Goal: Task Accomplishment & Management: Use online tool/utility

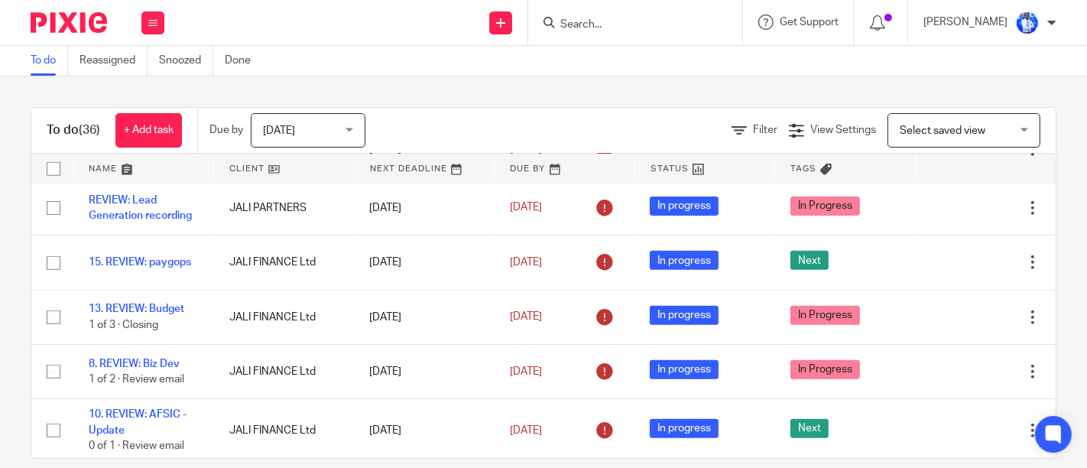
scroll to position [991, 0]
click at [154, 24] on icon at bounding box center [152, 22] width 9 height 9
click at [157, 89] on link "Email" at bounding box center [144, 93] width 25 height 11
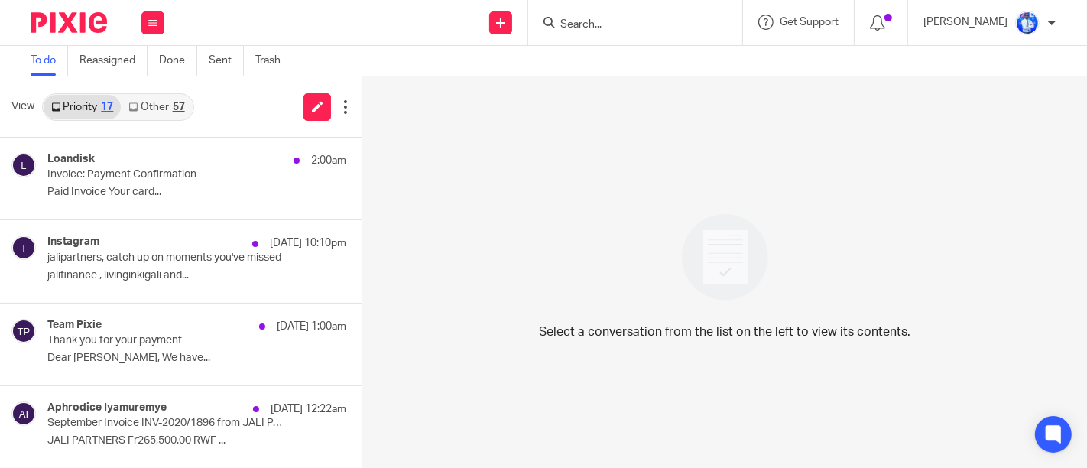
click at [164, 104] on link "Other 57" at bounding box center [156, 107] width 71 height 24
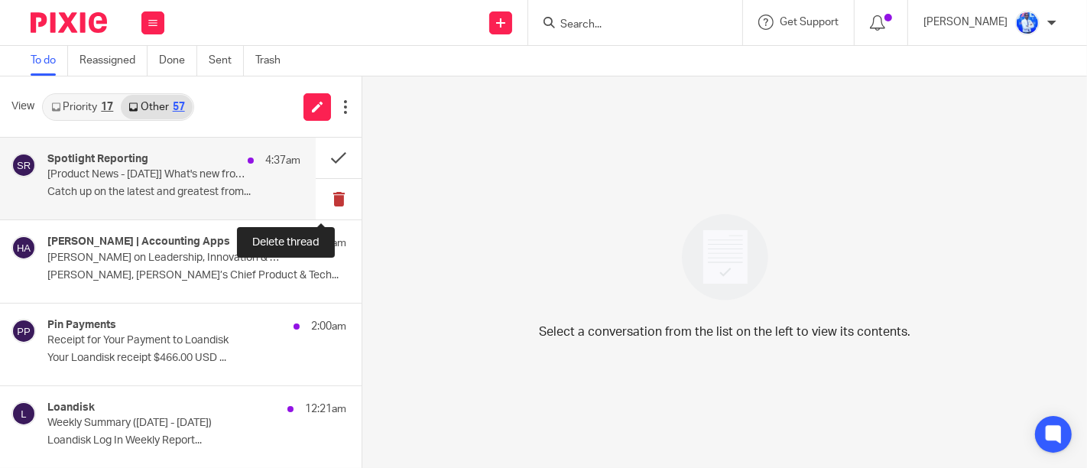
click at [328, 203] on button at bounding box center [339, 199] width 46 height 41
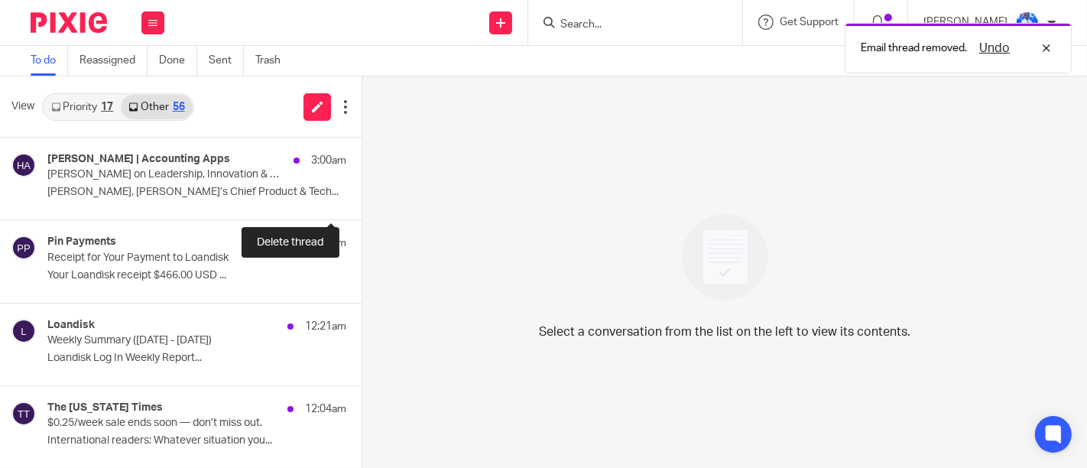
click at [362, 203] on button at bounding box center [368, 199] width 12 height 41
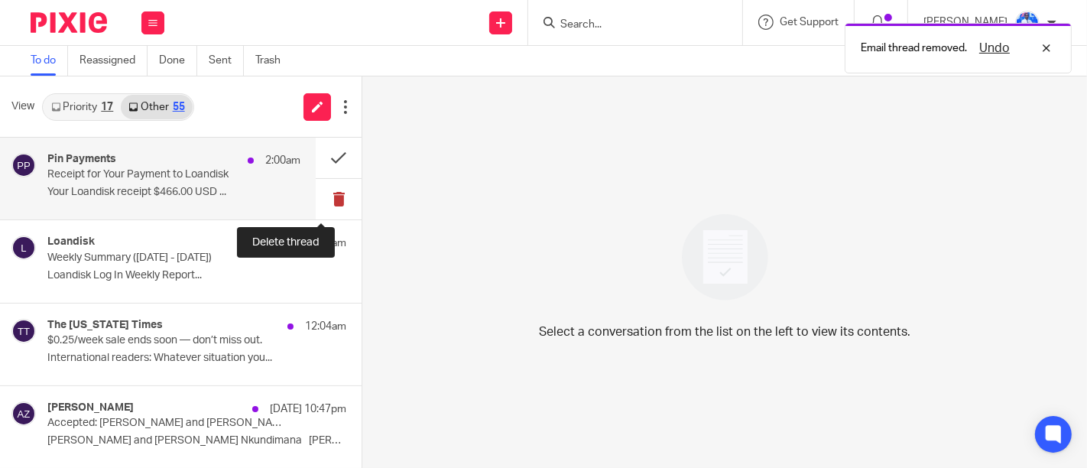
click at [332, 197] on button at bounding box center [339, 199] width 46 height 41
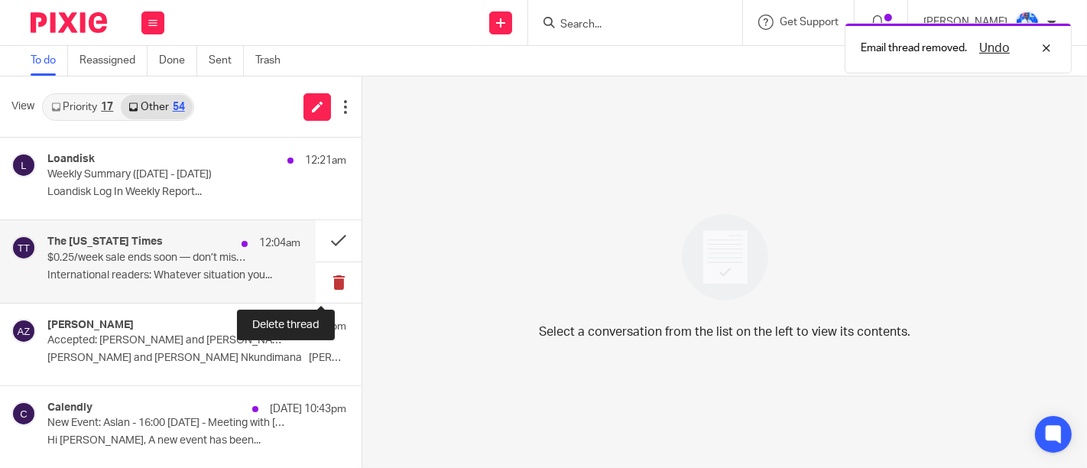
click at [316, 279] on button at bounding box center [339, 282] width 46 height 41
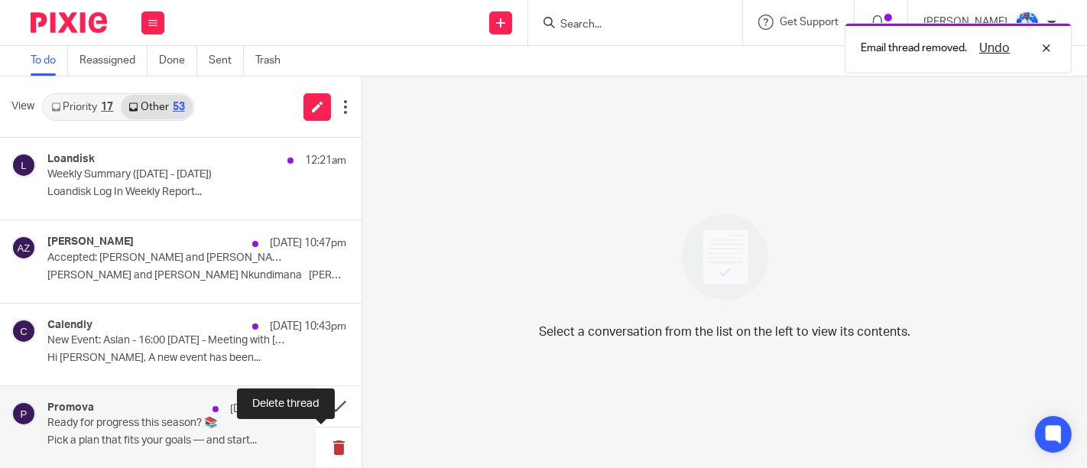
click at [319, 451] on button at bounding box center [339, 447] width 46 height 41
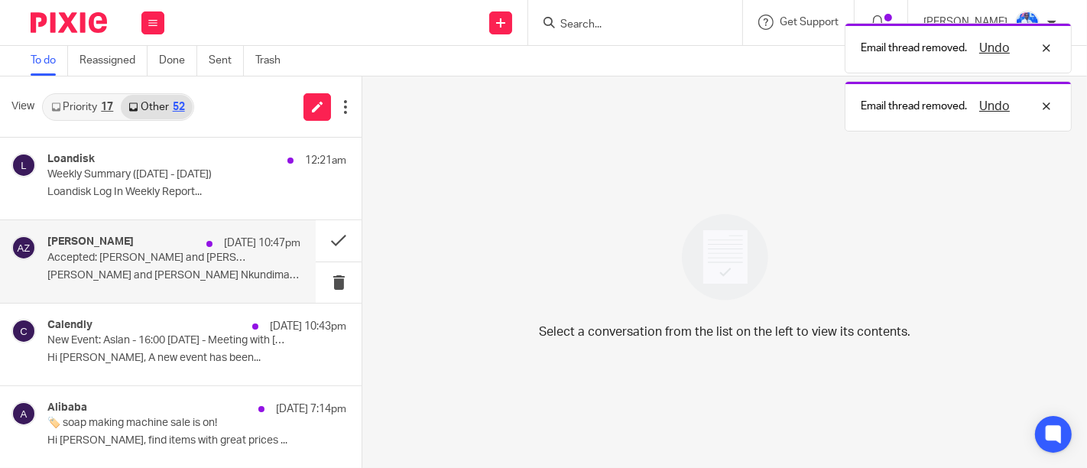
scroll to position [131, 0]
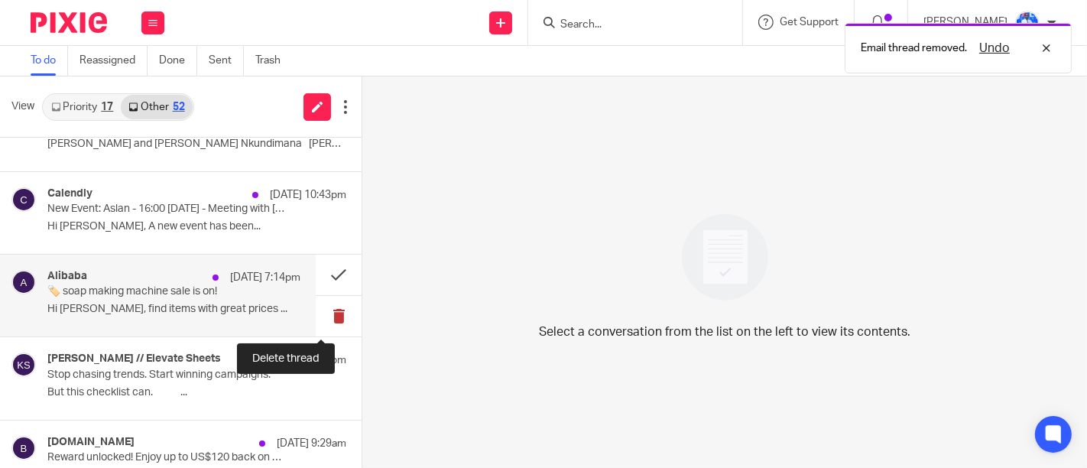
click at [323, 314] on button at bounding box center [339, 316] width 46 height 41
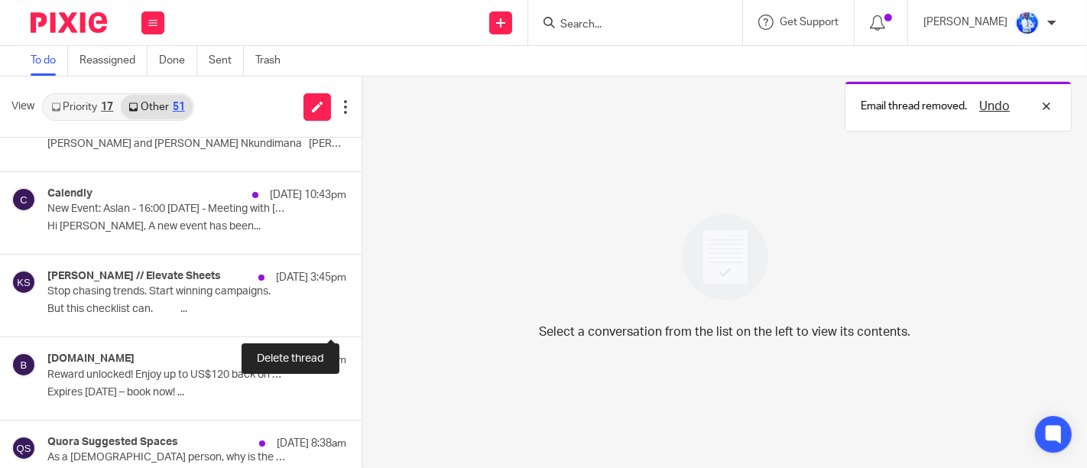
click at [362, 314] on button at bounding box center [368, 316] width 12 height 41
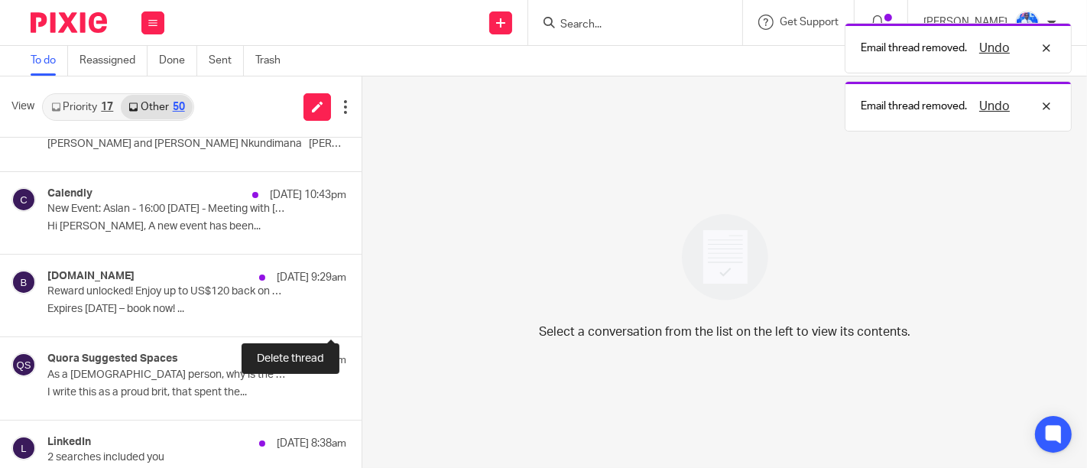
click at [362, 314] on button at bounding box center [368, 316] width 12 height 41
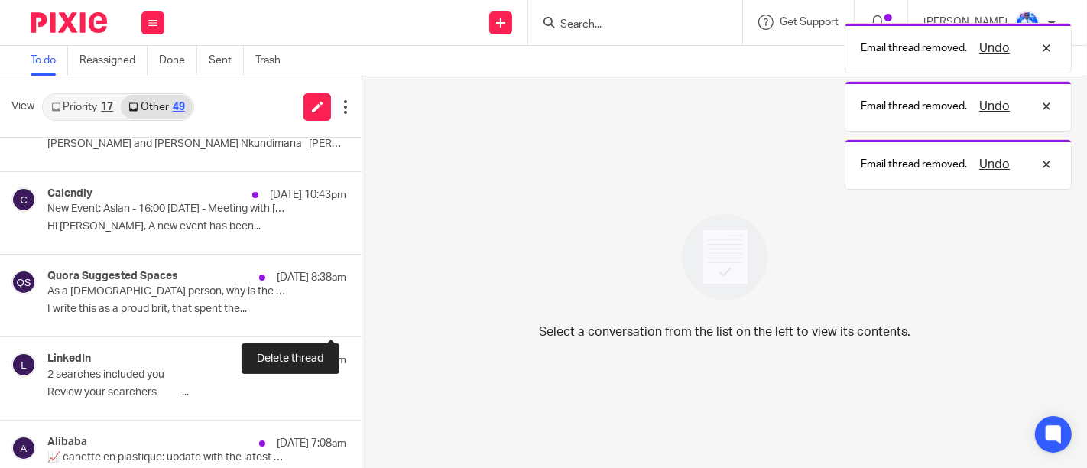
click at [362, 314] on button at bounding box center [368, 316] width 12 height 41
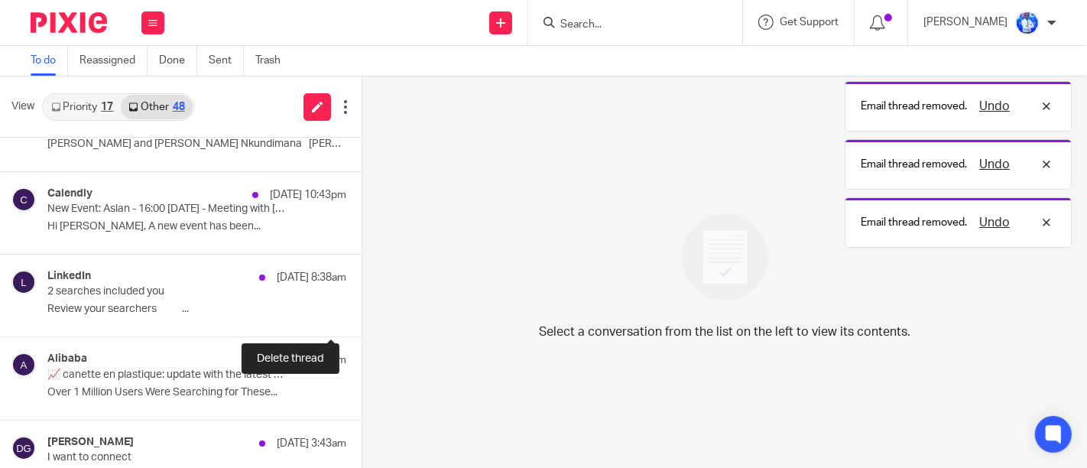
click at [362, 314] on button at bounding box center [368, 316] width 12 height 41
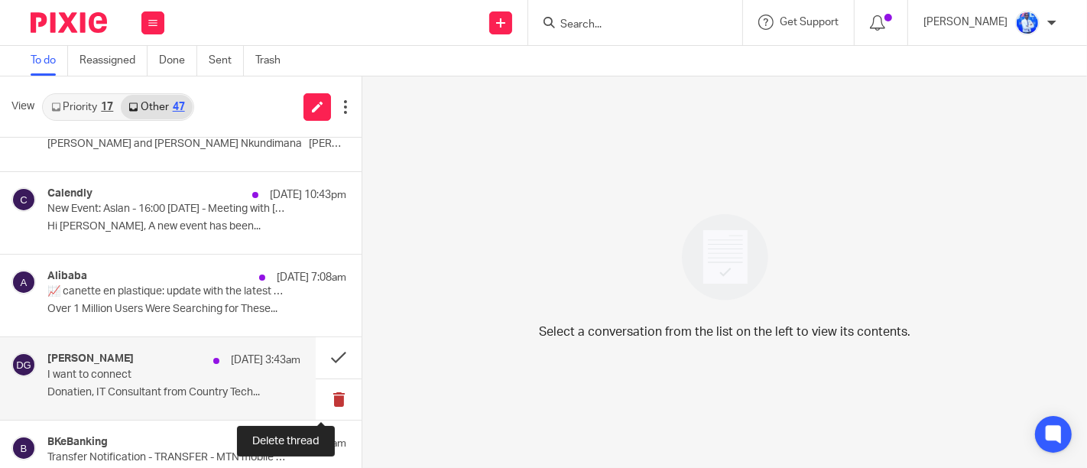
click at [320, 397] on button at bounding box center [339, 399] width 46 height 41
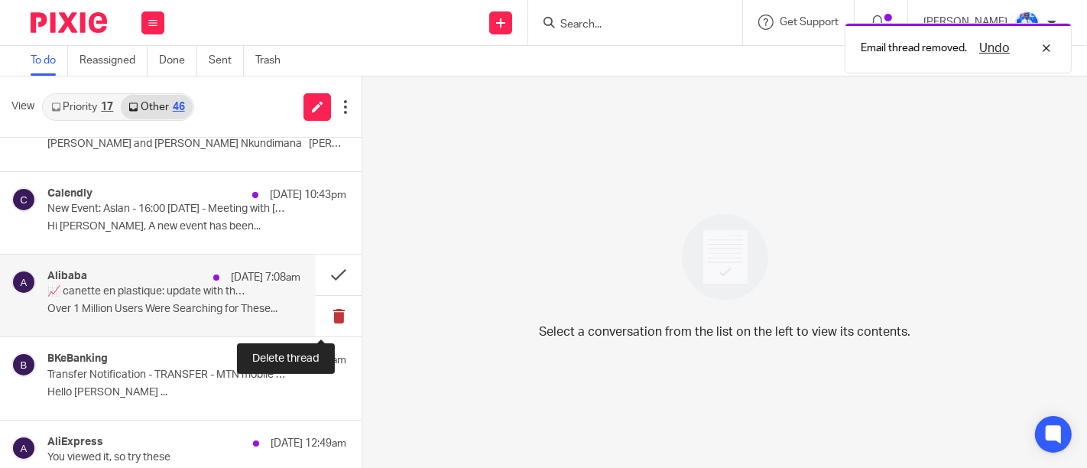
click at [323, 317] on button at bounding box center [339, 316] width 46 height 41
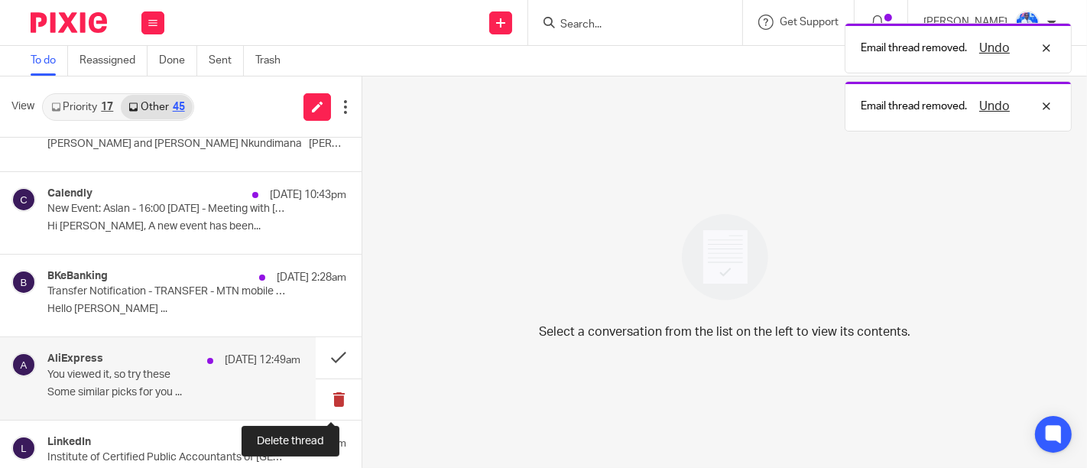
click at [325, 409] on button at bounding box center [339, 399] width 46 height 41
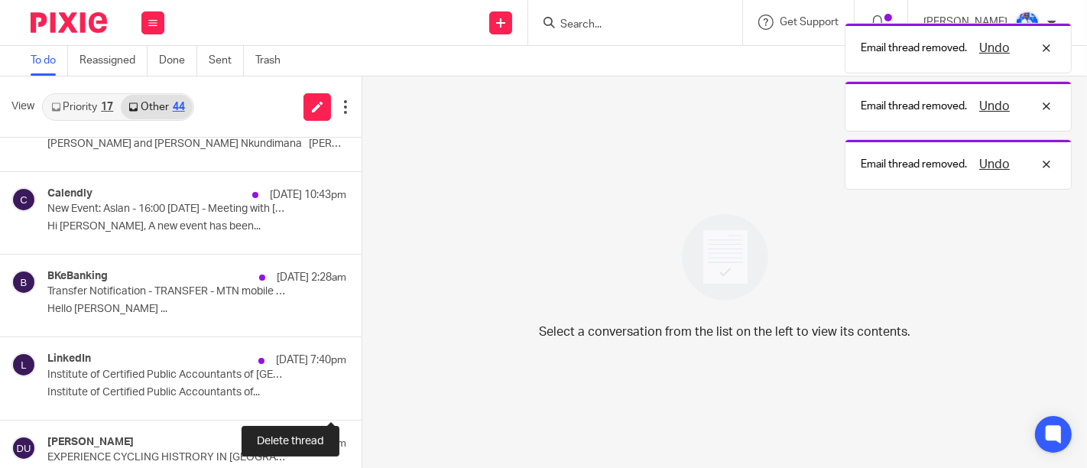
click at [362, 409] on button at bounding box center [368, 399] width 12 height 41
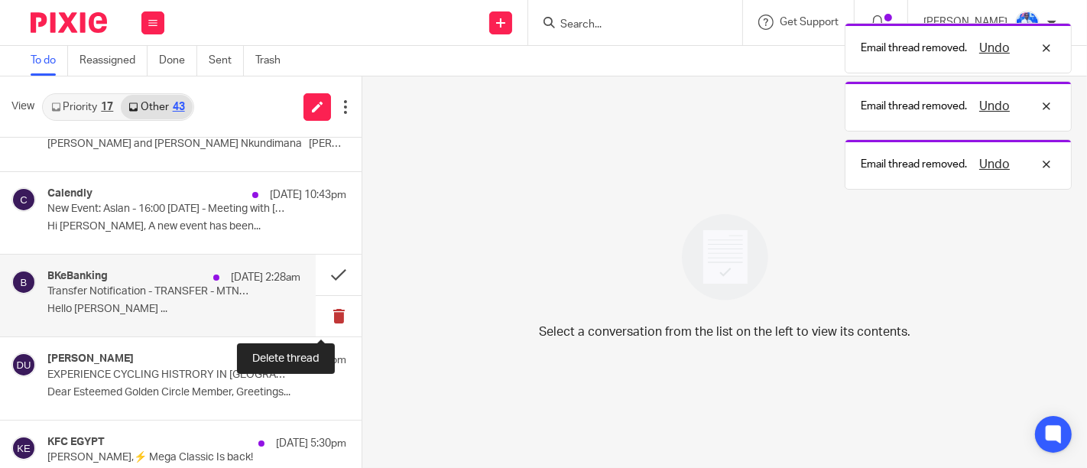
click at [322, 313] on button at bounding box center [339, 316] width 46 height 41
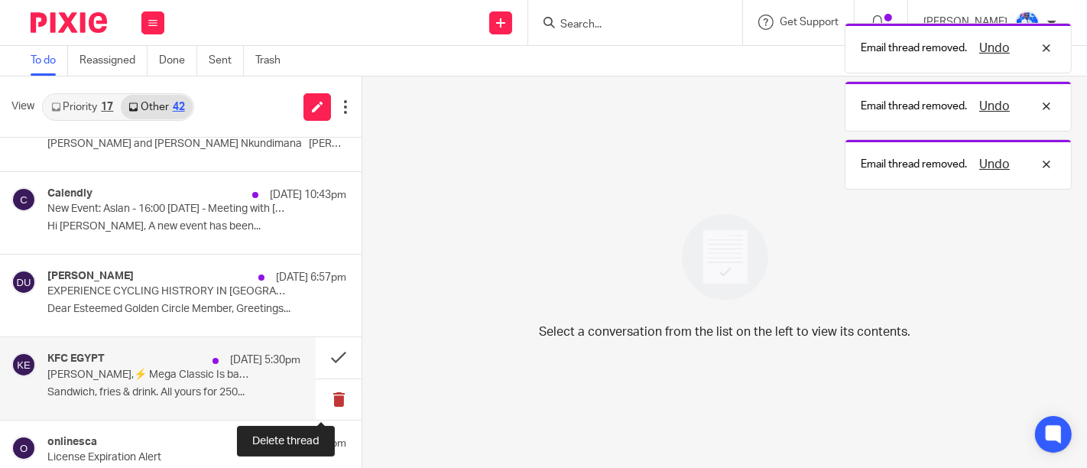
click at [316, 397] on button at bounding box center [339, 399] width 46 height 41
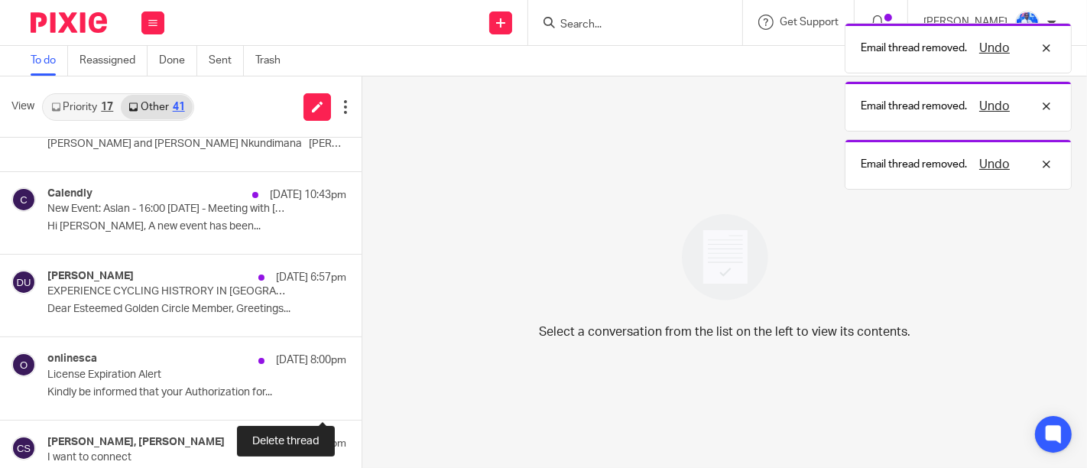
click at [362, 397] on button at bounding box center [368, 399] width 12 height 41
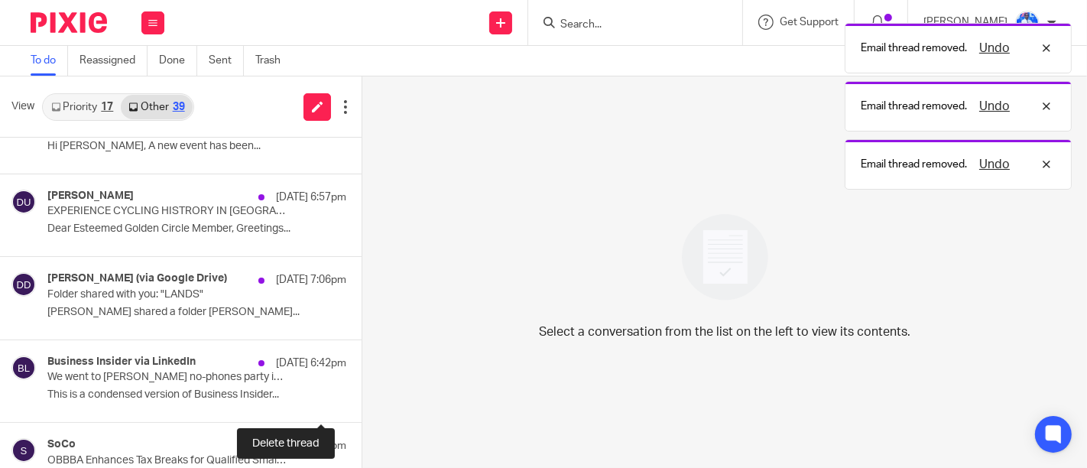
scroll to position [227, 0]
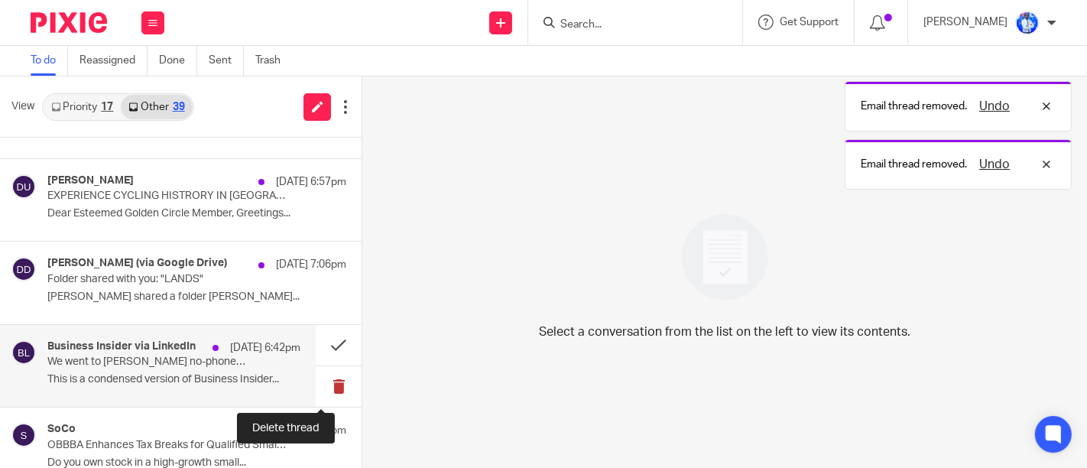
click at [325, 394] on button at bounding box center [339, 386] width 46 height 41
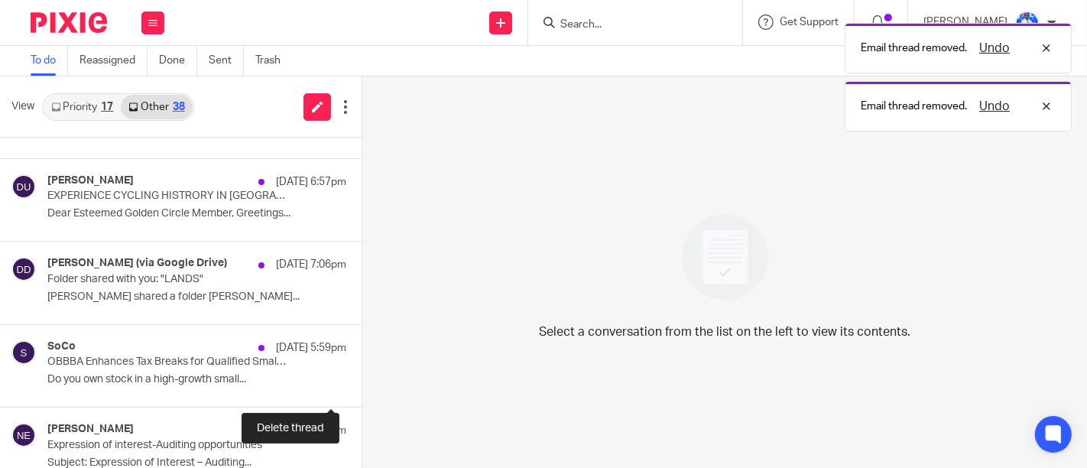
click at [362, 394] on button at bounding box center [368, 386] width 12 height 41
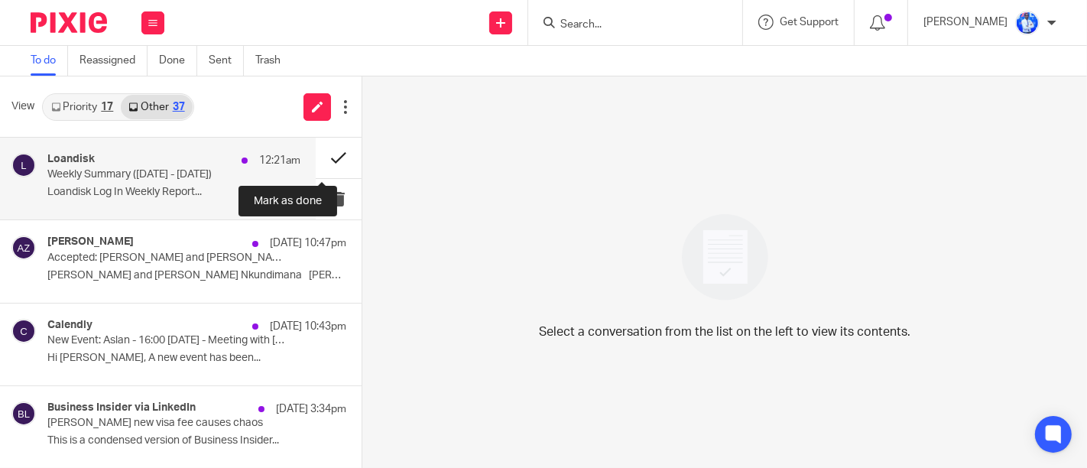
click at [325, 162] on button at bounding box center [339, 158] width 46 height 41
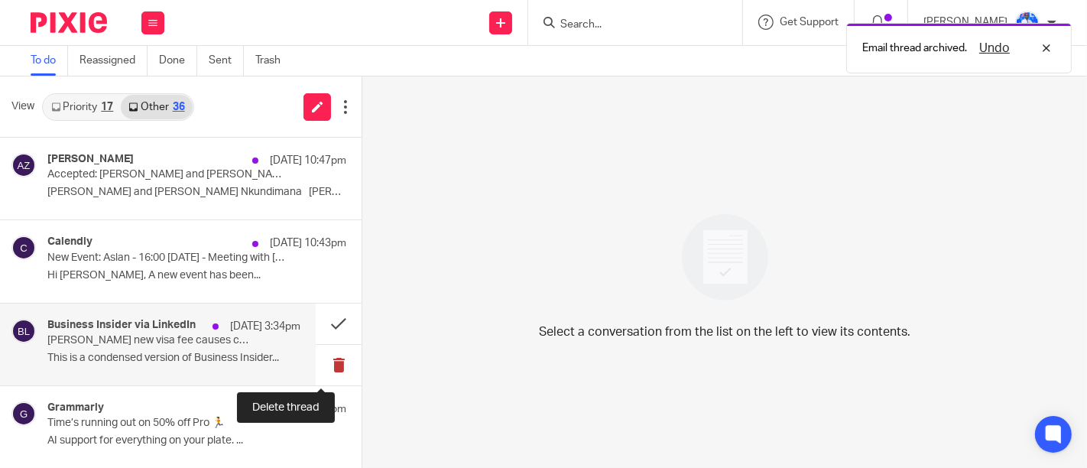
click at [327, 364] on button at bounding box center [339, 365] width 46 height 41
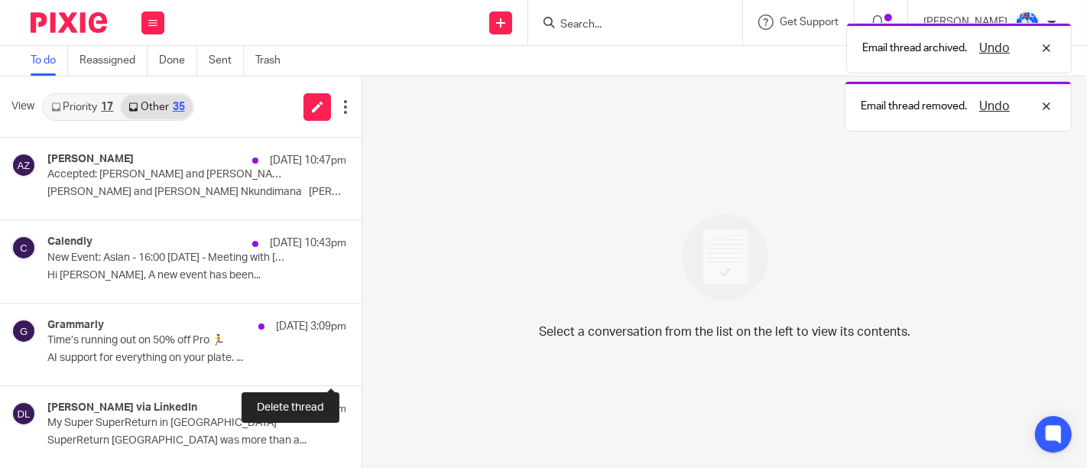
click at [362, 364] on button at bounding box center [368, 365] width 12 height 41
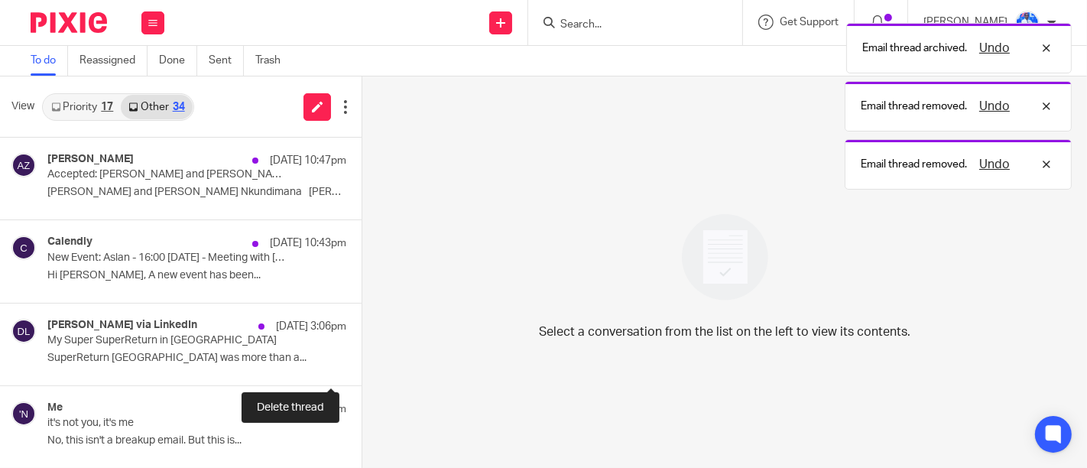
click at [362, 364] on button at bounding box center [368, 365] width 12 height 41
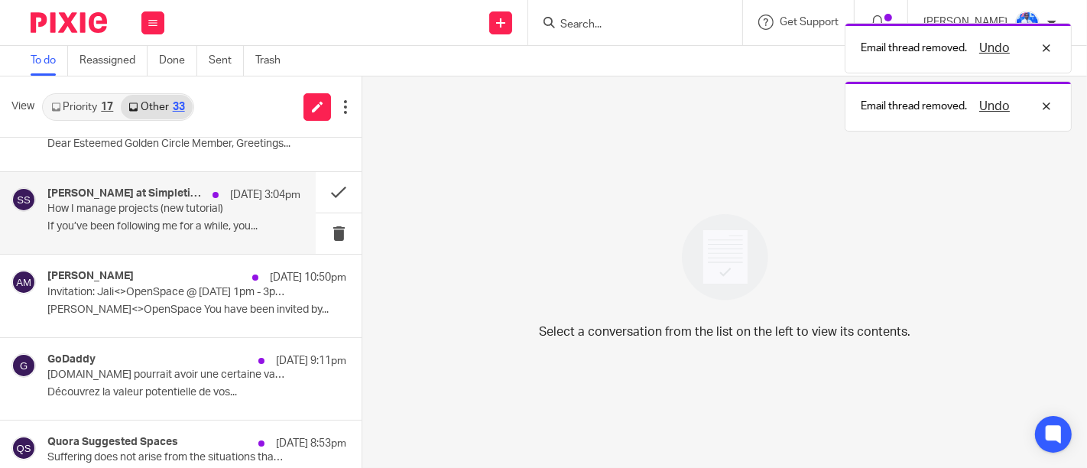
scroll to position [380, 0]
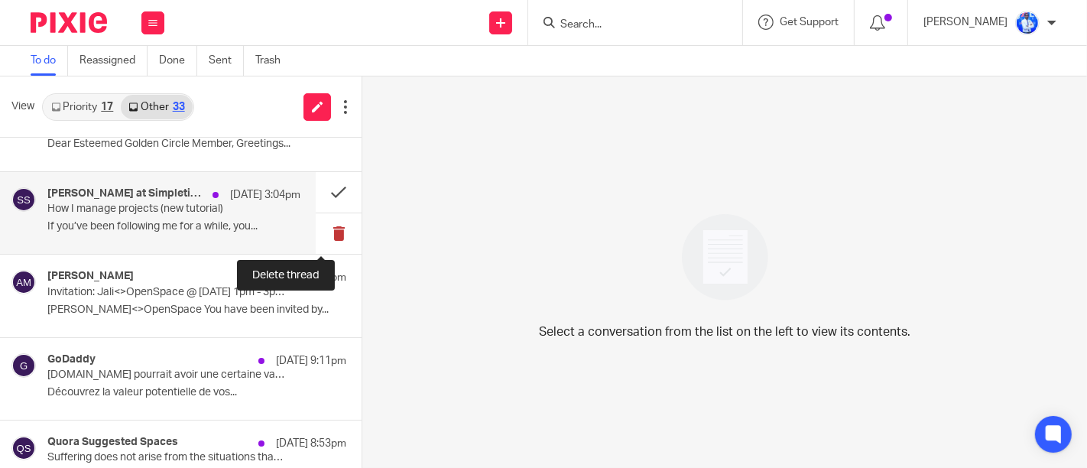
click at [322, 230] on button at bounding box center [339, 233] width 46 height 41
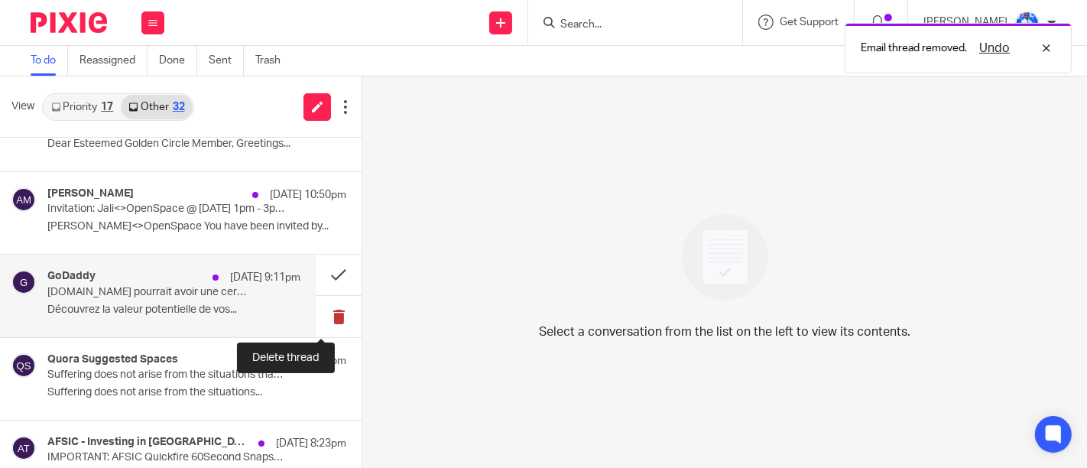
click at [323, 314] on button at bounding box center [339, 316] width 46 height 41
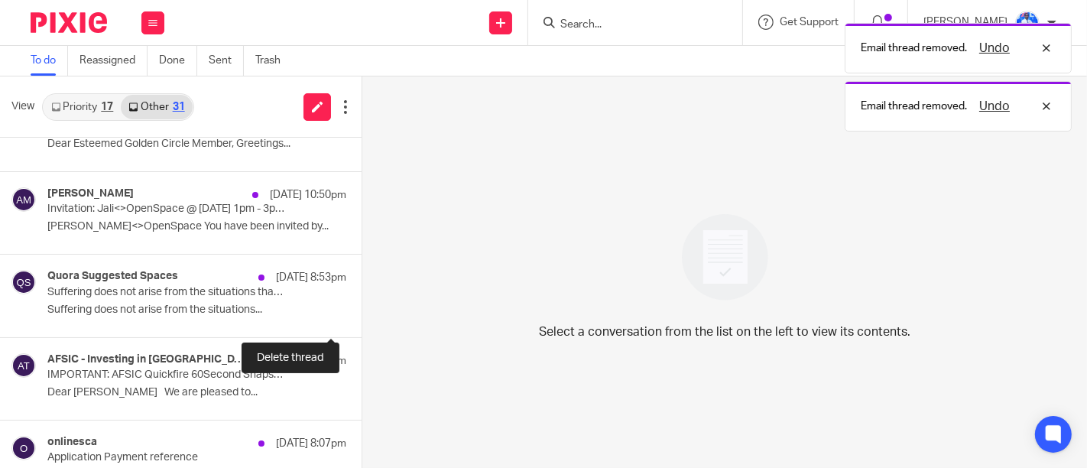
click at [362, 314] on button at bounding box center [368, 316] width 12 height 41
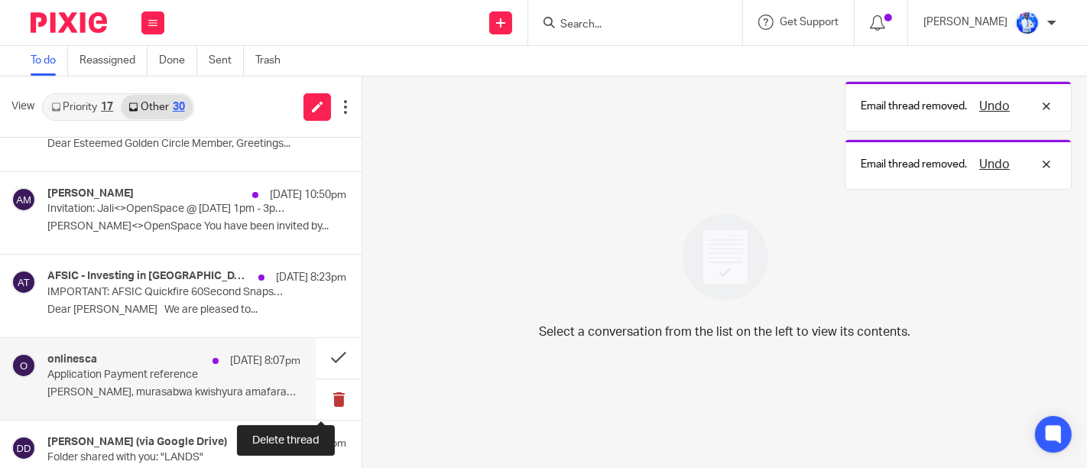
click at [321, 405] on button at bounding box center [339, 399] width 46 height 41
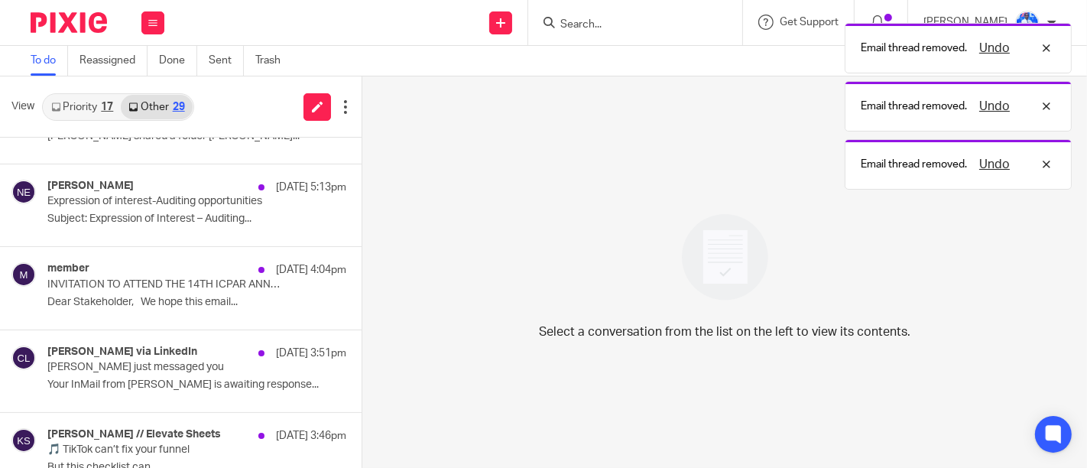
scroll to position [644, 0]
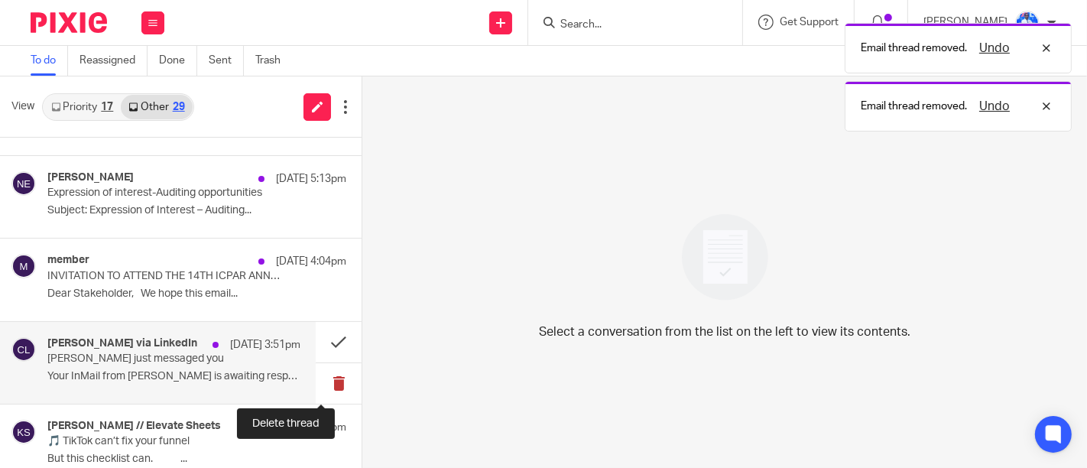
click at [320, 380] on button at bounding box center [339, 383] width 46 height 41
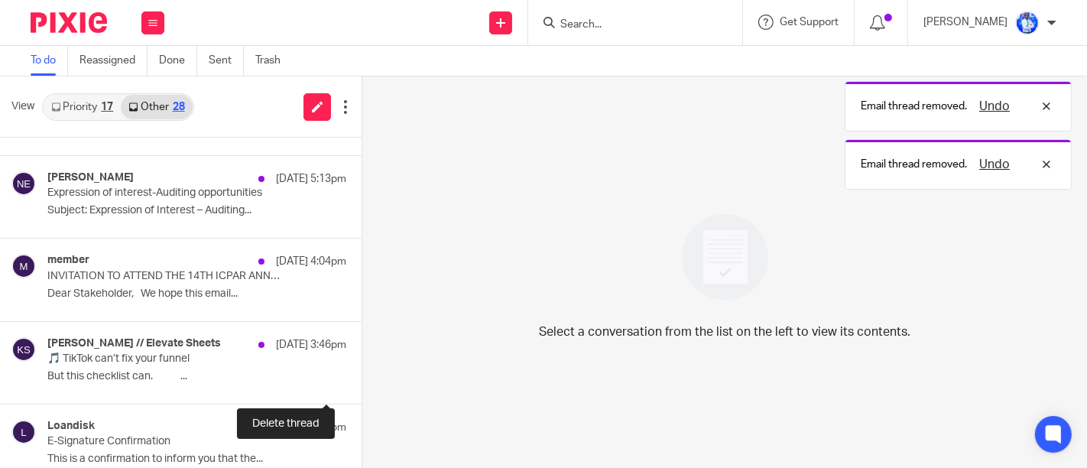
click at [362, 380] on button at bounding box center [368, 383] width 12 height 41
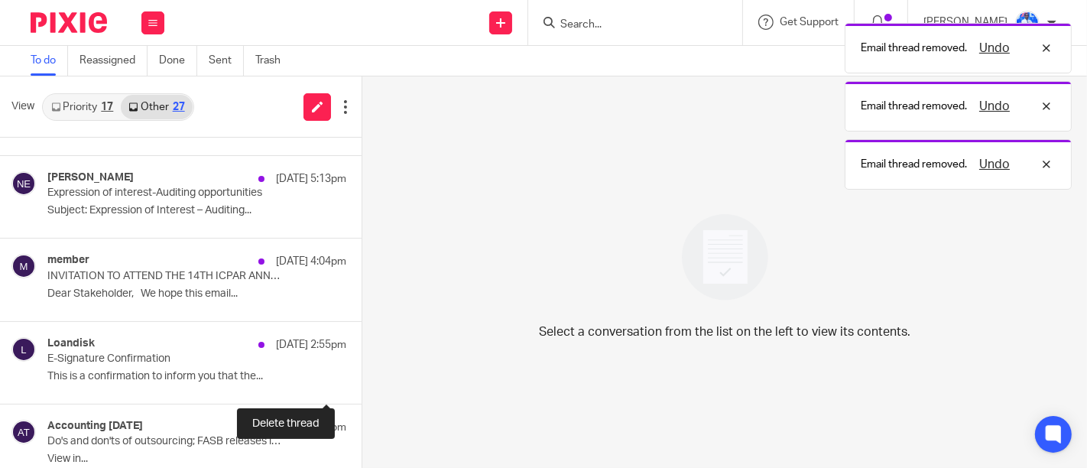
click at [362, 380] on button at bounding box center [368, 383] width 12 height 41
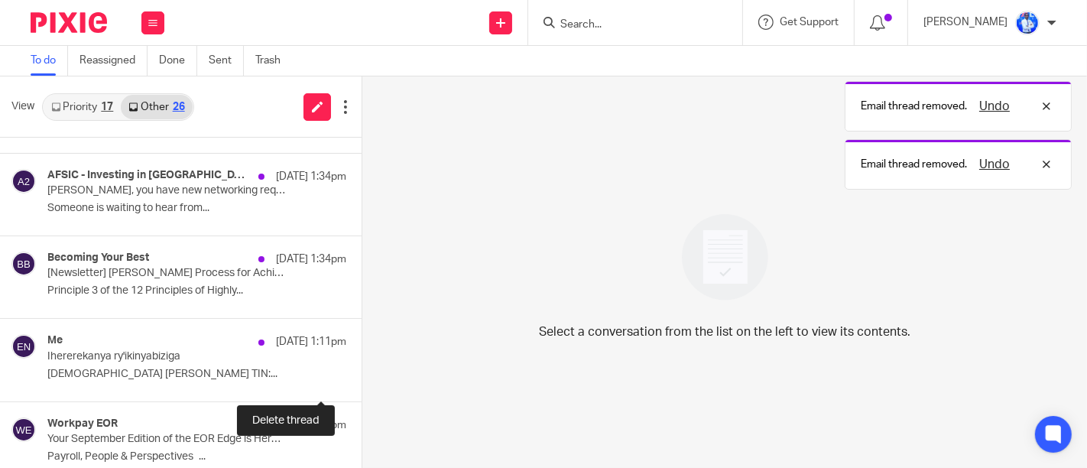
scroll to position [1062, 0]
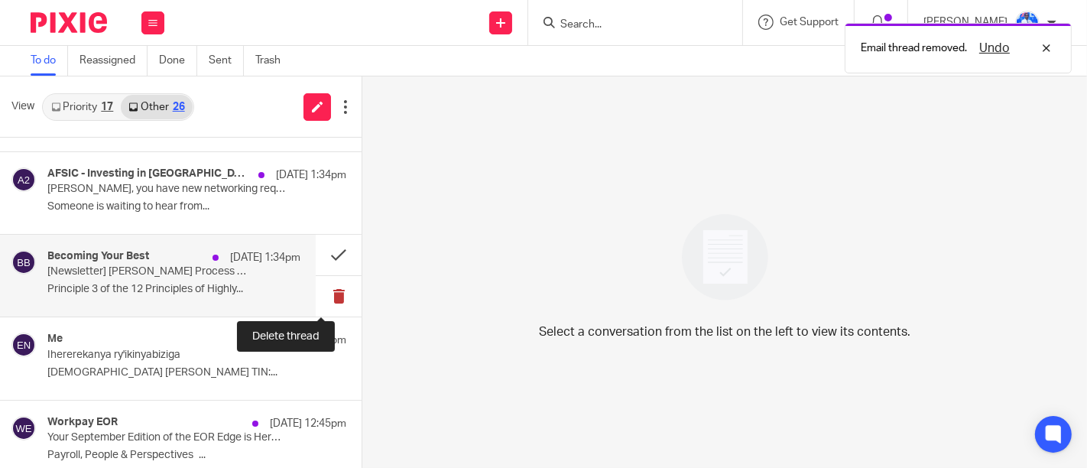
click at [324, 296] on button at bounding box center [339, 296] width 46 height 41
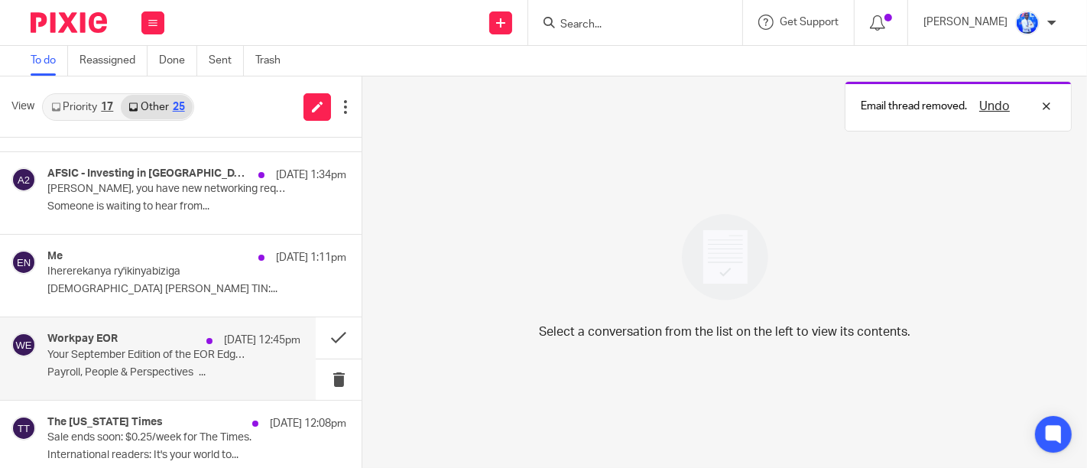
scroll to position [1074, 0]
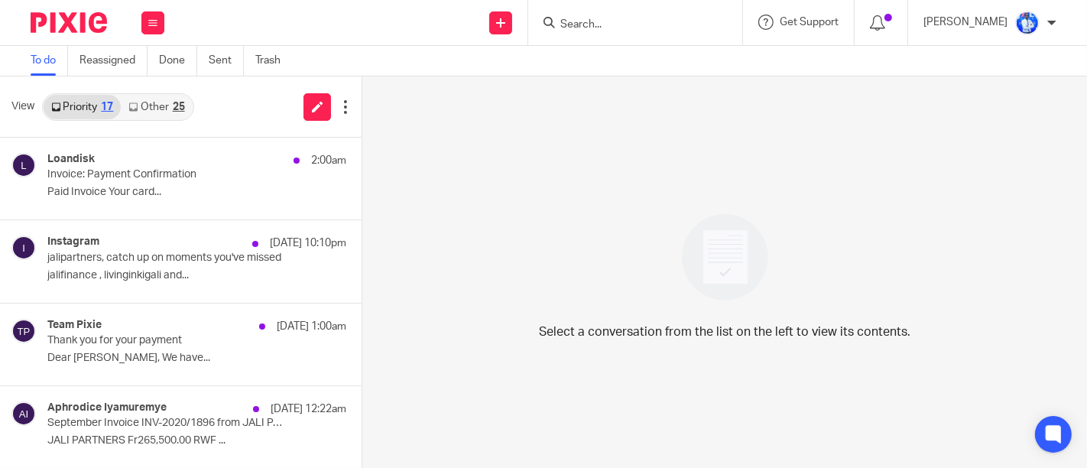
click at [801, 188] on div "Select a conversation from the list on the left to view its contents." at bounding box center [724, 271] width 725 height 391
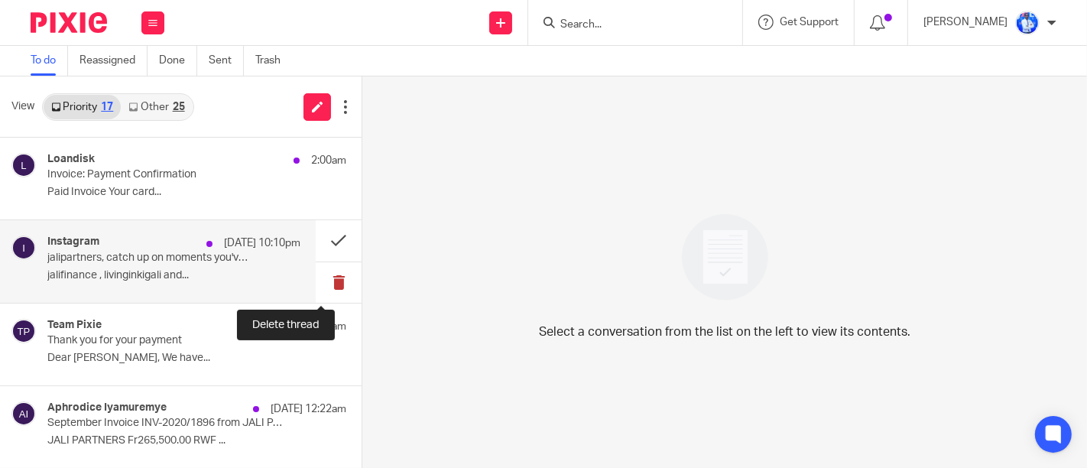
click at [319, 277] on button at bounding box center [339, 282] width 46 height 41
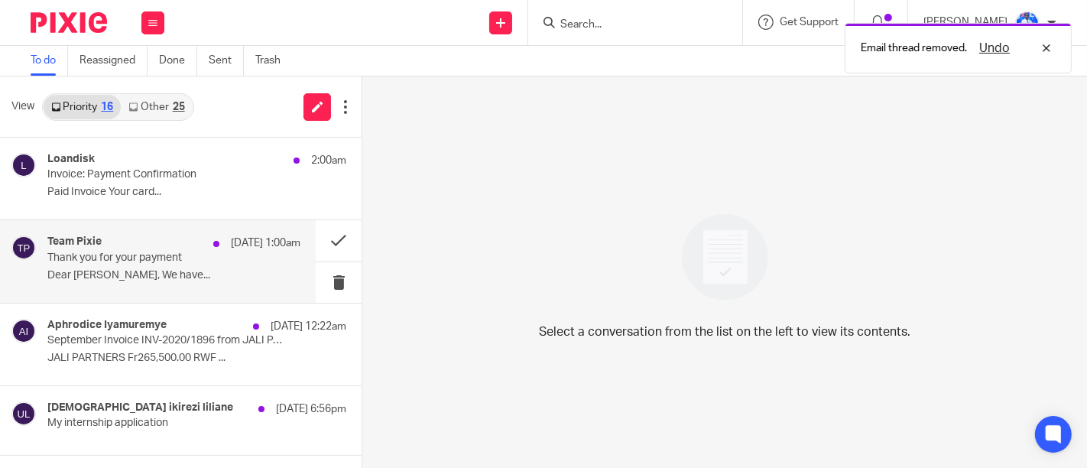
click at [203, 263] on p "Thank you for your payment" at bounding box center [148, 257] width 203 height 13
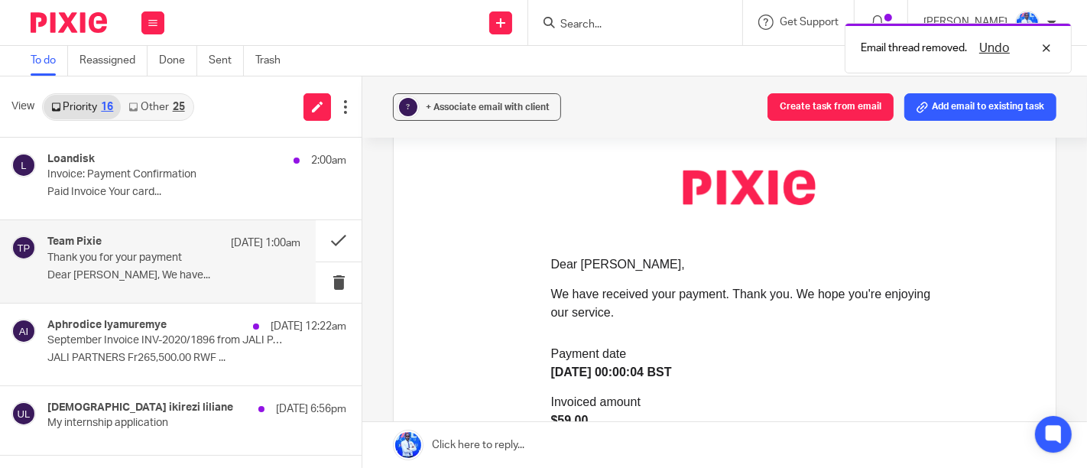
scroll to position [183, 0]
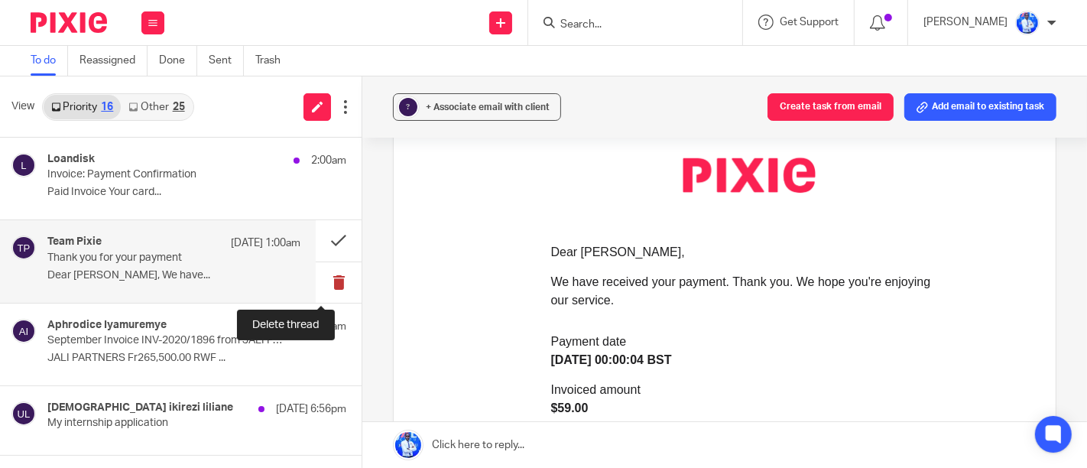
click at [328, 284] on button at bounding box center [339, 282] width 46 height 41
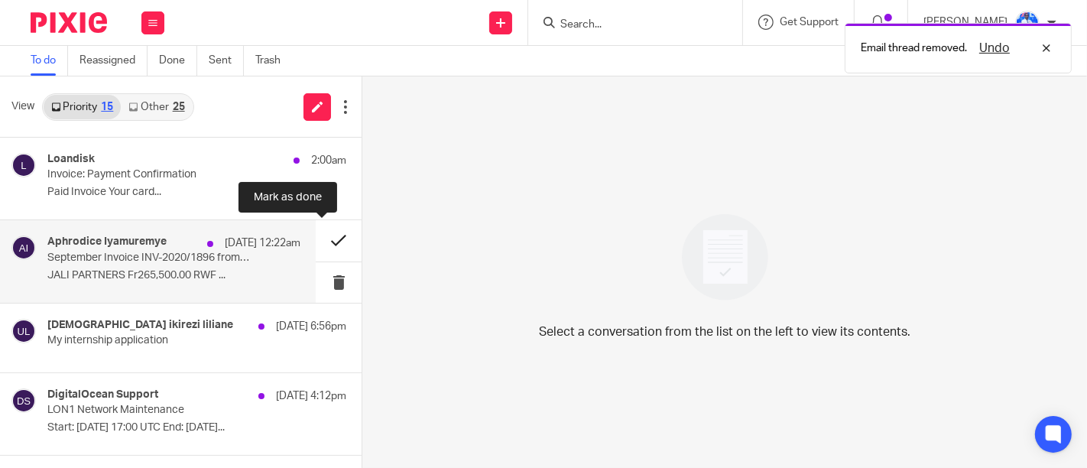
click at [327, 250] on button at bounding box center [339, 240] width 46 height 41
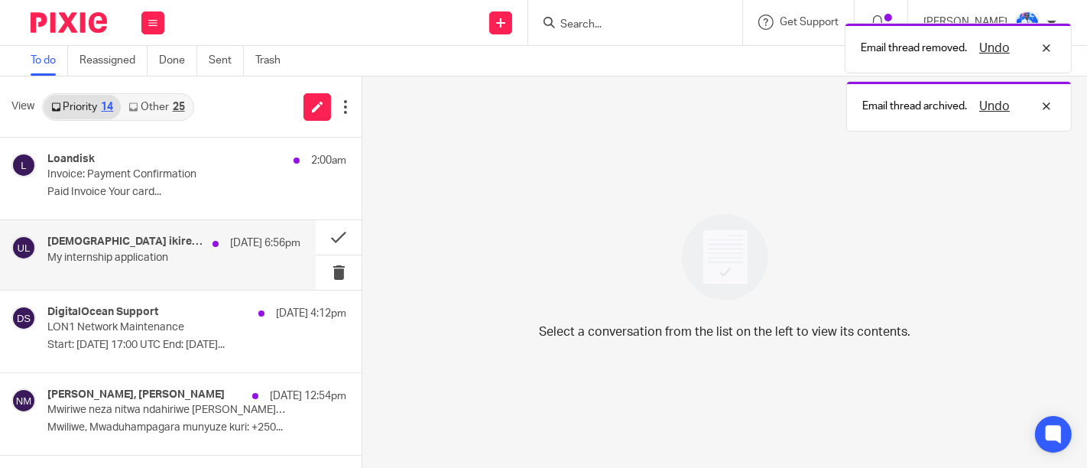
click at [230, 248] on p "19 Sep 6:56pm" at bounding box center [265, 242] width 70 height 15
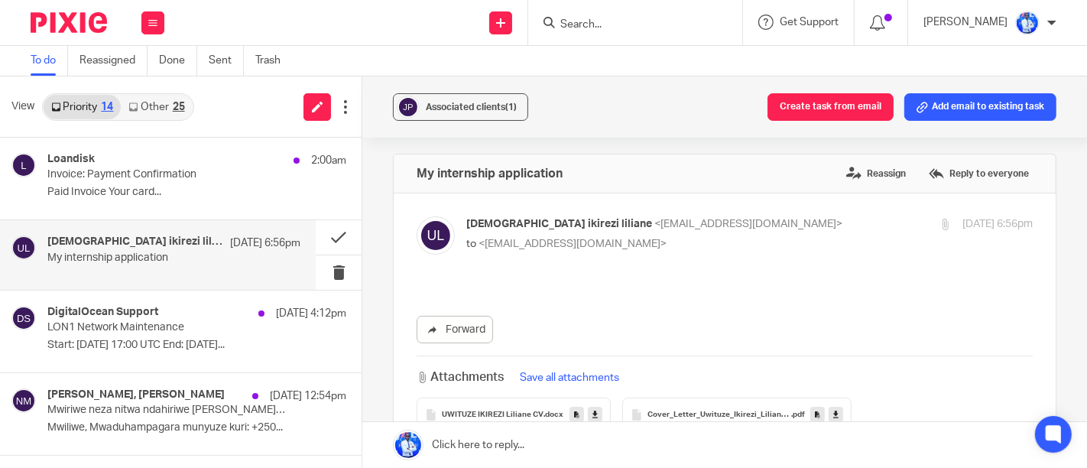
scroll to position [0, 0]
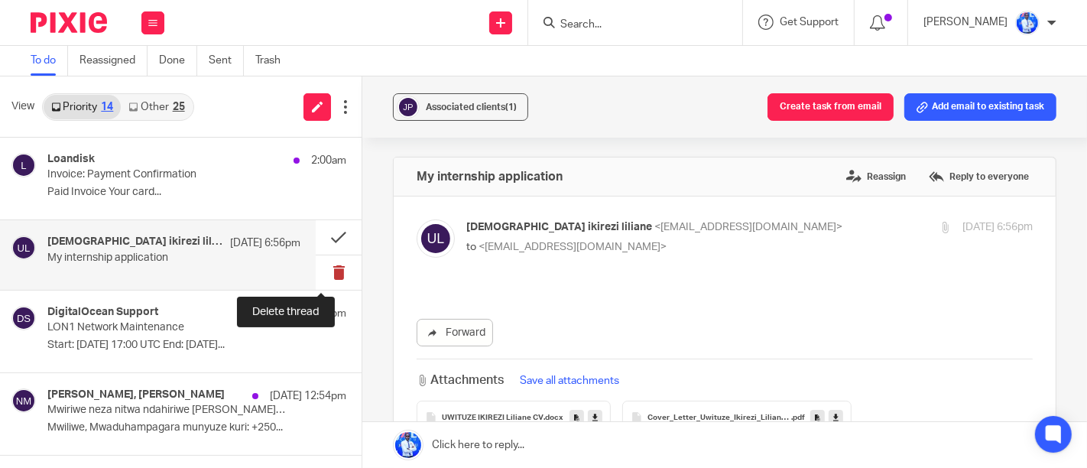
click at [316, 270] on button at bounding box center [339, 272] width 46 height 34
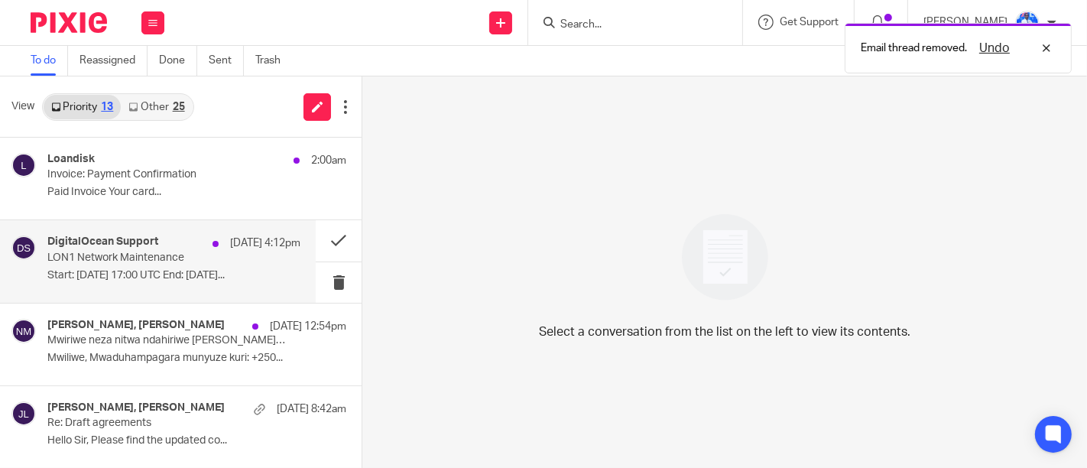
click at [249, 259] on div "DigitalOcean Support 19 Sep 4:12pm LON1 Network Maintenance Start: 2025-09-29 1…" at bounding box center [173, 260] width 253 height 51
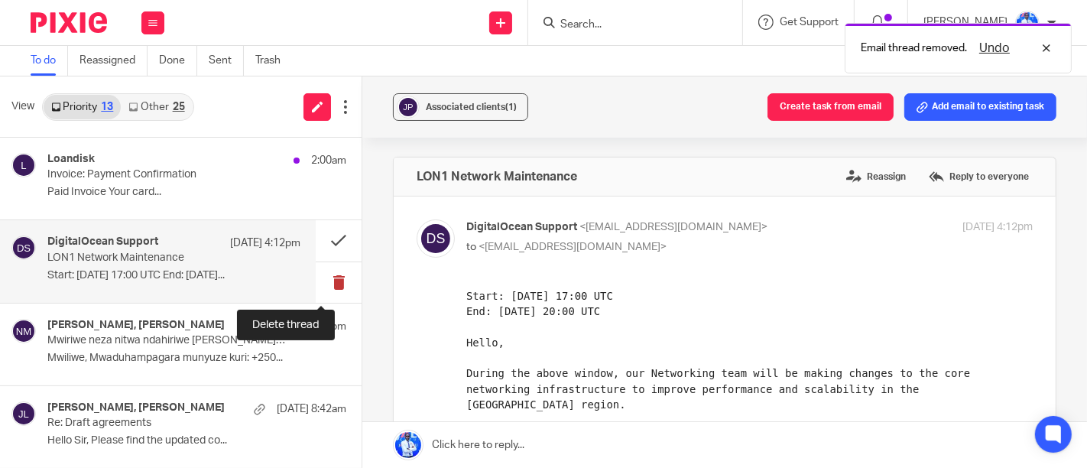
click at [317, 285] on button at bounding box center [339, 282] width 46 height 41
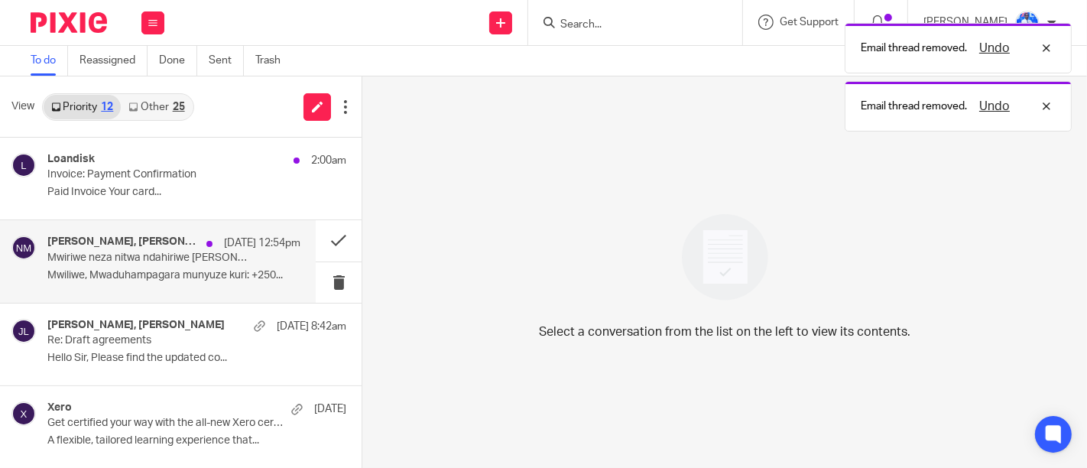
click at [206, 265] on div "Denyse Icyeza, Ndahiriwe Martin 19 Sep 12:54pm Mwiriwe neza nitwa ndahiriwe mar…" at bounding box center [173, 260] width 253 height 51
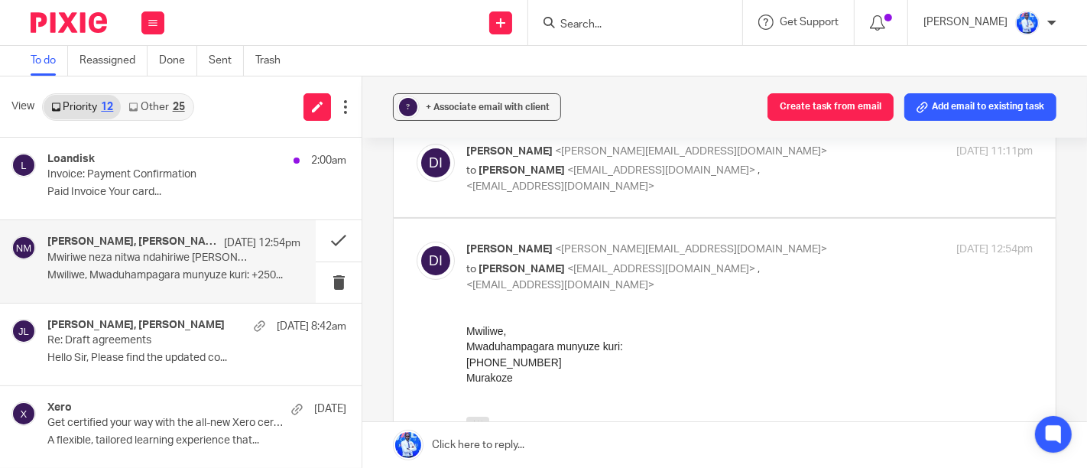
scroll to position [176, 0]
click at [320, 242] on button at bounding box center [339, 240] width 46 height 41
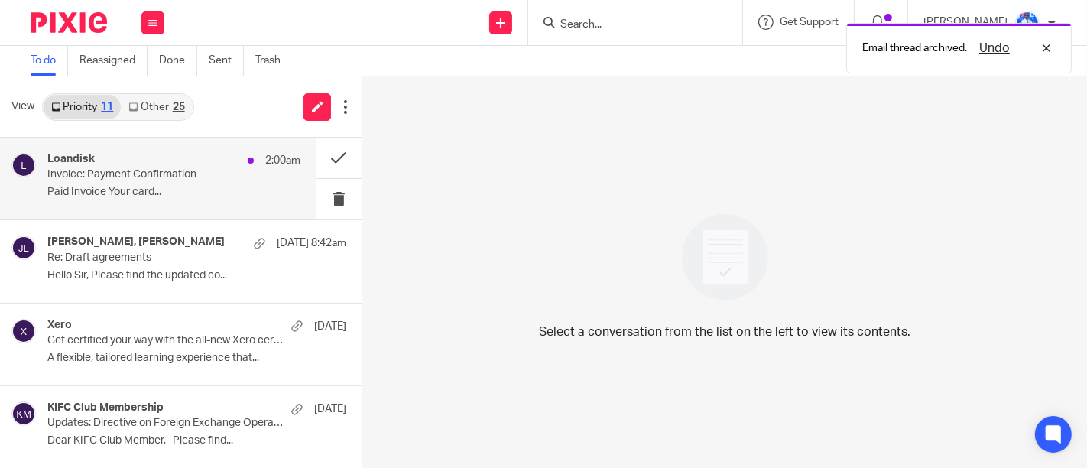
click at [249, 202] on div "Loandisk 2:00am Invoice: Payment Confirmation Paid Invoice Your card..." at bounding box center [173, 178] width 253 height 51
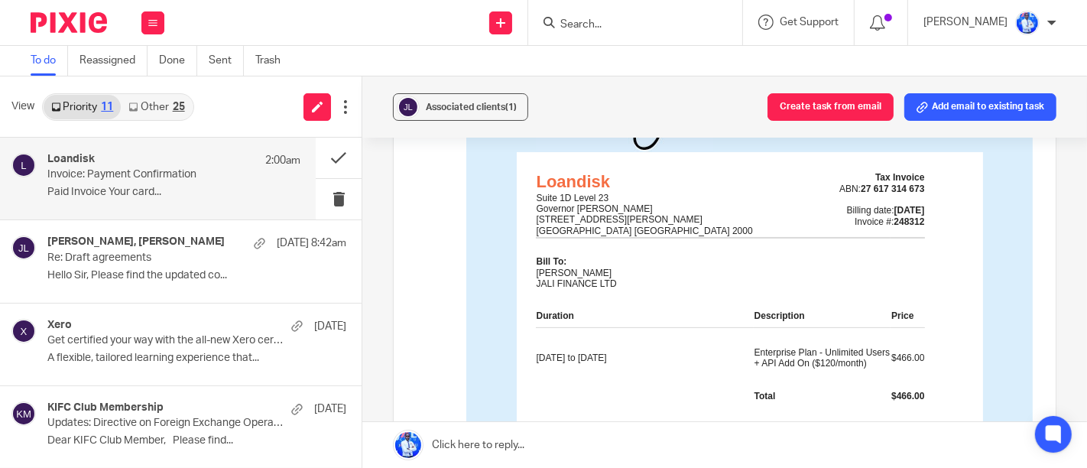
scroll to position [280, 0]
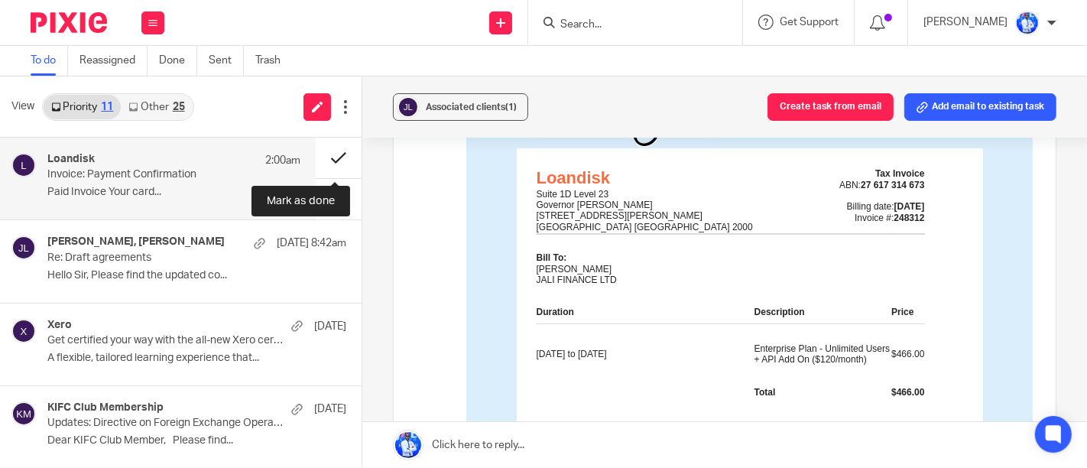
click at [336, 153] on button at bounding box center [339, 158] width 46 height 41
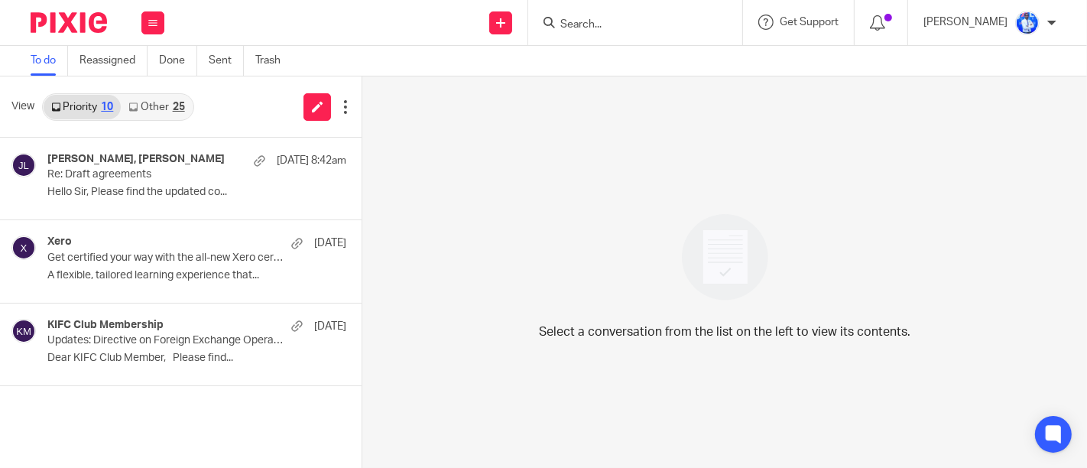
click at [167, 111] on link "Other 25" at bounding box center [156, 107] width 71 height 24
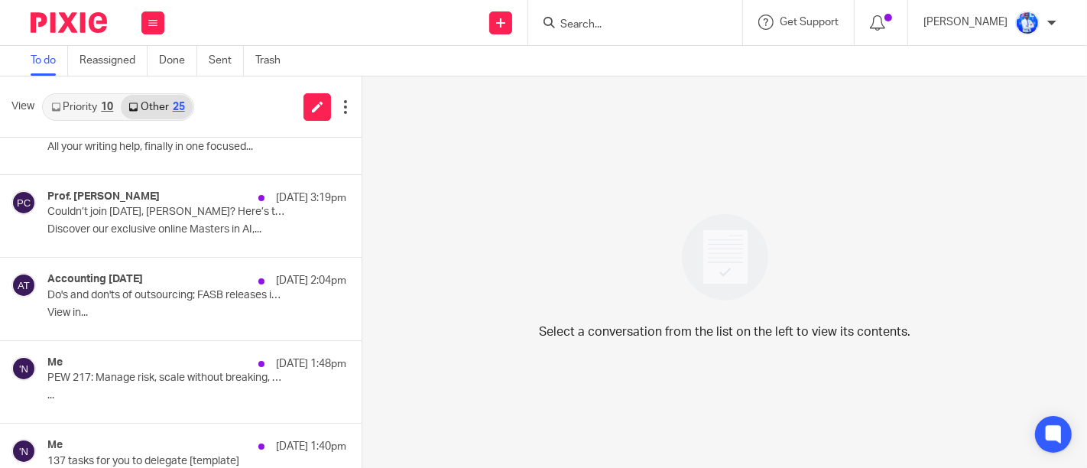
scroll to position [1734, 0]
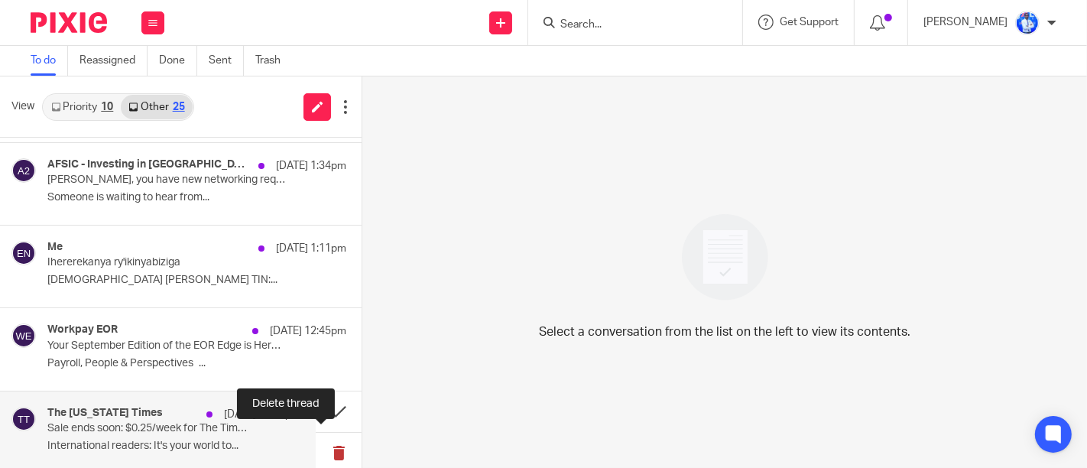
click at [325, 452] on button at bounding box center [339, 453] width 46 height 41
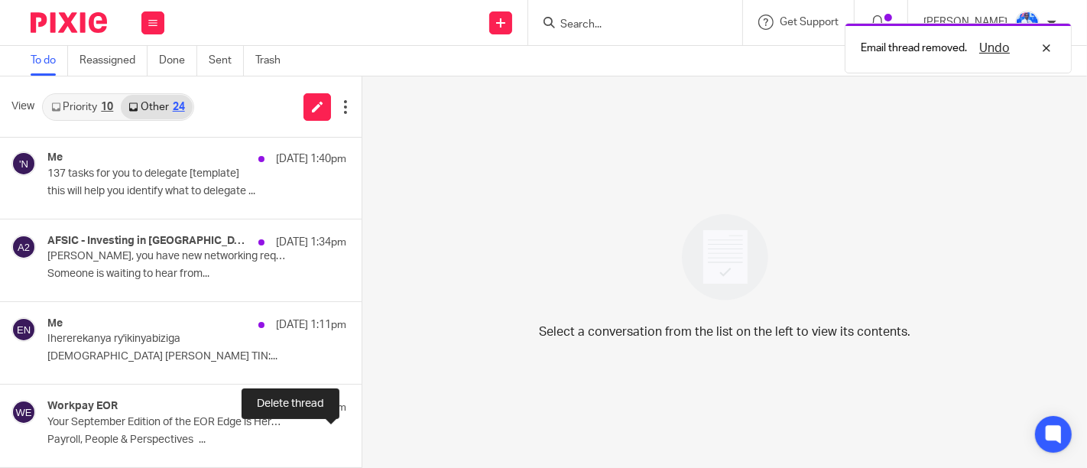
scroll to position [1652, 0]
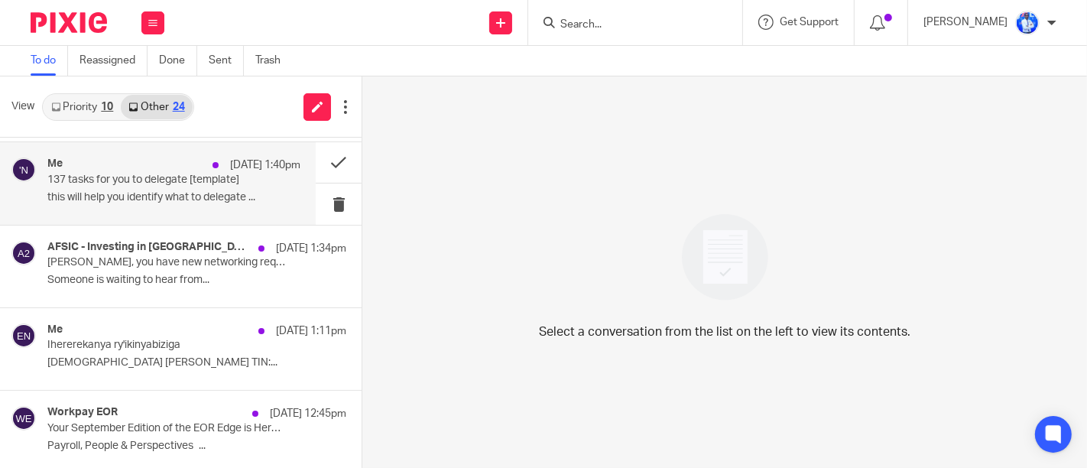
click at [231, 192] on p "this will help you identify what to delegate ..." at bounding box center [173, 197] width 253 height 13
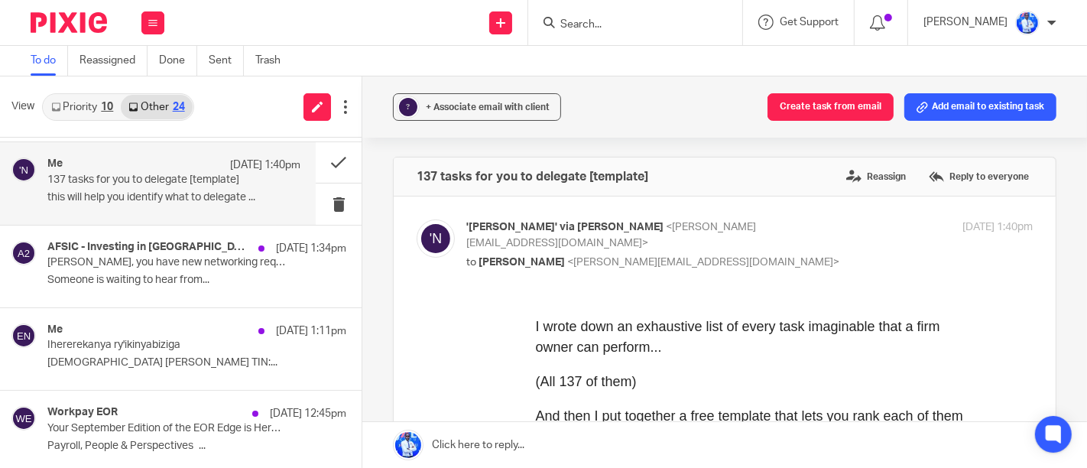
scroll to position [0, 0]
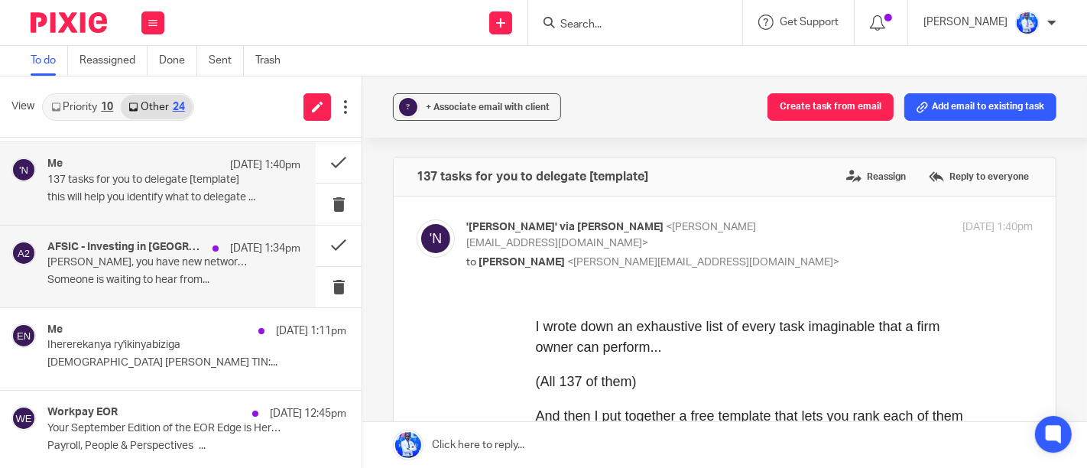
click at [207, 242] on div "19 Sep 1:34pm" at bounding box center [253, 248] width 96 height 15
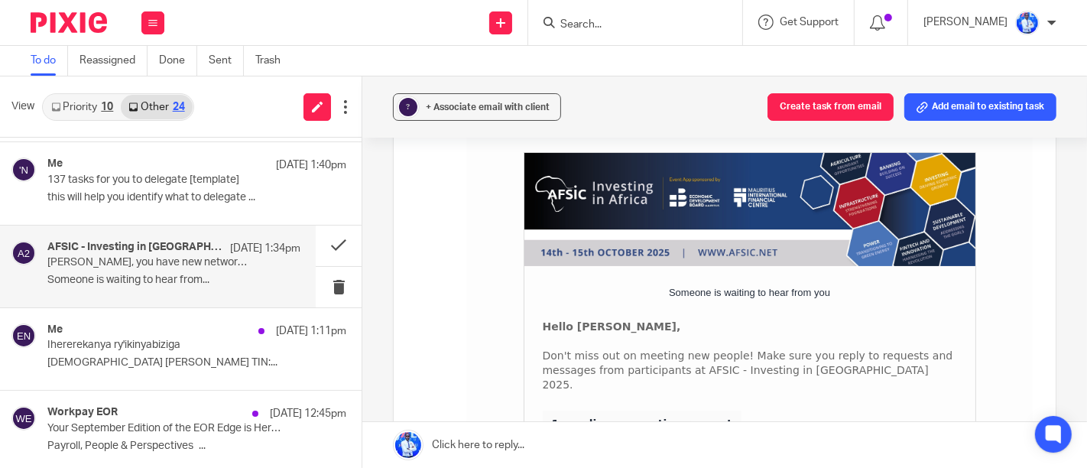
scroll to position [169, 0]
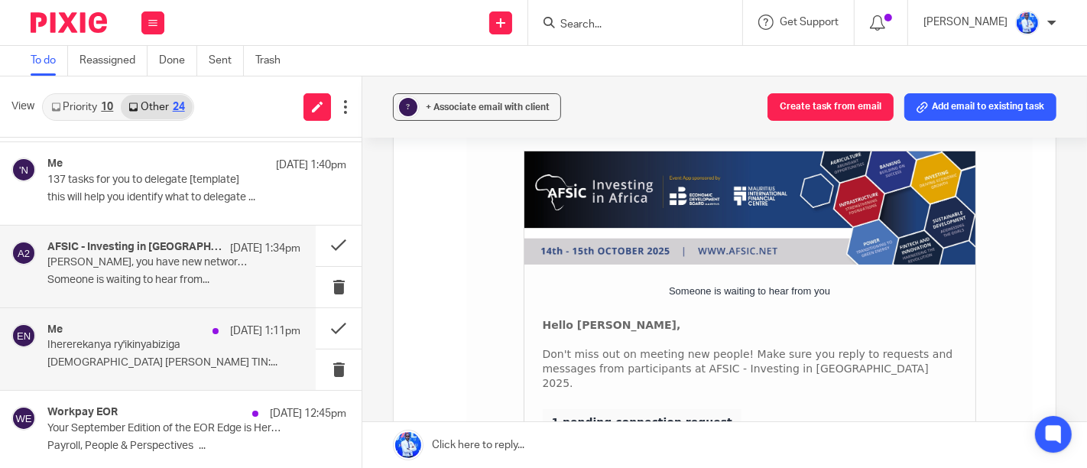
click at [167, 330] on div "Me 19 Sep 1:11pm" at bounding box center [173, 330] width 253 height 15
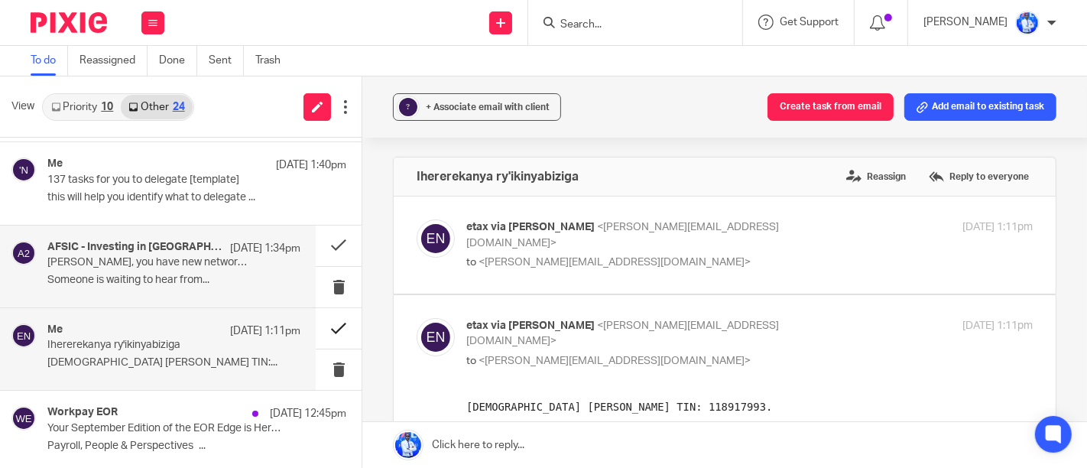
scroll to position [0, 0]
click at [323, 324] on button at bounding box center [339, 328] width 46 height 41
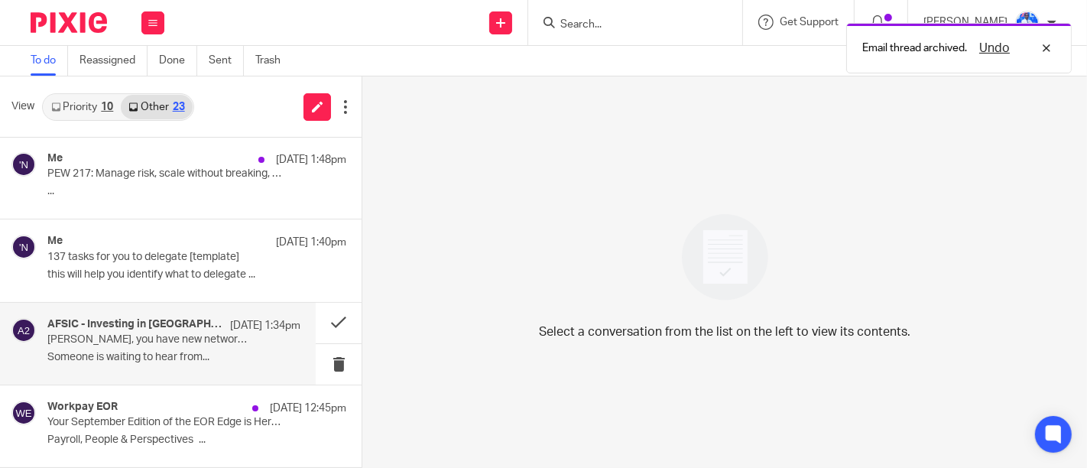
scroll to position [1569, 0]
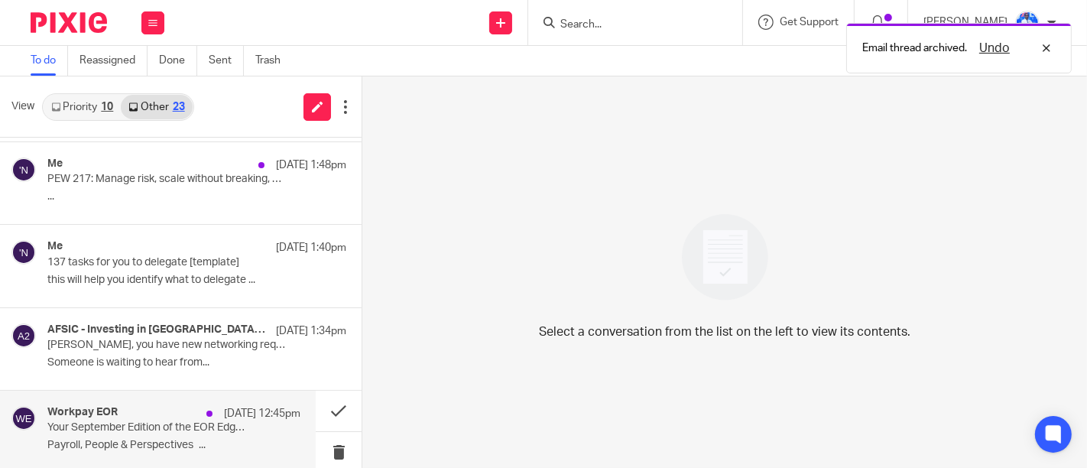
click at [187, 439] on p "Payroll, People & Perspectives   ..." at bounding box center [173, 445] width 253 height 13
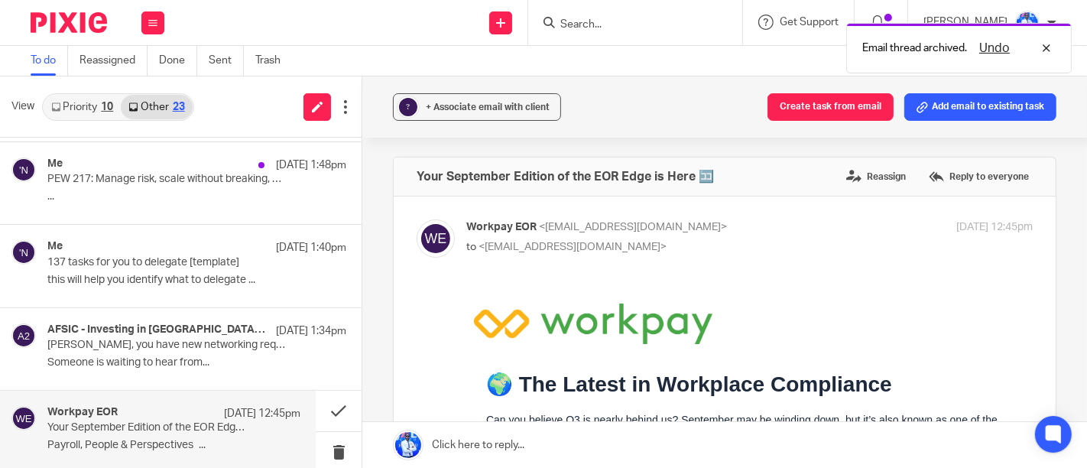
scroll to position [0, 0]
click at [187, 439] on p "Payroll, People & Perspectives   ..." at bounding box center [173, 445] width 253 height 13
click at [321, 452] on button at bounding box center [339, 452] width 46 height 41
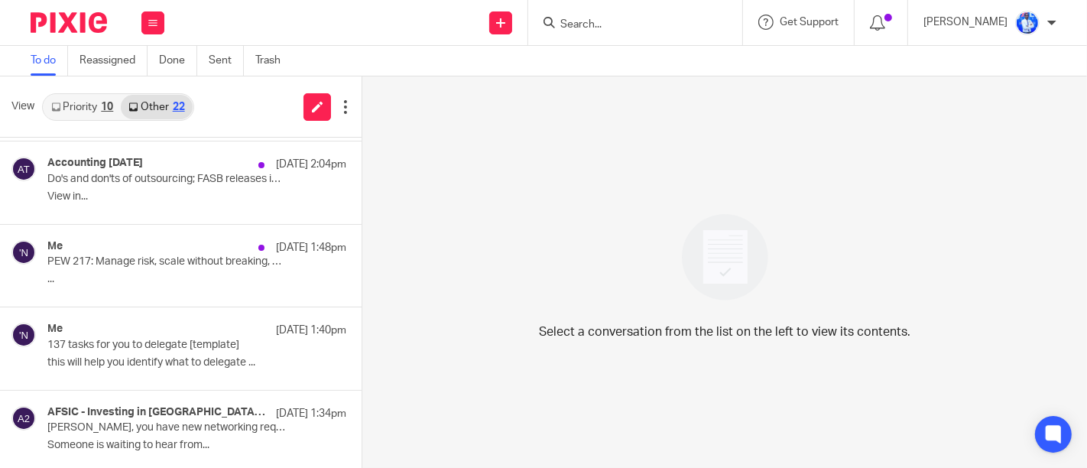
click at [122, 416] on div "AFSIC - Investing in Africa 2025 19 Sep 1:34pm" at bounding box center [196, 413] width 299 height 15
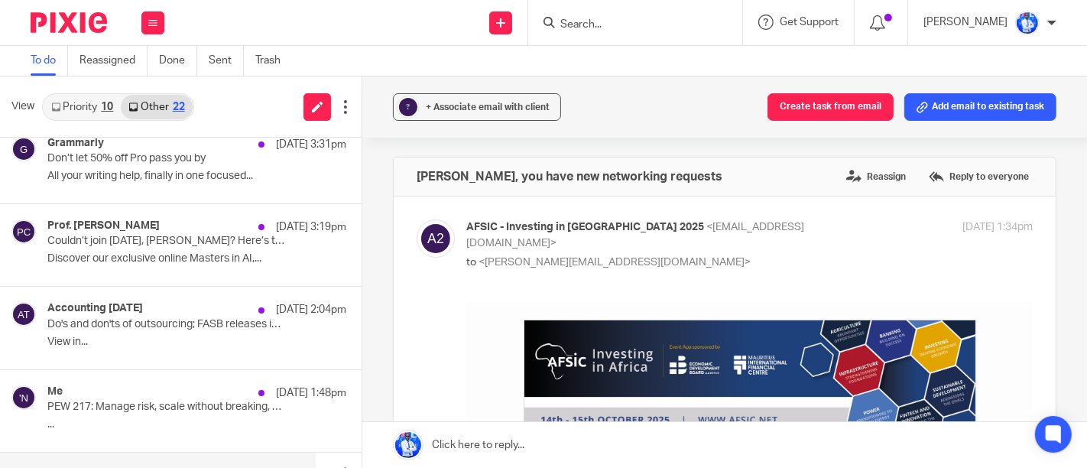
scroll to position [1334, 0]
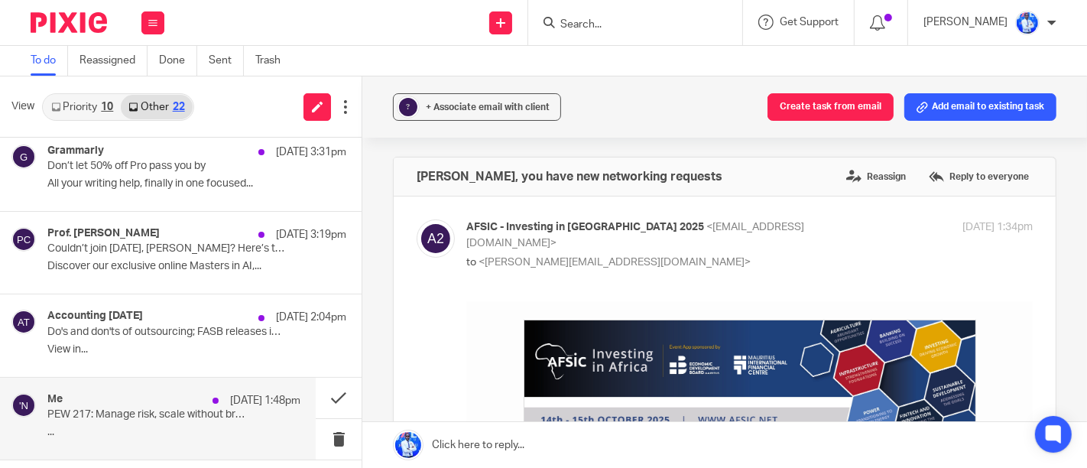
click at [142, 393] on div "Me 19 Sep 1:48pm" at bounding box center [173, 400] width 253 height 15
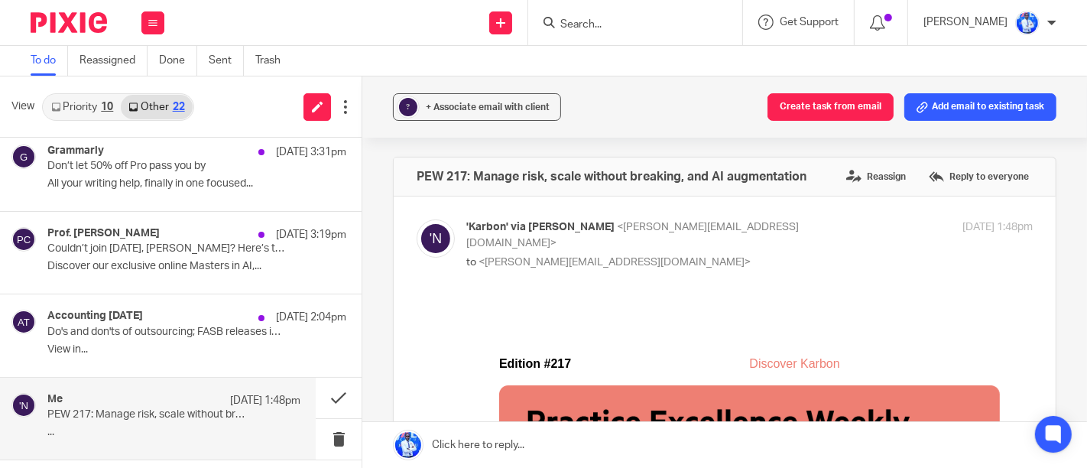
scroll to position [1404, 0]
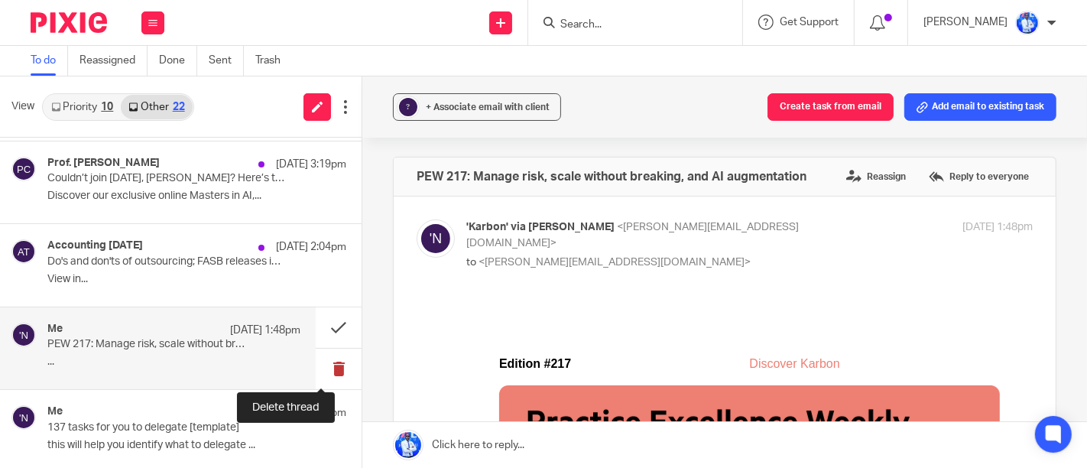
click at [329, 375] on button at bounding box center [339, 369] width 46 height 41
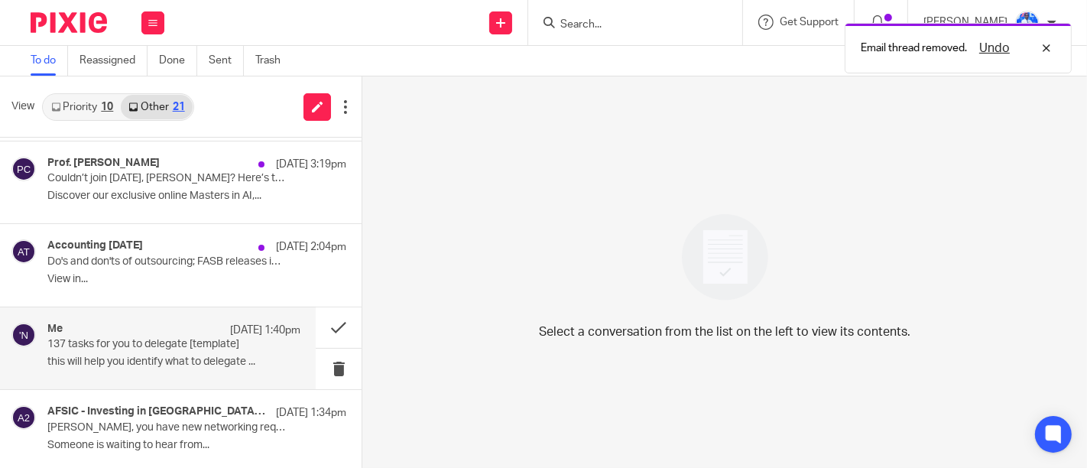
click at [225, 355] on p "this will help you identify what to delegate ..." at bounding box center [173, 361] width 253 height 13
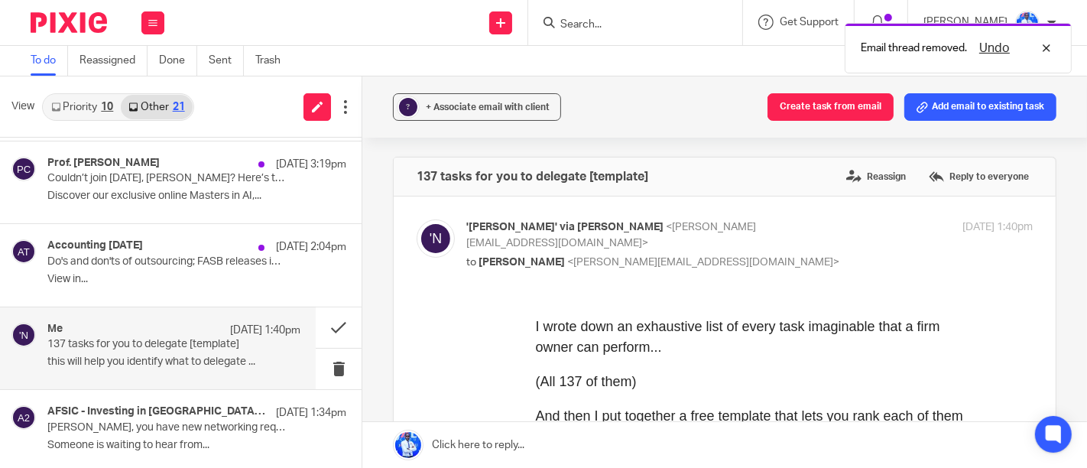
scroll to position [0, 0]
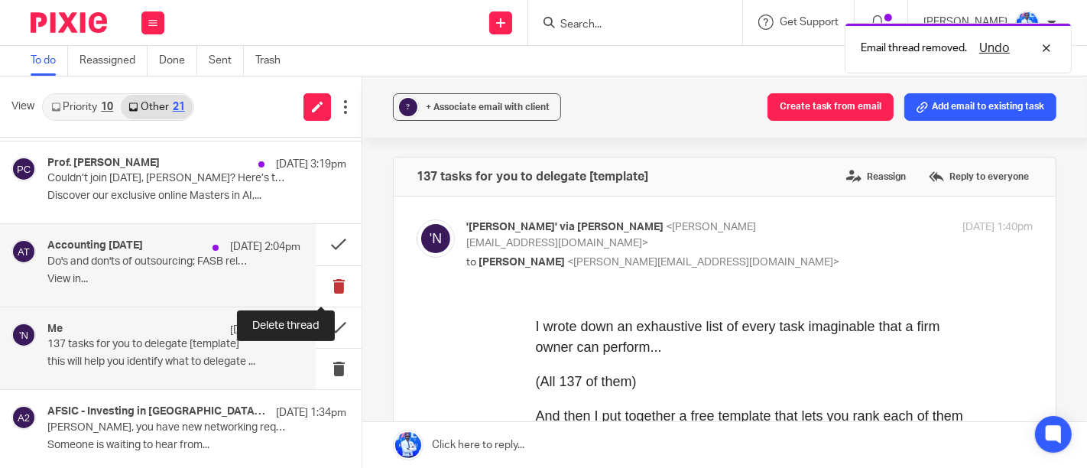
click at [328, 281] on button at bounding box center [339, 286] width 46 height 41
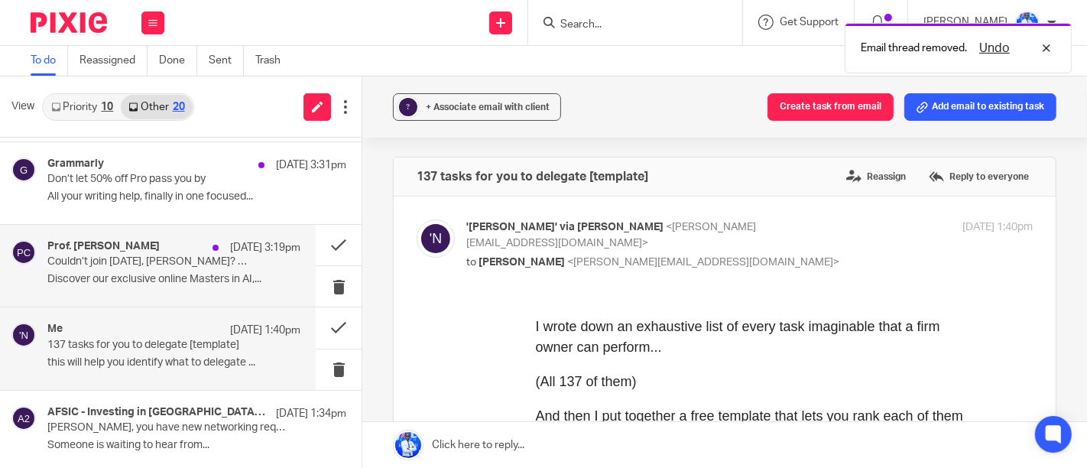
click at [242, 273] on p "Discover our exclusive online Masters in AI,..." at bounding box center [173, 279] width 253 height 13
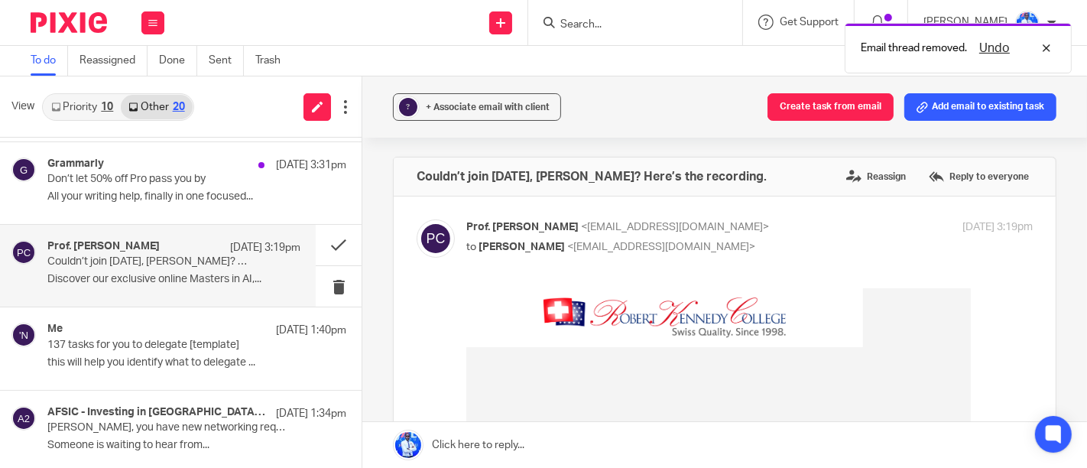
scroll to position [0, 0]
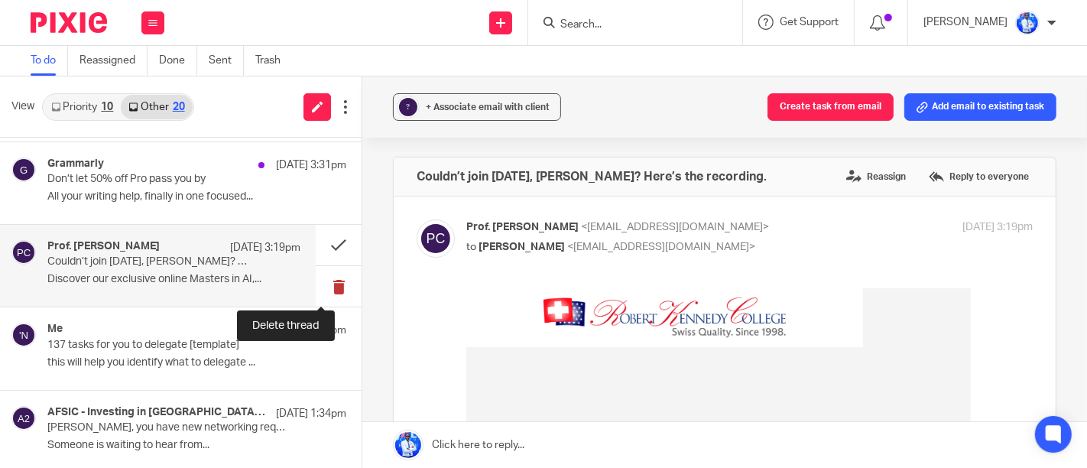
click at [322, 284] on button at bounding box center [339, 286] width 46 height 41
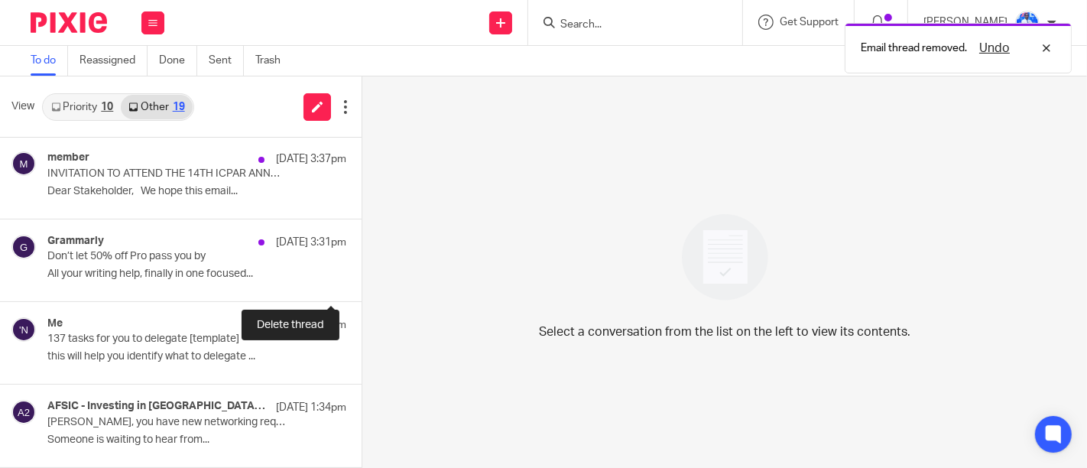
scroll to position [1239, 0]
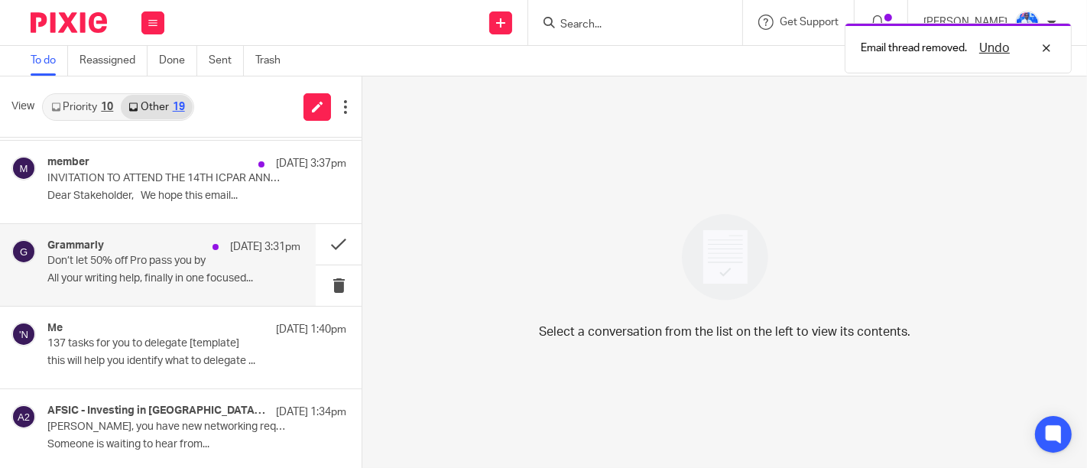
click at [166, 255] on p "Don’t let 50% off Pro pass you by" at bounding box center [148, 261] width 203 height 13
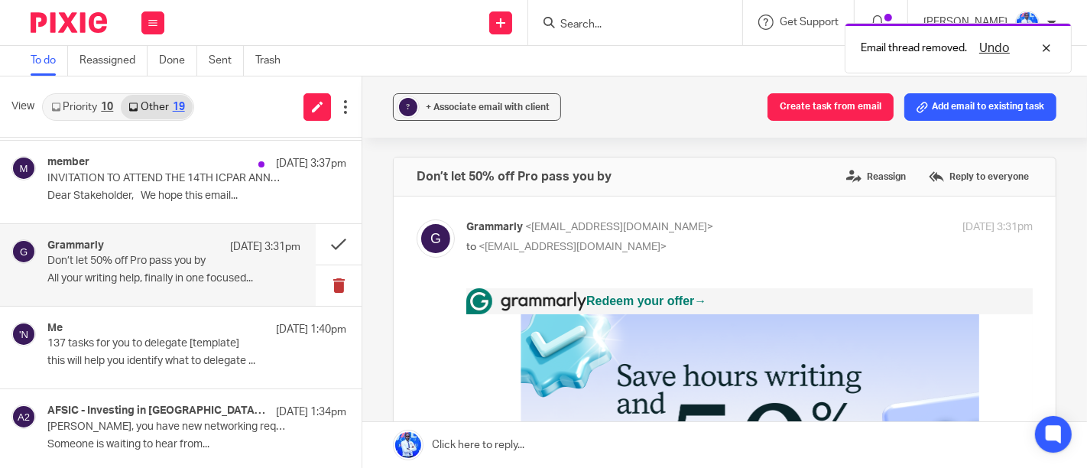
scroll to position [0, 0]
click at [319, 284] on button at bounding box center [339, 285] width 46 height 41
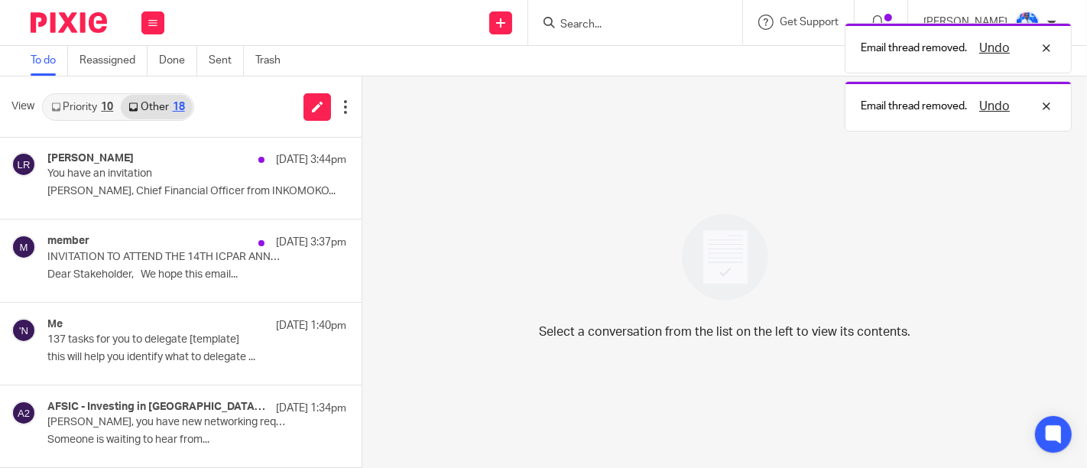
scroll to position [1156, 0]
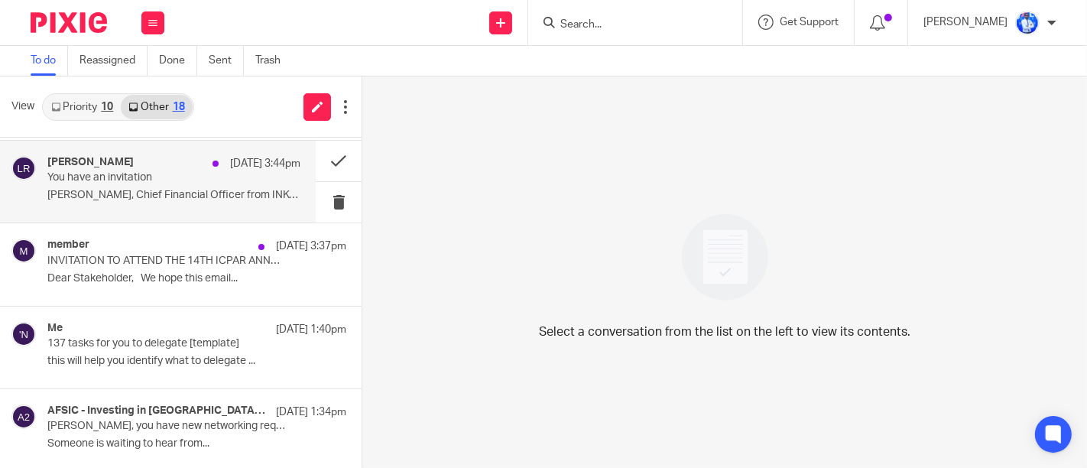
click at [250, 169] on div "Lilliane Rumanyika 19 Sep 3:44pm You have an invitation Lilliane, Chief Financi…" at bounding box center [173, 181] width 253 height 51
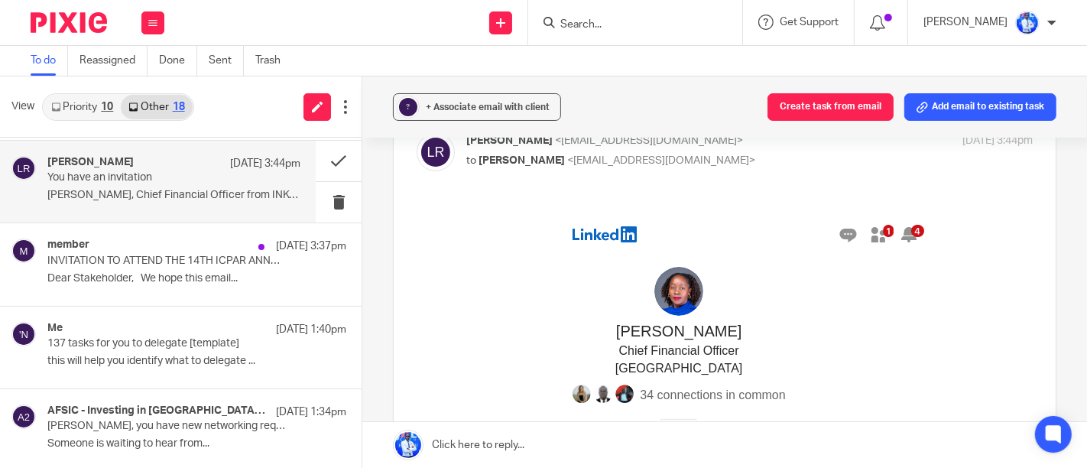
scroll to position [88, 0]
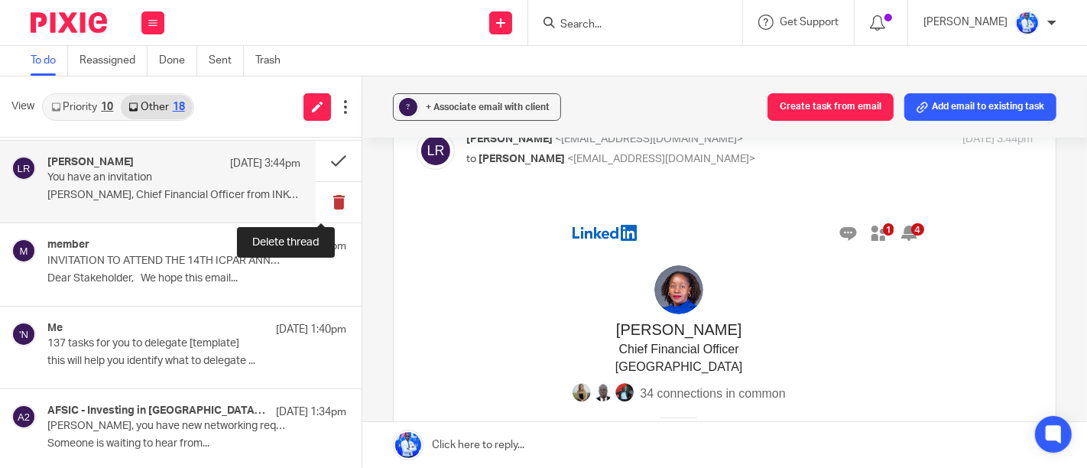
click at [320, 203] on button at bounding box center [339, 202] width 46 height 41
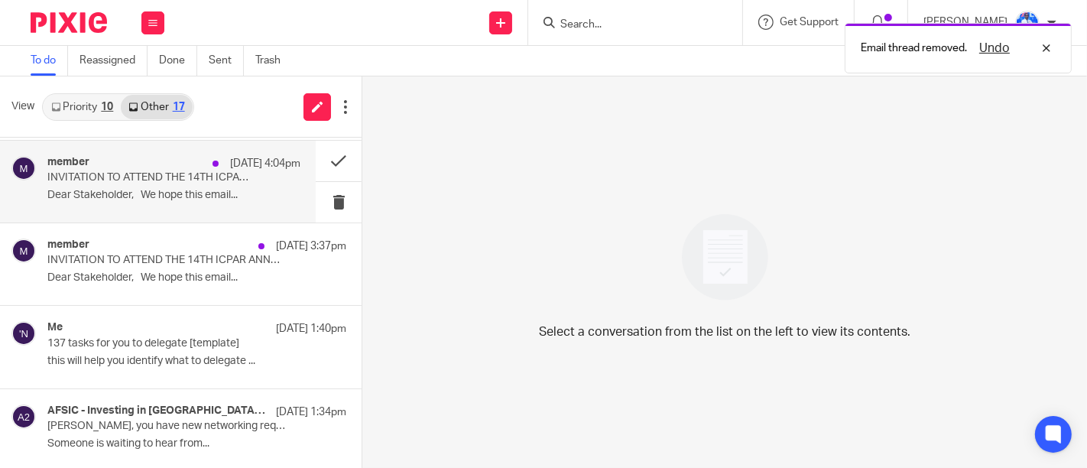
click at [234, 196] on p "Dear Stakeholder, We hope this email..." at bounding box center [173, 195] width 253 height 13
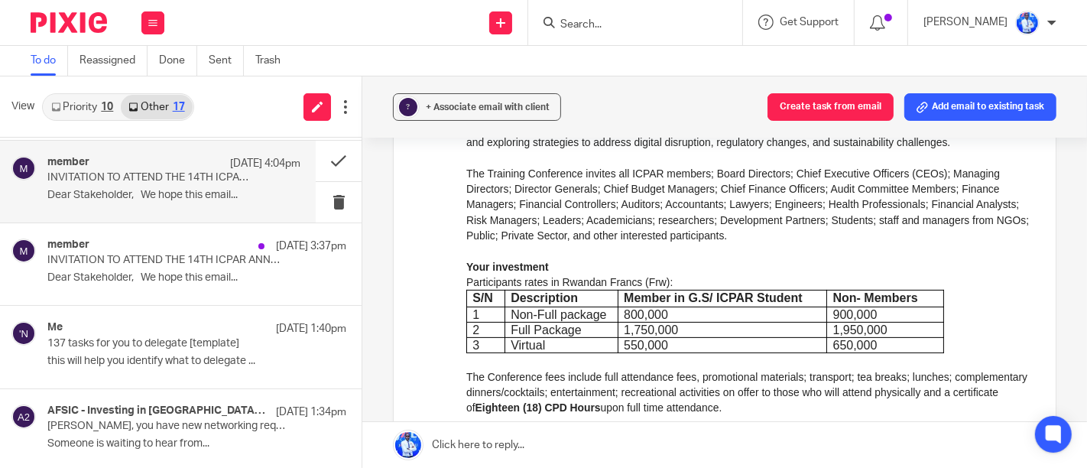
scroll to position [375, 0]
click at [326, 199] on button at bounding box center [339, 202] width 46 height 41
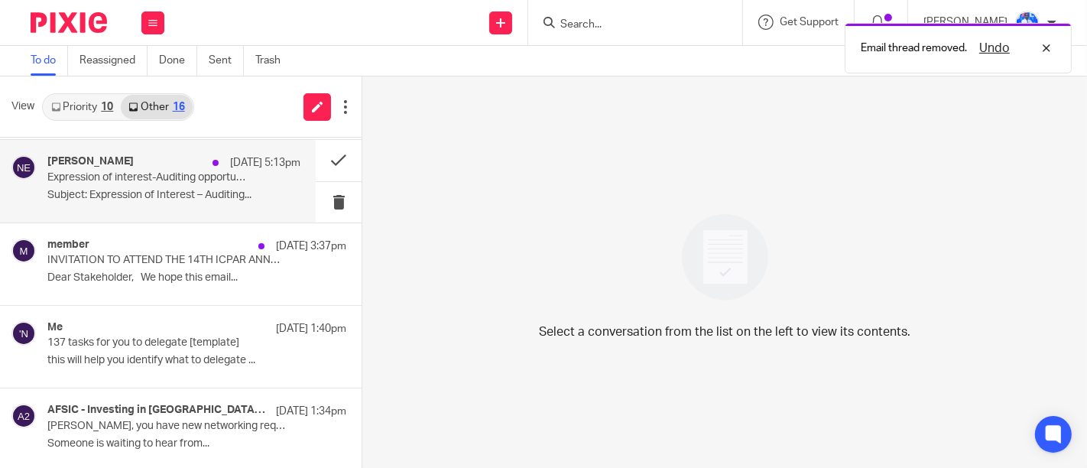
click at [227, 199] on div "NGABONZIZA Emmanuel 19 Sep 5:13pm Expression of interest-Auditing opportunities…" at bounding box center [173, 180] width 253 height 51
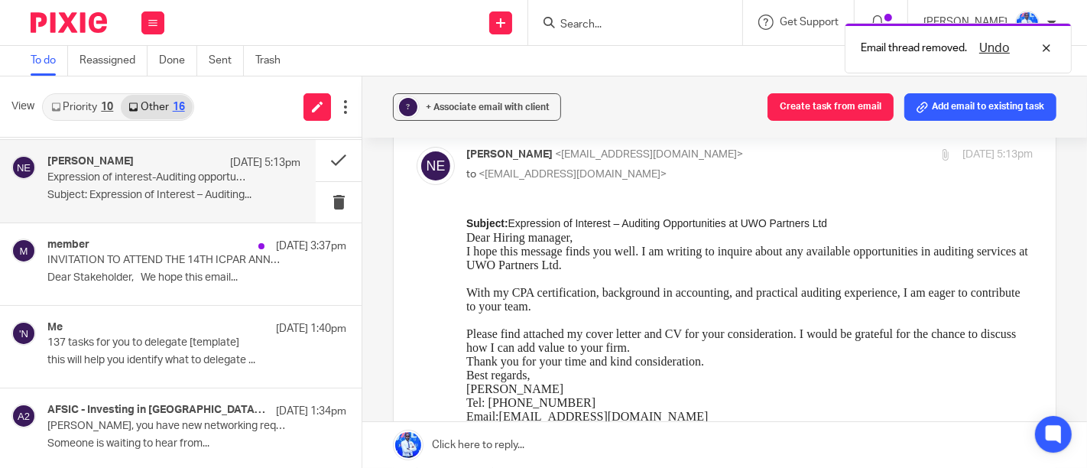
scroll to position [74, 0]
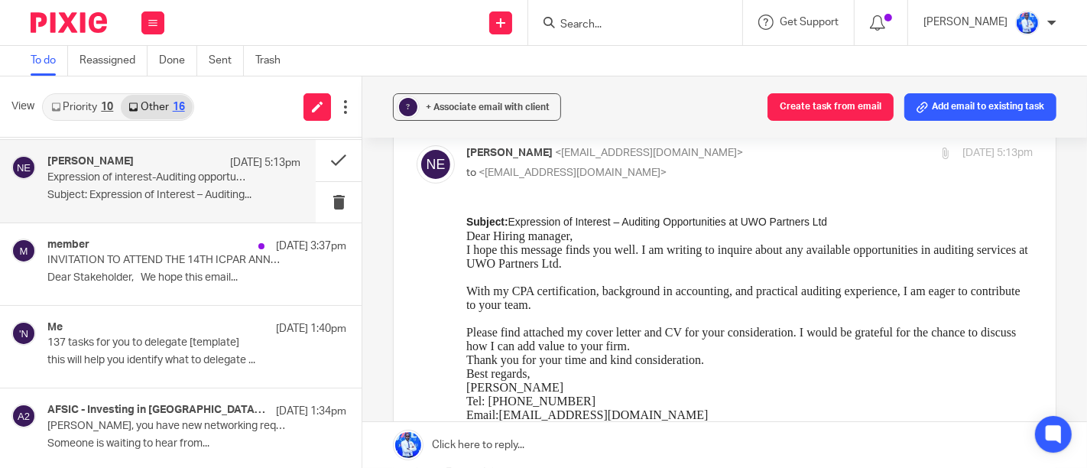
click at [813, 297] on span "I hope this message finds you well. I am writing to inquire about any available…" at bounding box center [746, 276] width 562 height 68
click at [843, 258] on p "I hope this message finds you well. I am writing to inquire about any available…" at bounding box center [748, 283] width 566 height 83
click at [324, 198] on button at bounding box center [339, 202] width 46 height 41
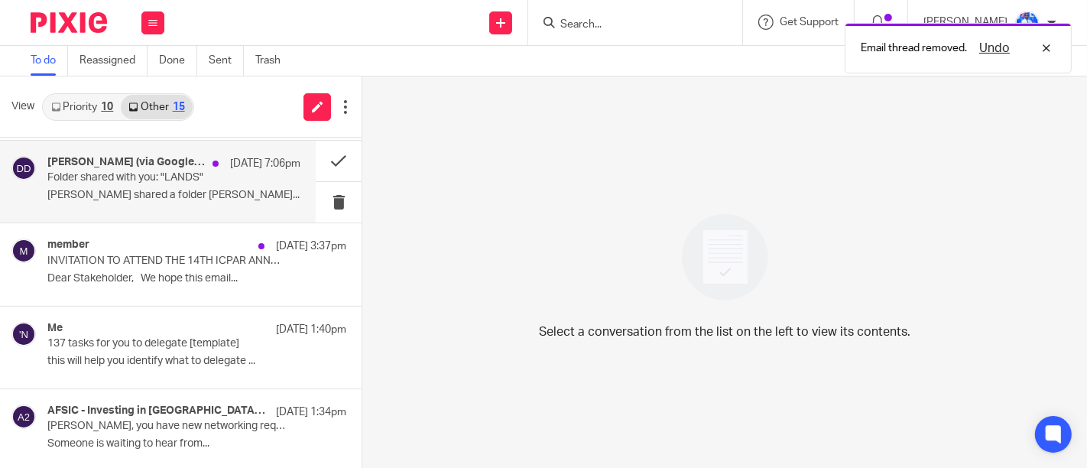
click at [219, 193] on p "[PERSON_NAME] shared a folder [PERSON_NAME]..." at bounding box center [173, 195] width 253 height 13
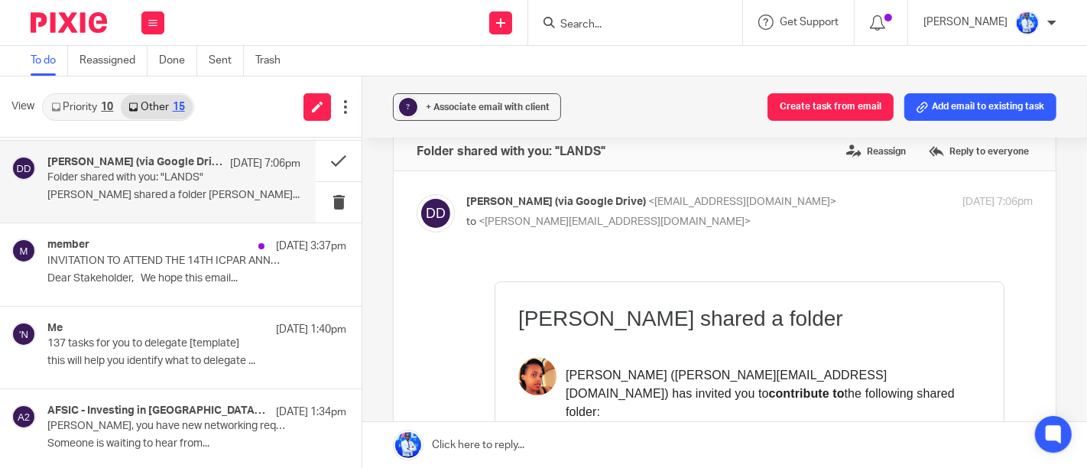
scroll to position [20, 0]
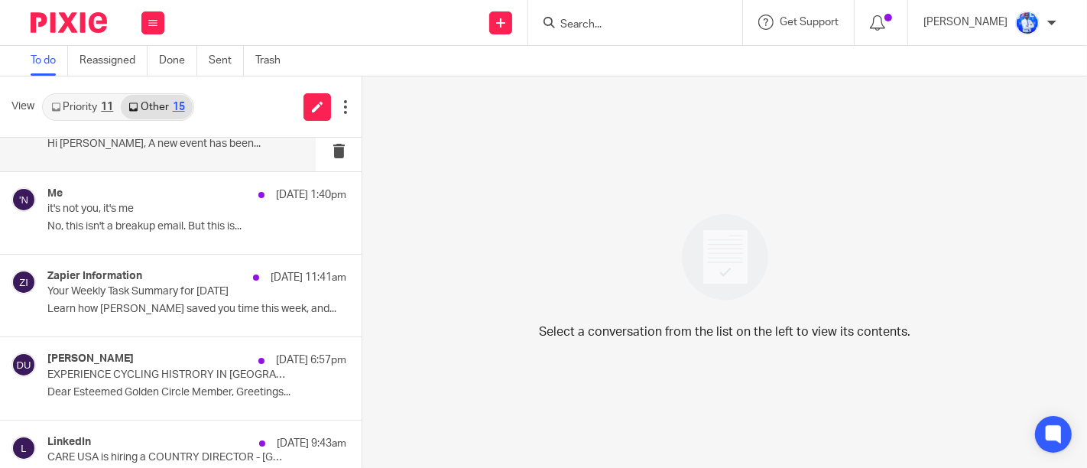
scroll to position [137, 0]
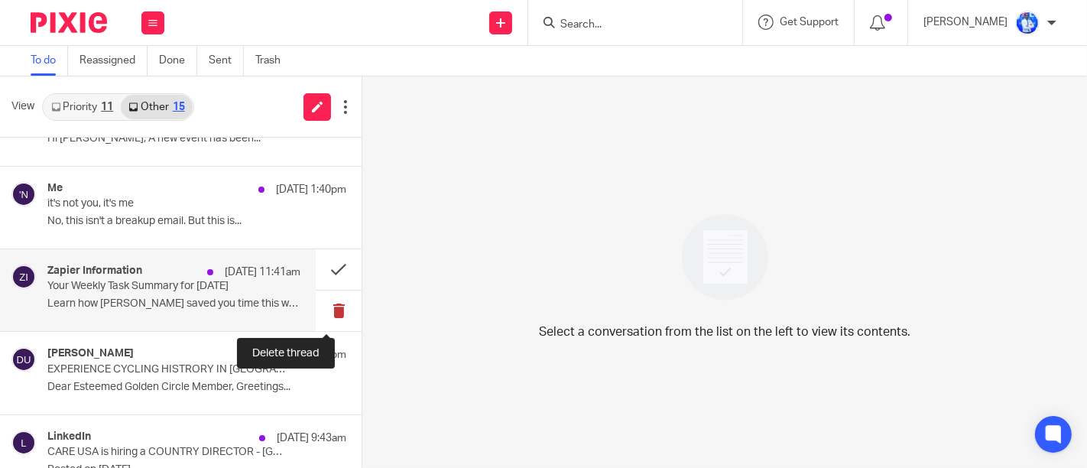
click at [319, 315] on button at bounding box center [339, 310] width 46 height 41
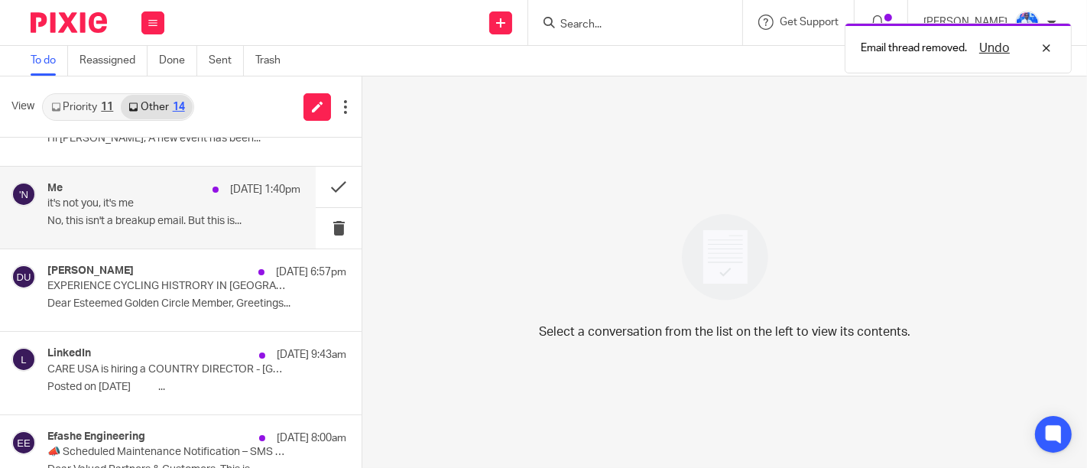
click at [194, 222] on p "No, this isn't a breakup email. But this is..." at bounding box center [173, 221] width 253 height 13
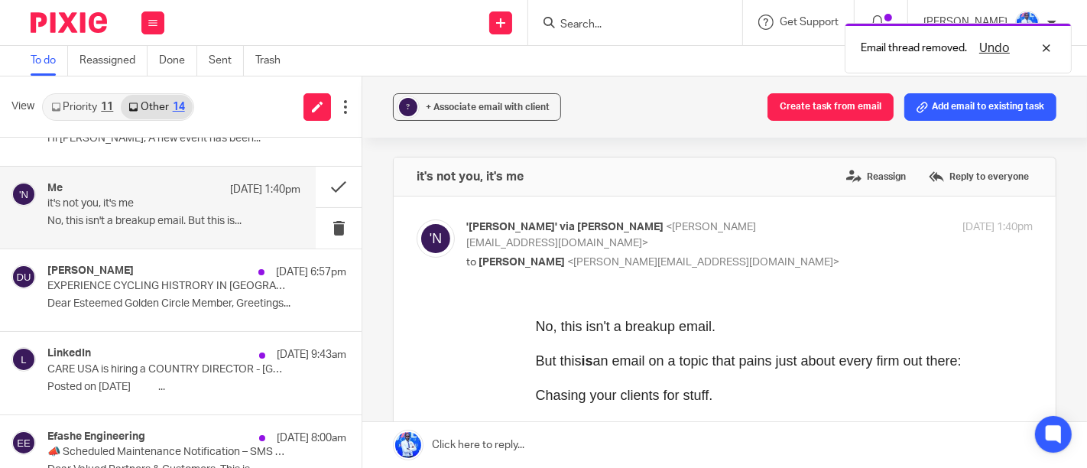
scroll to position [0, 0]
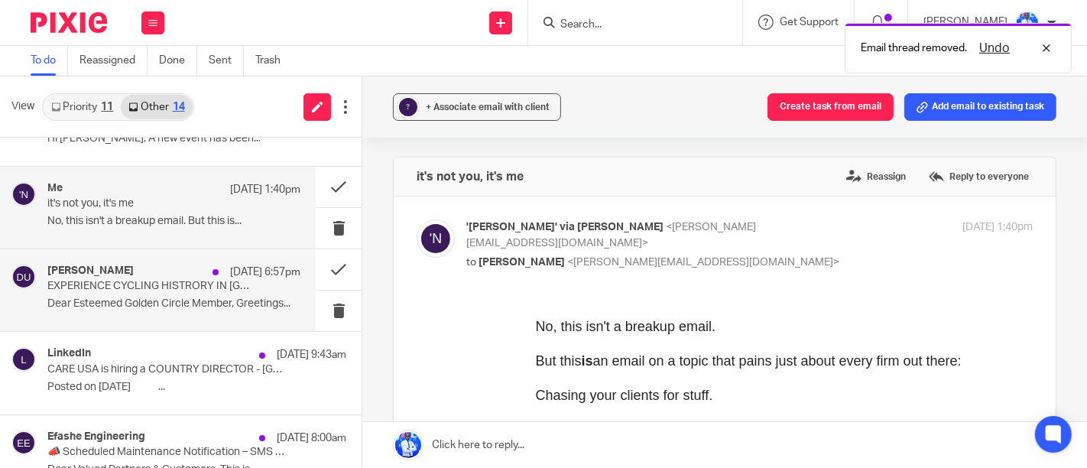
click at [191, 283] on p "EXPERIENCE CYCLING HISTRORY IN RWANDA" at bounding box center [148, 286] width 203 height 13
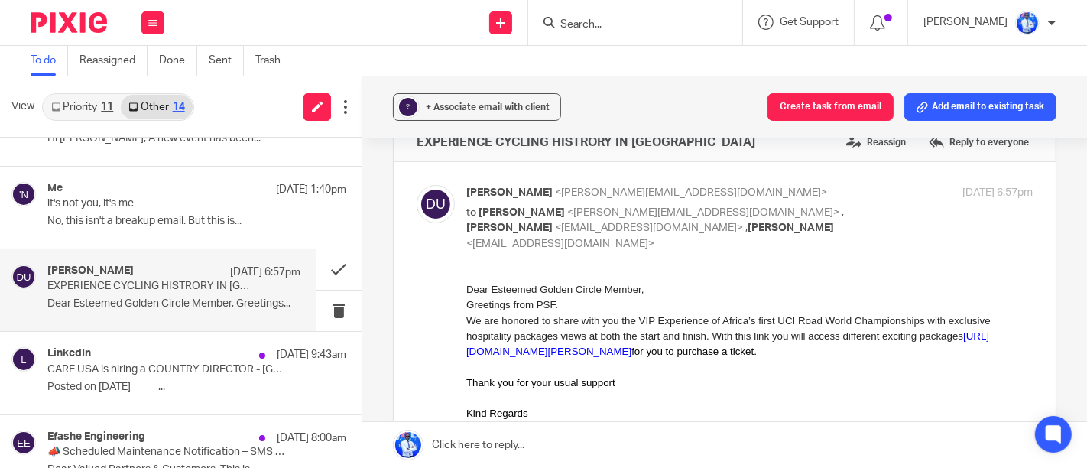
scroll to position [35, 0]
click at [926, 331] on span "https://www.etike.rw" at bounding box center [726, 342] width 523 height 27
click at [323, 304] on button at bounding box center [339, 310] width 46 height 41
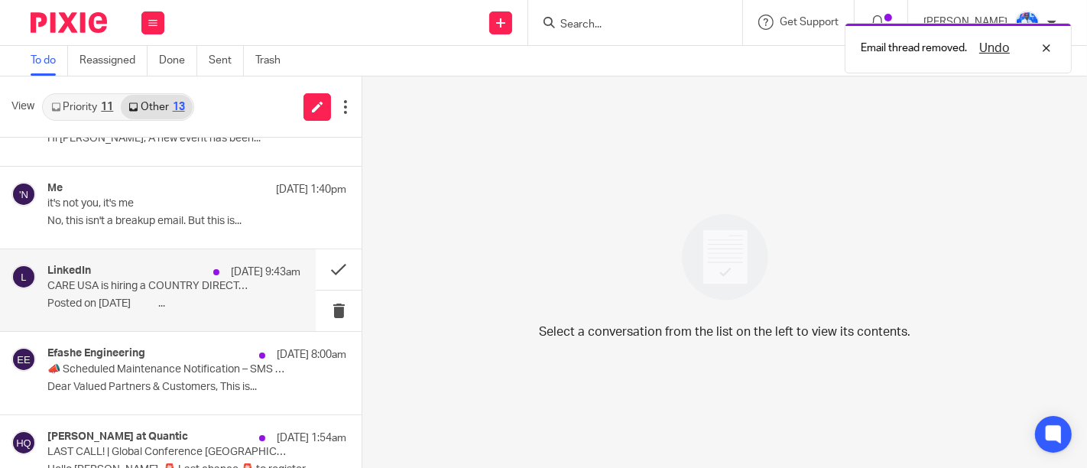
click at [190, 318] on div "LinkedIn 20 Sep 9:43am CARE USA is hiring a COUNTRY DIRECTOR - RWANDA Posted on…" at bounding box center [158, 290] width 316 height 82
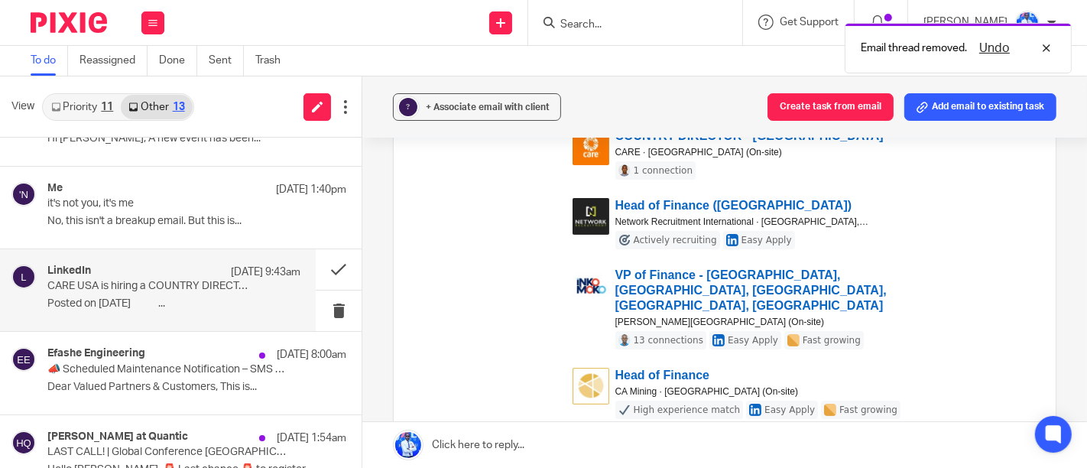
scroll to position [269, 0]
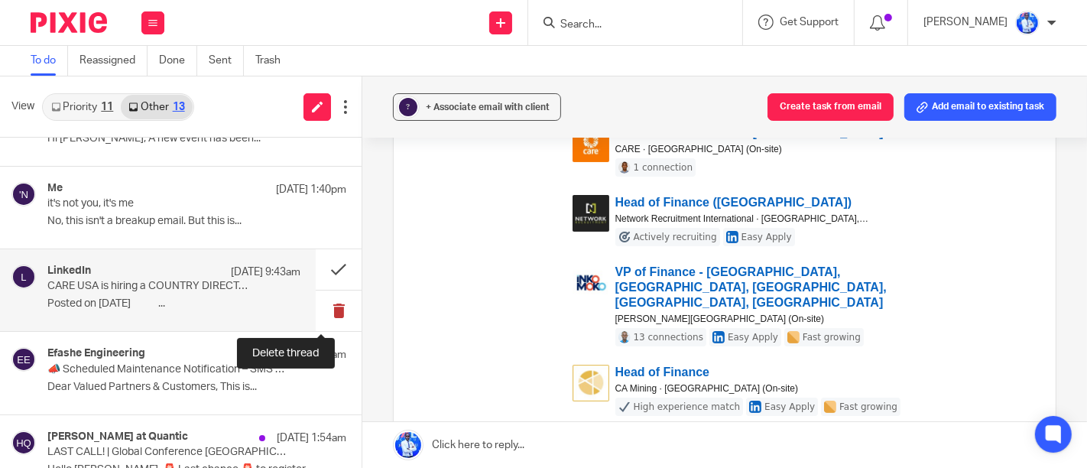
click at [327, 312] on button at bounding box center [339, 310] width 46 height 41
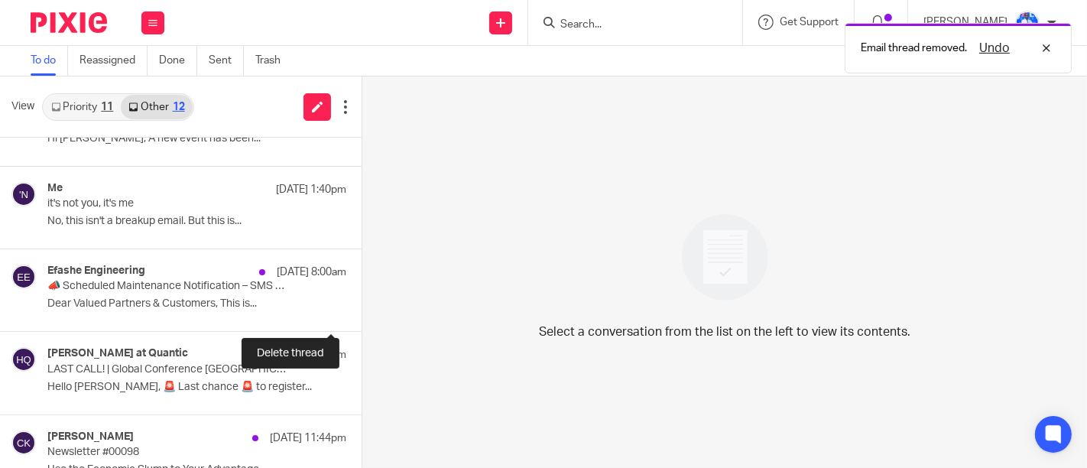
click at [362, 312] on button at bounding box center [368, 310] width 12 height 41
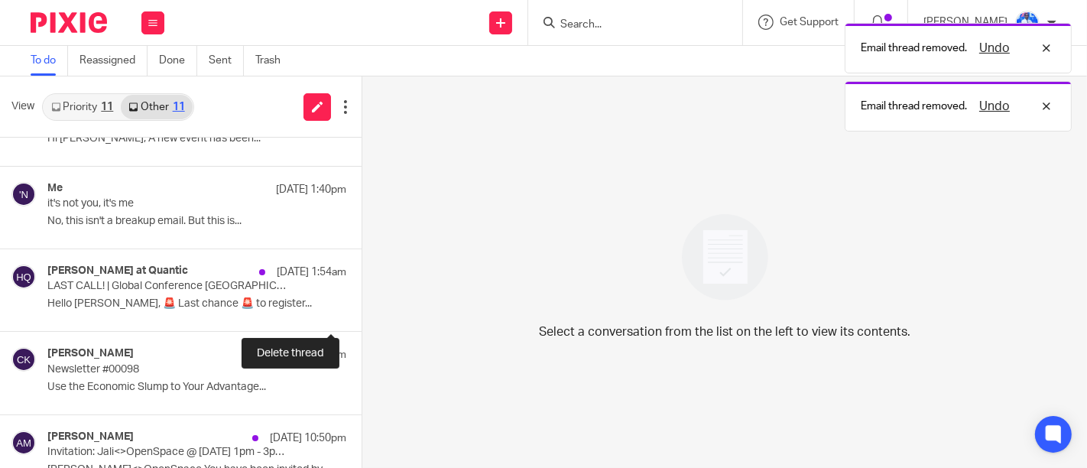
click at [362, 312] on button at bounding box center [368, 310] width 12 height 41
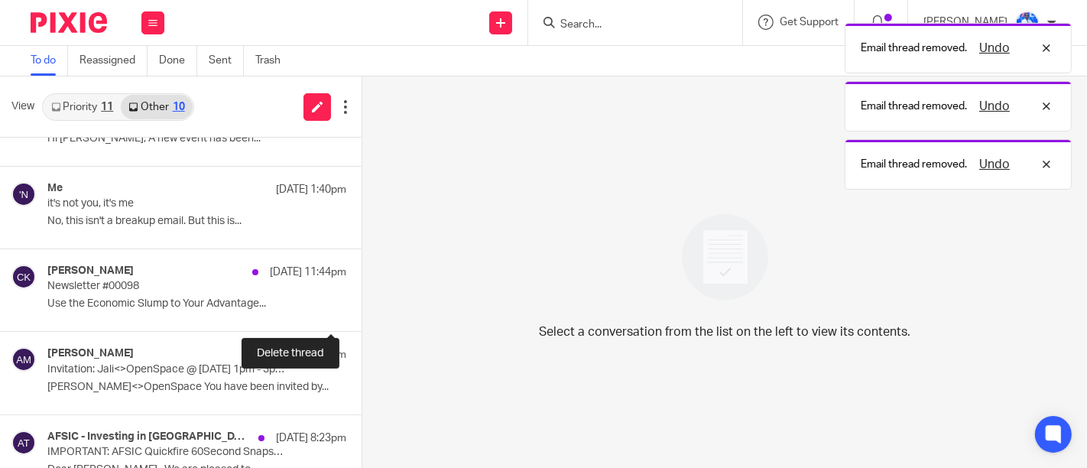
click at [362, 312] on button at bounding box center [368, 310] width 12 height 41
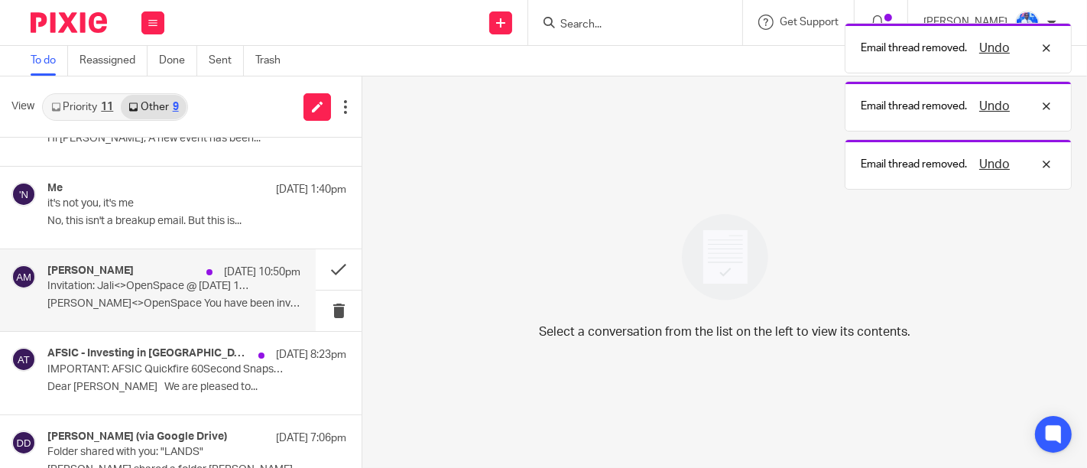
click at [246, 299] on p "Jali<>OpenSpace You have been invited by..." at bounding box center [173, 303] width 253 height 13
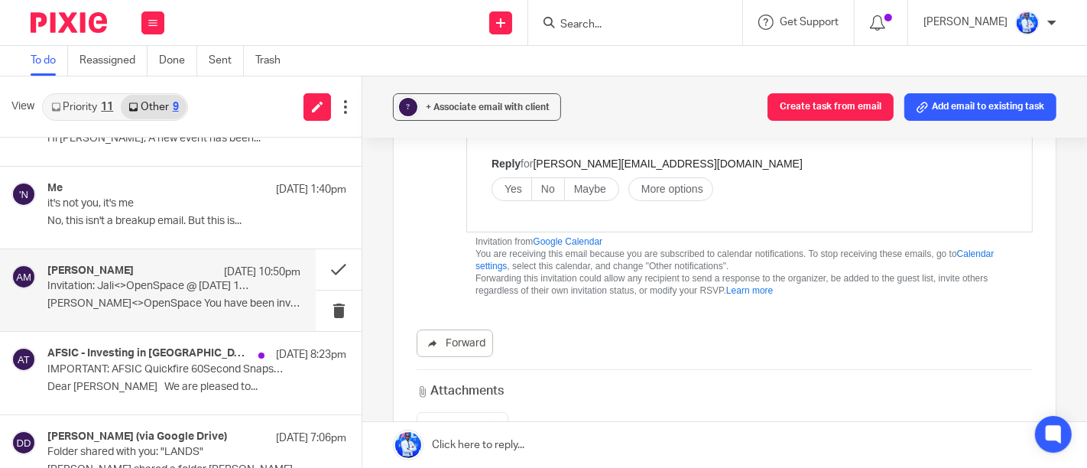
scroll to position [416, 0]
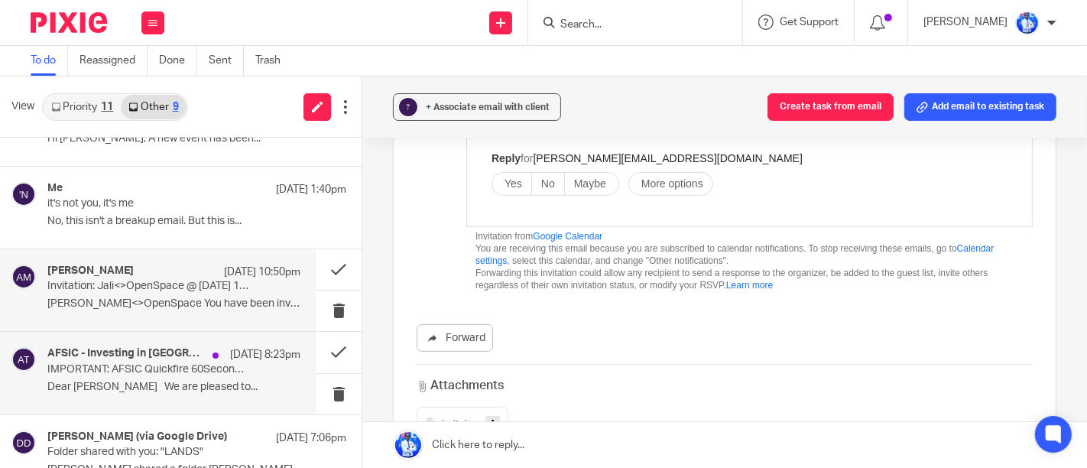
click at [230, 354] on p "19 Sep 8:23pm" at bounding box center [265, 354] width 70 height 15
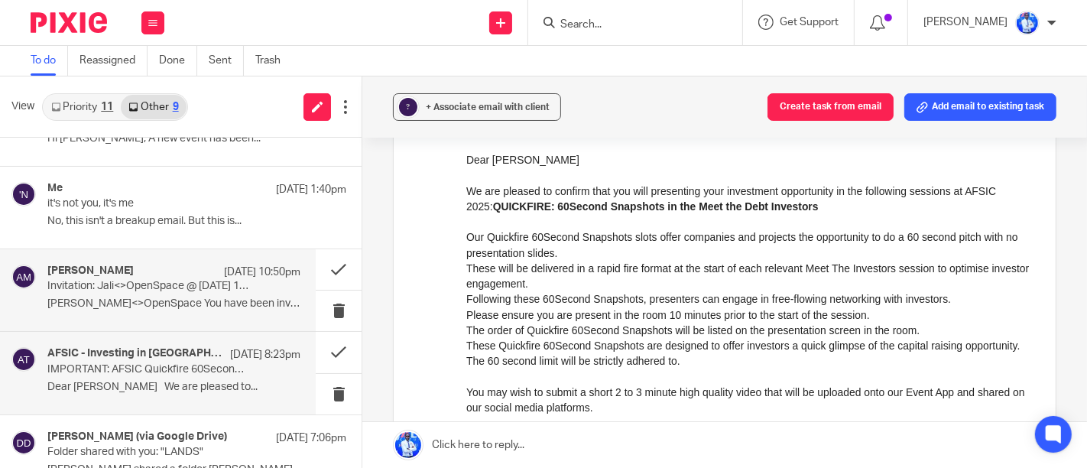
scroll to position [413, 0]
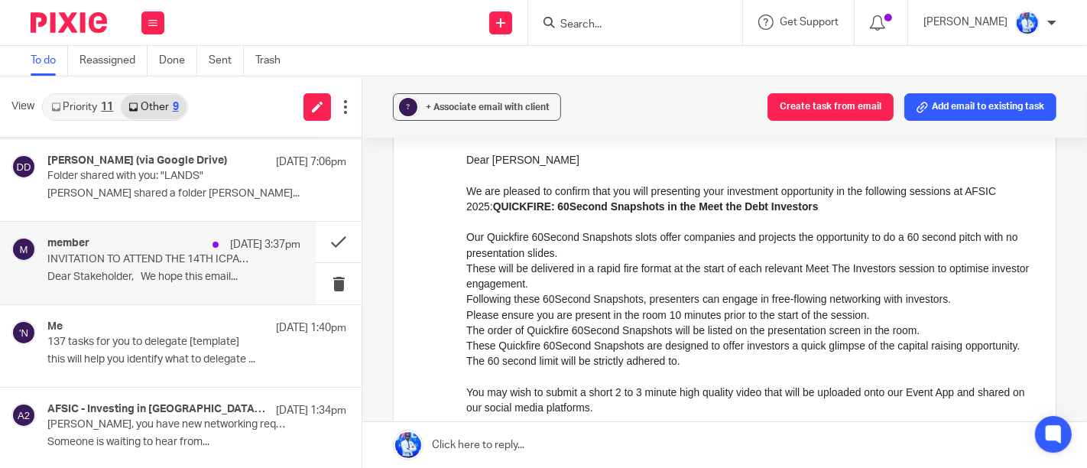
click at [166, 262] on p "INVITATION TO ATTEND THE 14TH ICPAR ANNUAL TRAINING CONFERENCE" at bounding box center [148, 259] width 203 height 13
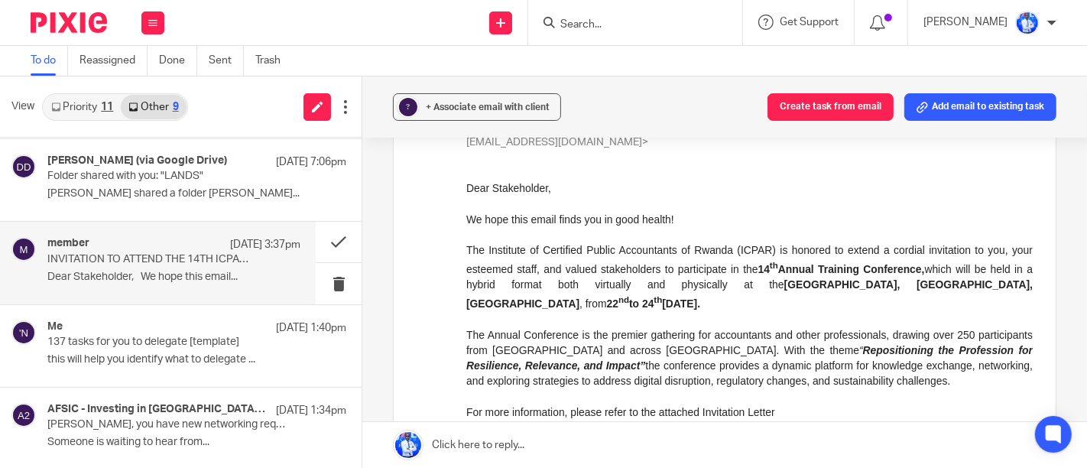
scroll to position [224, 0]
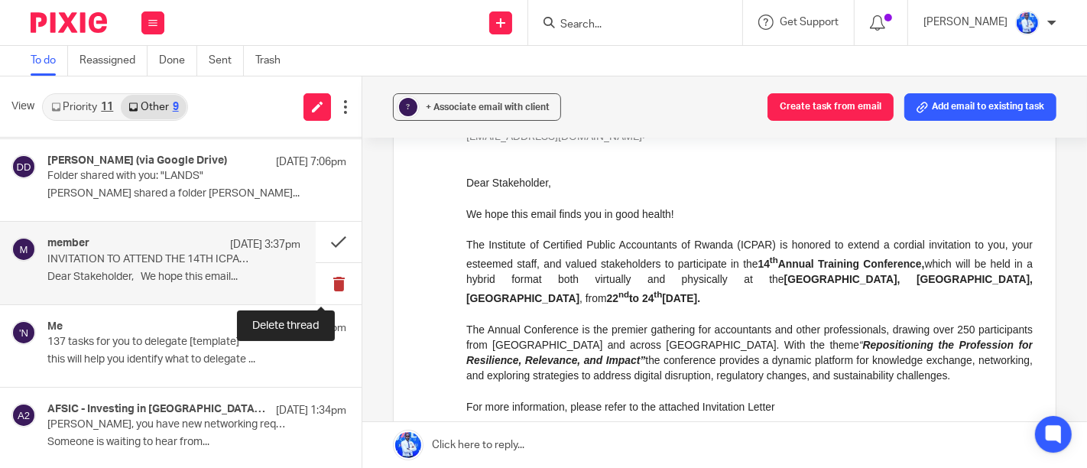
click at [323, 281] on button at bounding box center [339, 283] width 46 height 41
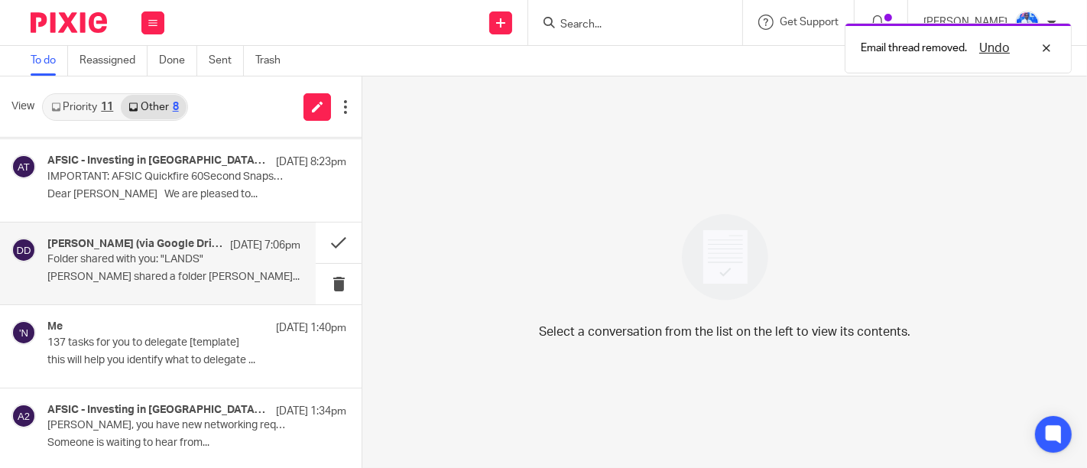
scroll to position [0, 0]
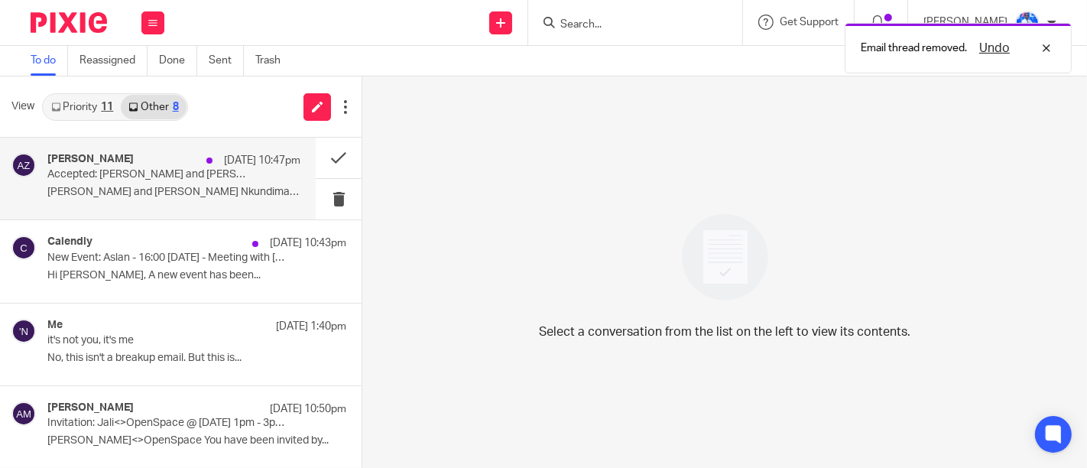
click at [203, 206] on div "Aslan Zribi 21 Sep 10:47pm Accepted: Aslan and Felix Nkundimana @ Mon Sep 22, 2…" at bounding box center [158, 179] width 316 height 82
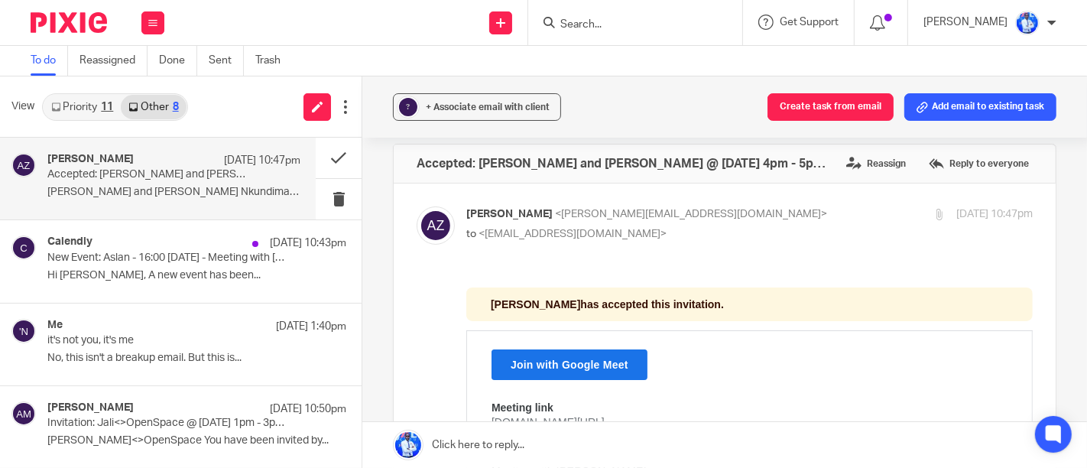
scroll to position [11, 0]
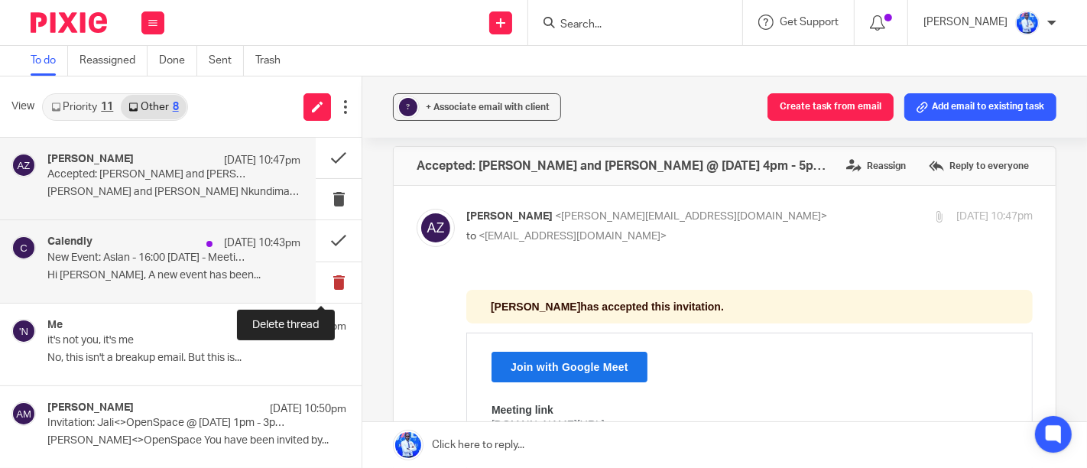
click at [321, 284] on button at bounding box center [339, 282] width 46 height 41
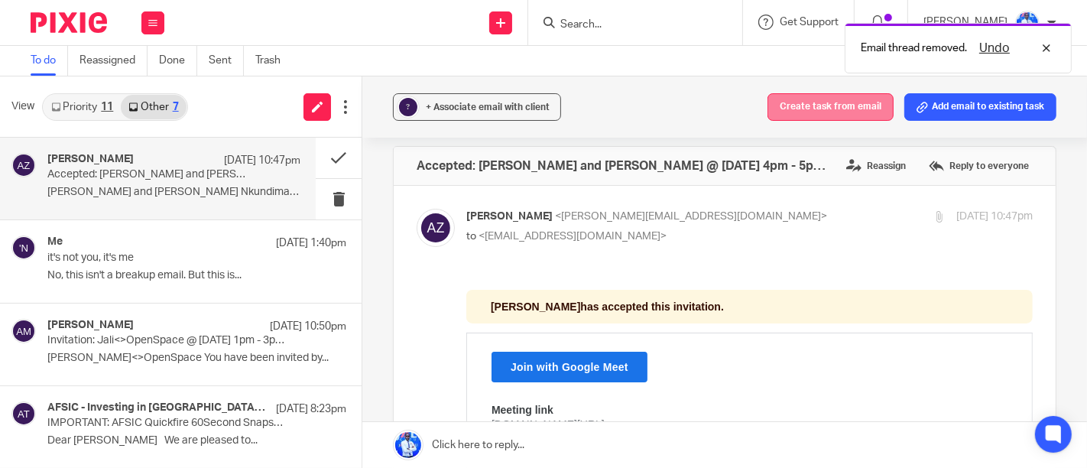
click at [797, 101] on button "Create task from email" at bounding box center [830, 107] width 126 height 28
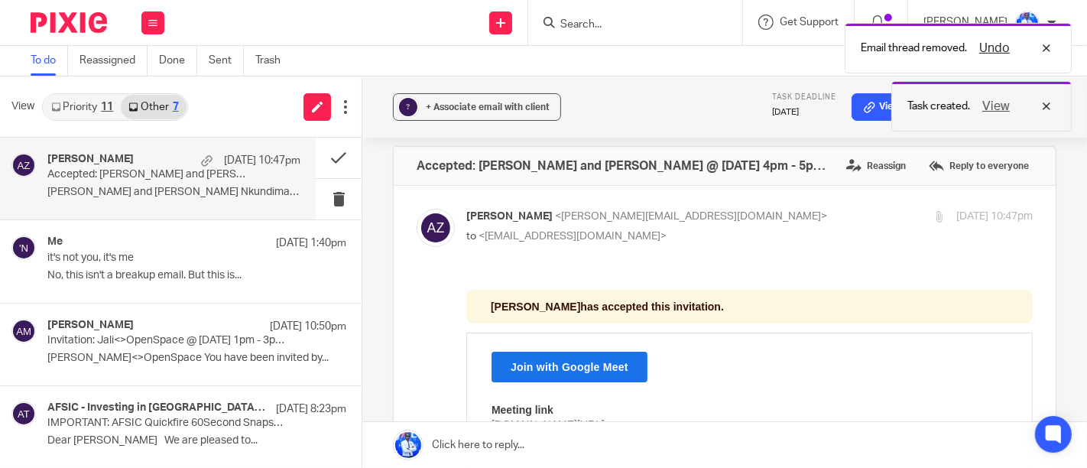
scroll to position [0, 0]
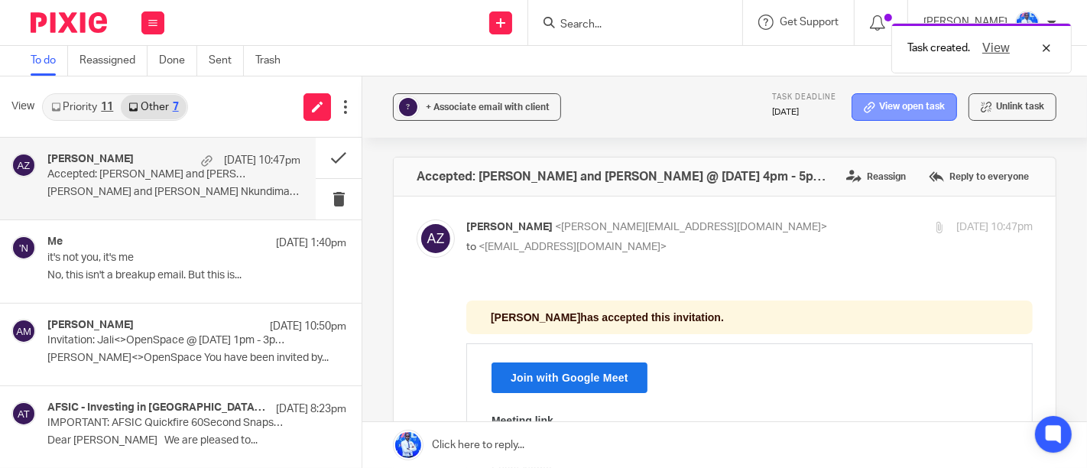
click at [877, 105] on link "View open task" at bounding box center [903, 107] width 105 height 28
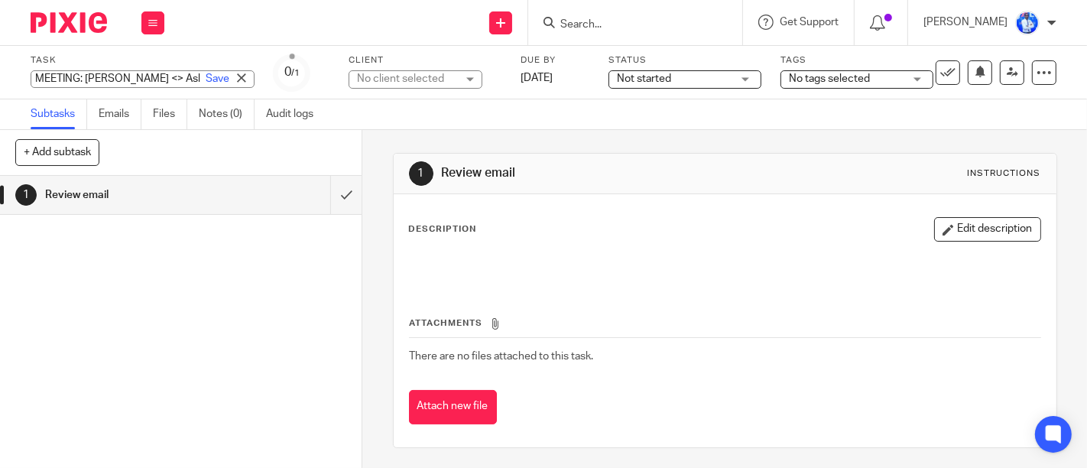
type input "MEETING: [PERSON_NAME] <> [PERSON_NAME]"
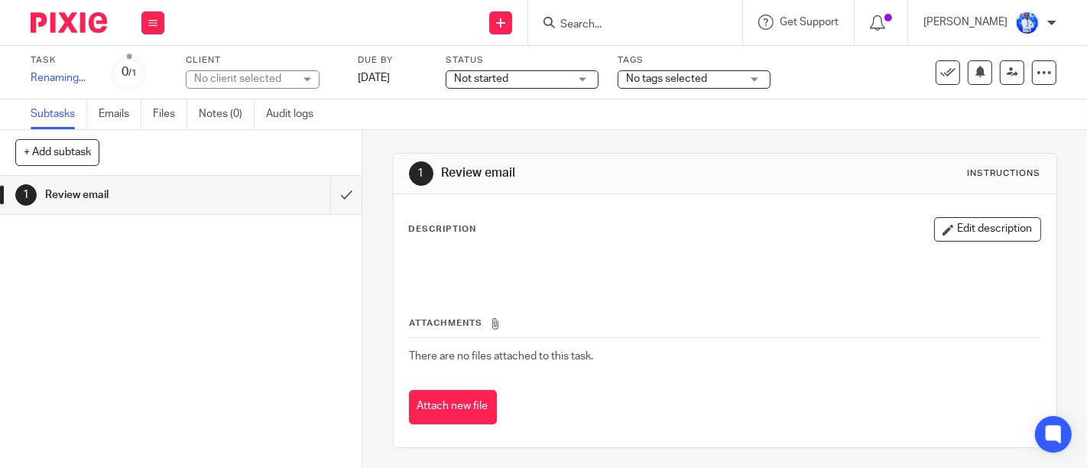
click at [401, 80] on div "Task MEETING: [PERSON_NAME] <> [PERSON_NAME] Save Renaming... 0 /1 Client No cl…" at bounding box center [458, 72] width 855 height 37
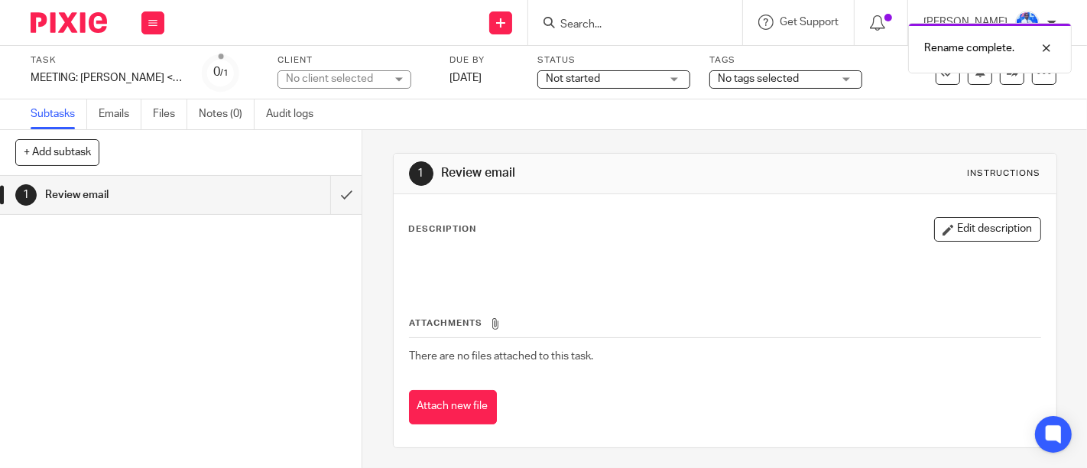
click at [332, 77] on div "No client selected" at bounding box center [335, 78] width 99 height 15
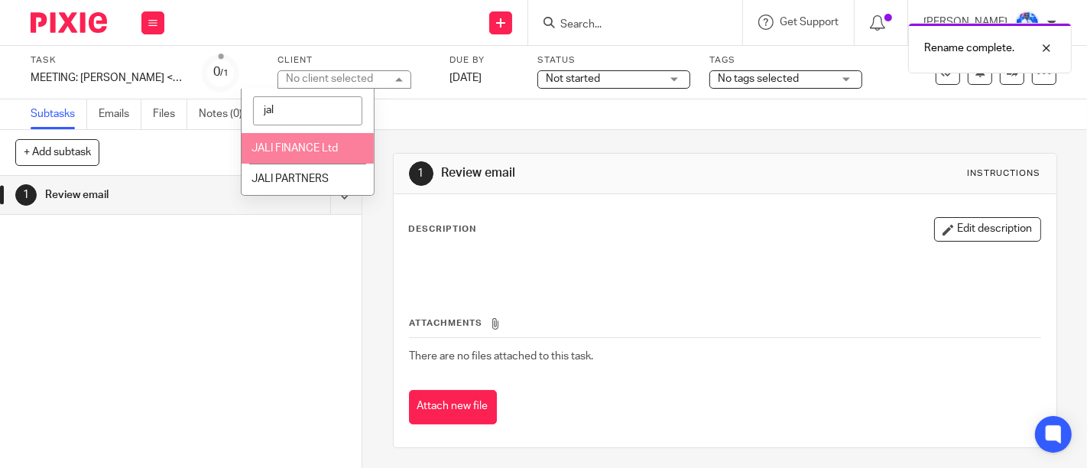
type input "jal"
click at [323, 147] on span "JALI FINANCE Ltd" at bounding box center [294, 148] width 86 height 11
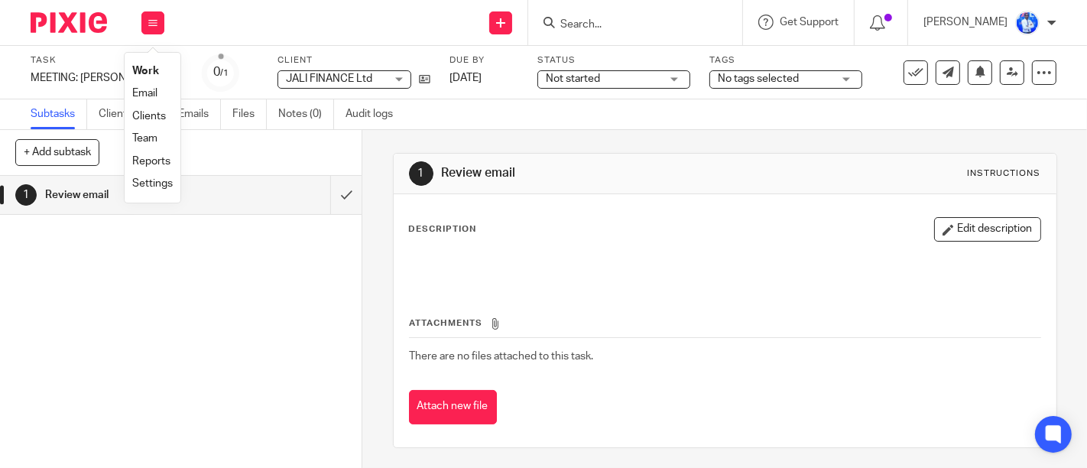
click at [145, 92] on link "Email" at bounding box center [144, 93] width 25 height 11
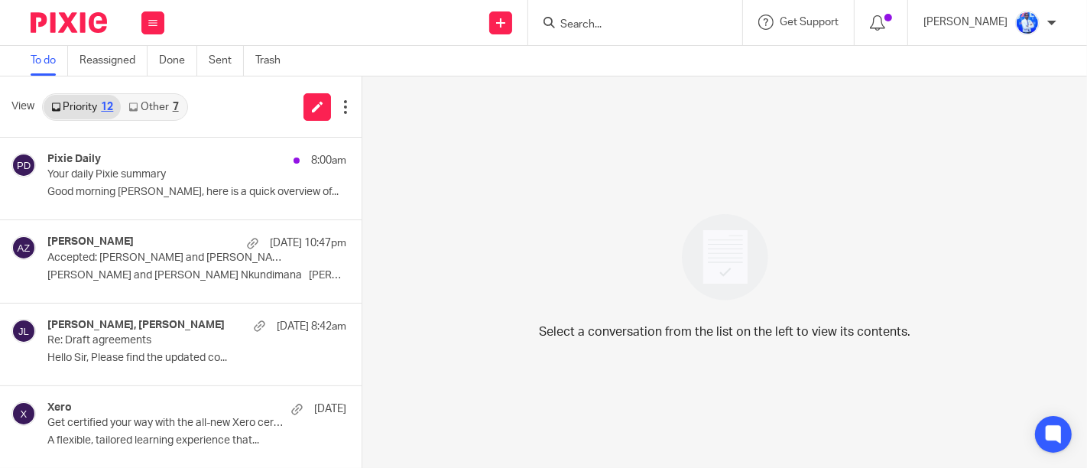
click at [176, 95] on link "Other 7" at bounding box center [153, 107] width 65 height 24
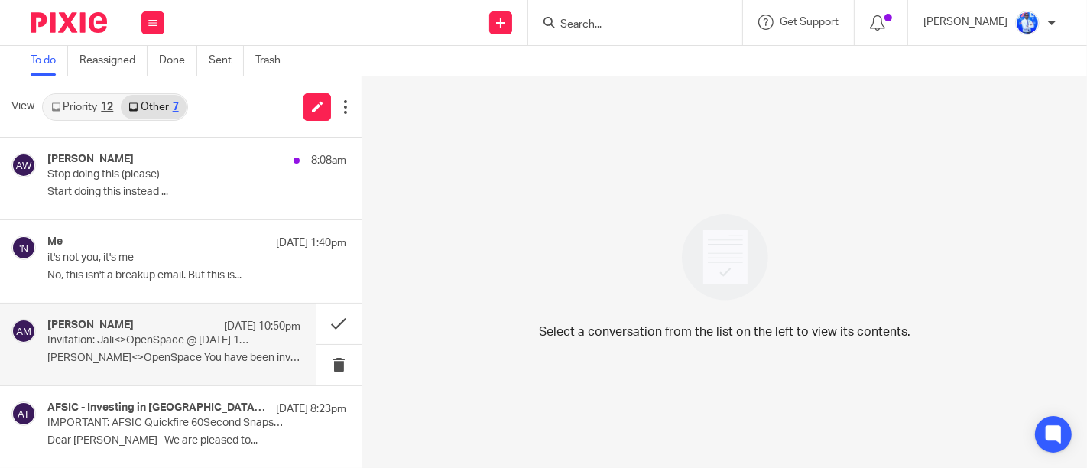
click at [229, 331] on p "[DATE] 10:50pm" at bounding box center [262, 326] width 76 height 15
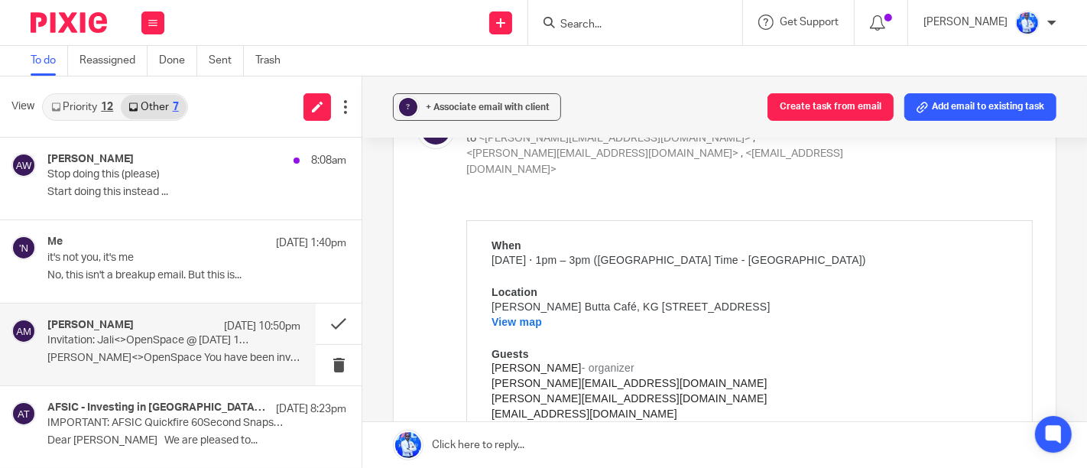
scroll to position [110, 0]
click at [812, 102] on button "Create task from email" at bounding box center [830, 107] width 126 height 28
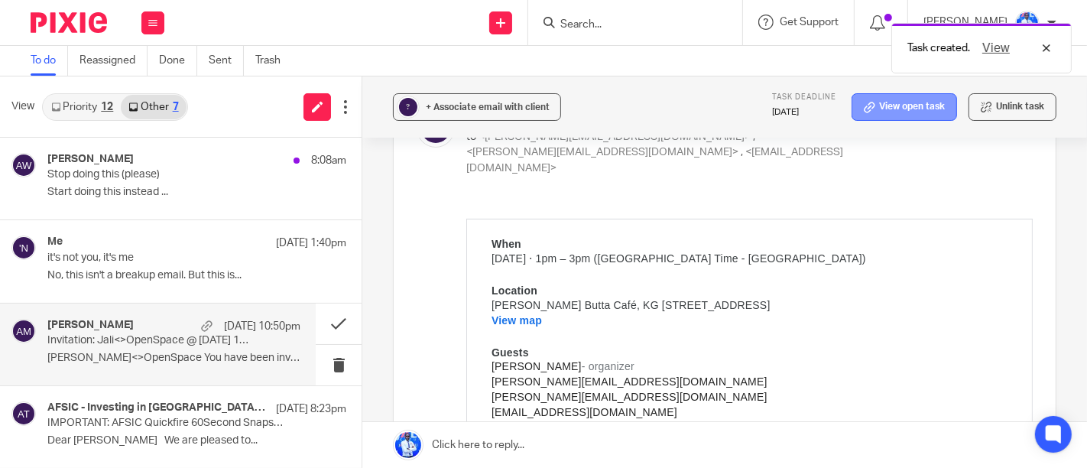
scroll to position [0, 0]
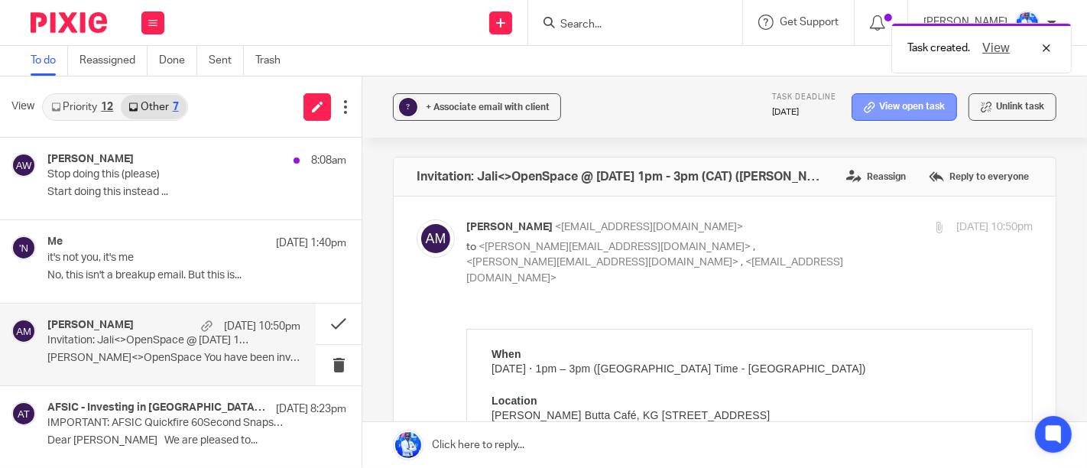
click at [864, 102] on icon at bounding box center [869, 107] width 11 height 11
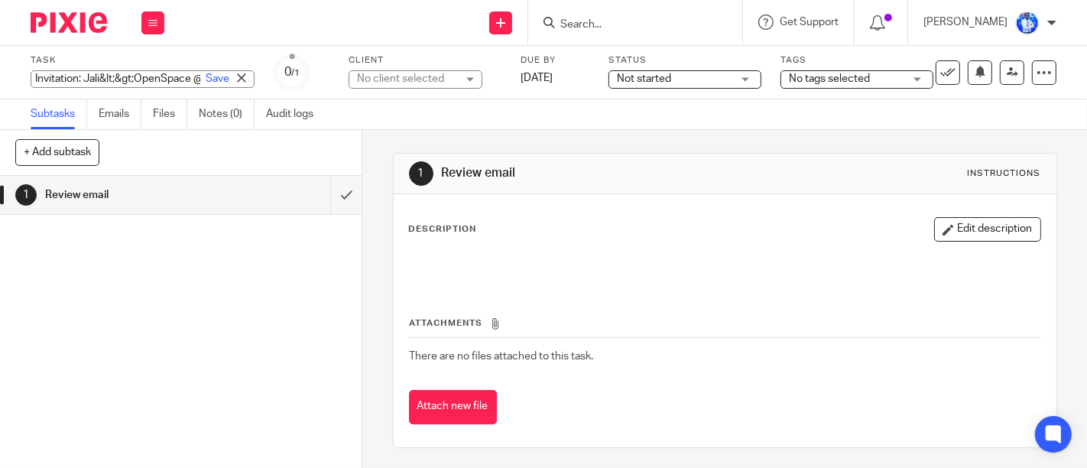
click at [90, 73] on div "Invitation: Jali&lt;&gt;OpenSpace @ [DATE] 1pm - 3pm (CAT) ([PERSON_NAME][EMAIL…" at bounding box center [143, 79] width 224 height 18
type input "MEETING: [PERSON_NAME] <> Openspace"
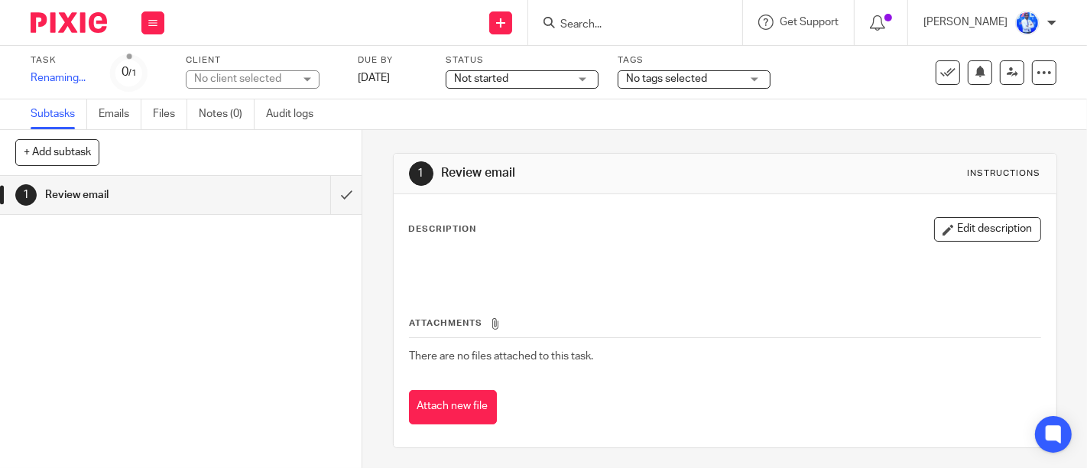
click at [396, 81] on div "Task MEETING: Jali <> Openspace Save Renaming... 0 /1 Client No client selected…" at bounding box center [458, 72] width 855 height 37
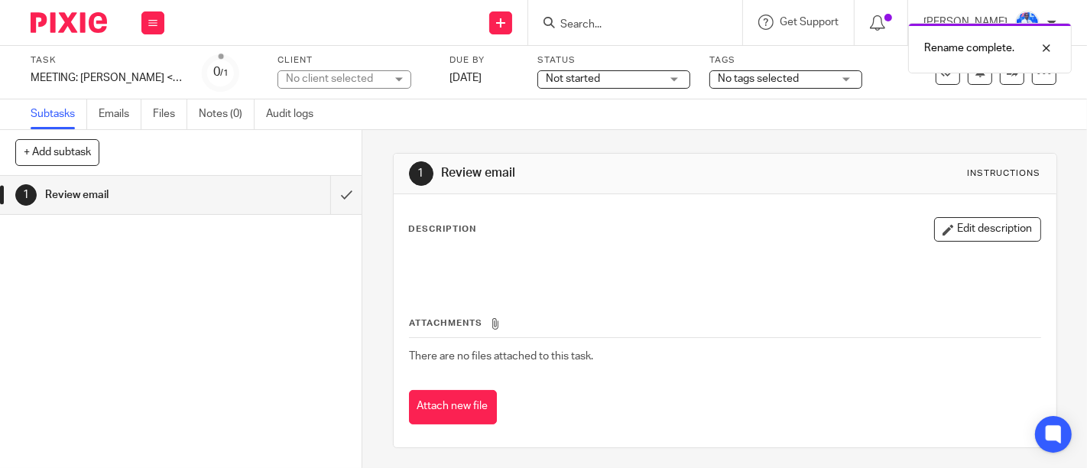
click at [303, 77] on div "No client selected" at bounding box center [335, 78] width 99 height 15
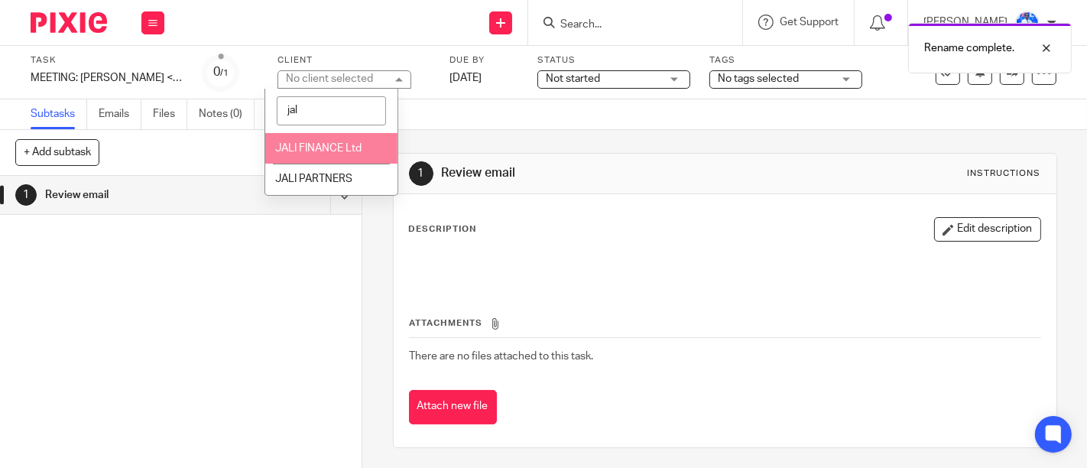
type input "jal"
click at [326, 147] on span "JALI FINANCE Ltd" at bounding box center [318, 148] width 86 height 11
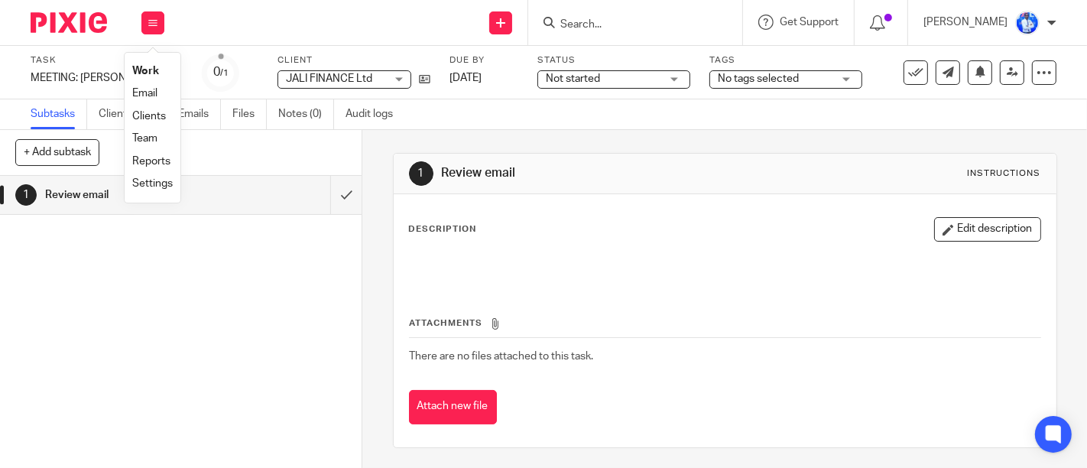
click at [146, 94] on link "Email" at bounding box center [144, 93] width 25 height 11
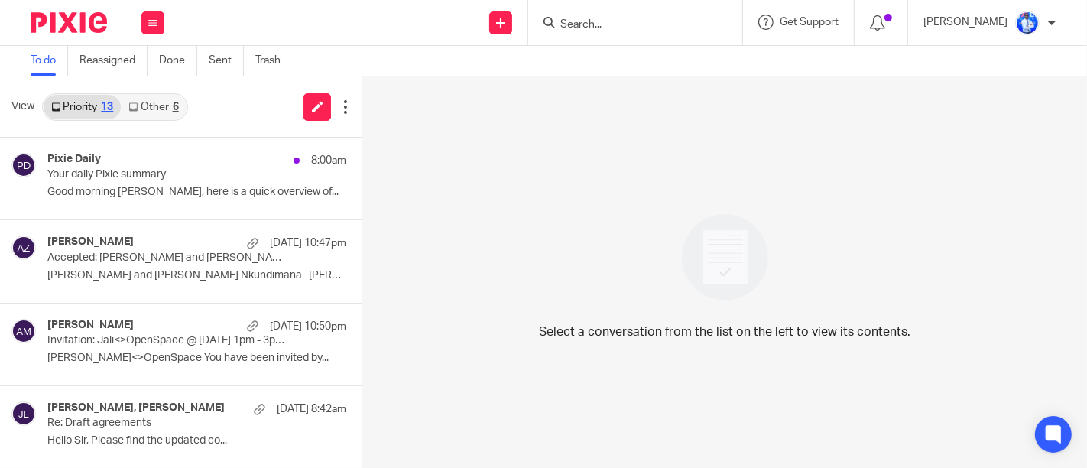
click at [169, 105] on link "Other 6" at bounding box center [153, 107] width 65 height 24
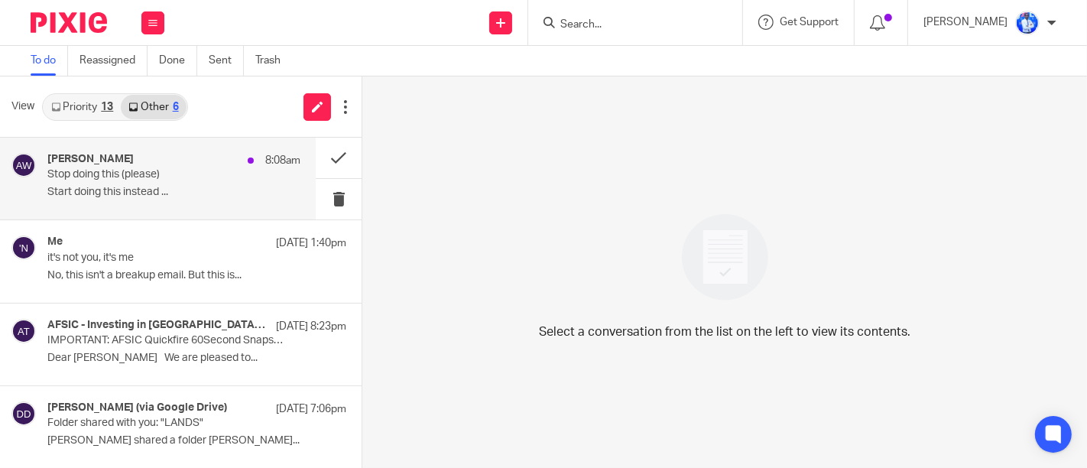
click at [214, 180] on p "Stop doing this (please)" at bounding box center [148, 174] width 203 height 13
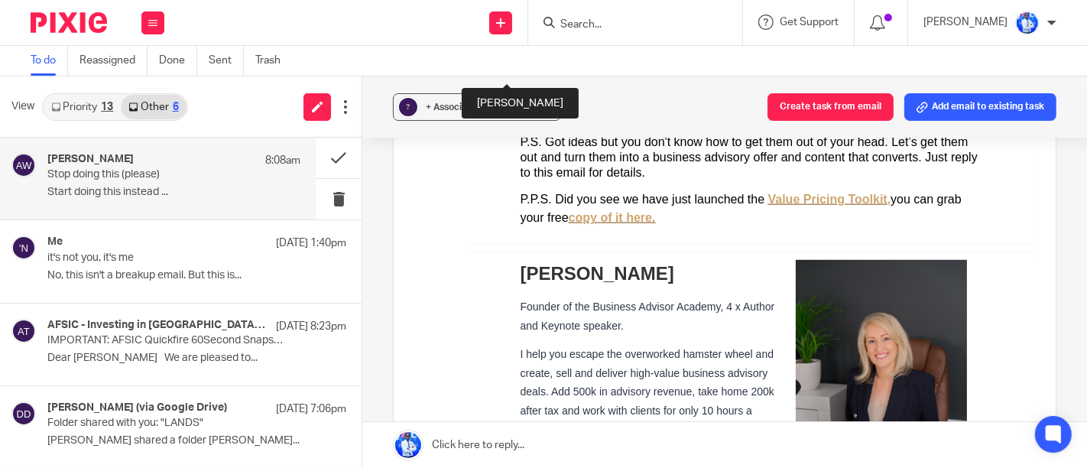
scroll to position [930, 0]
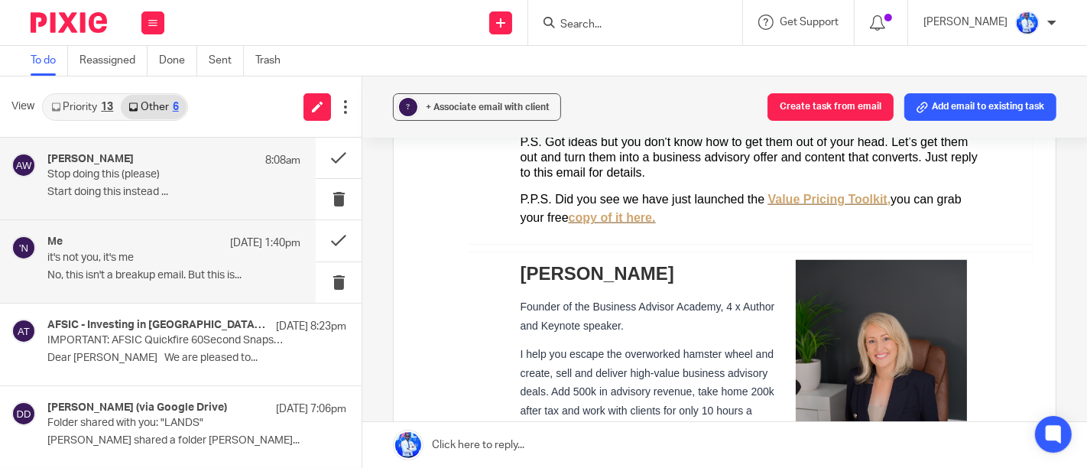
click at [184, 262] on p "it's not you, it's me" at bounding box center [148, 257] width 203 height 13
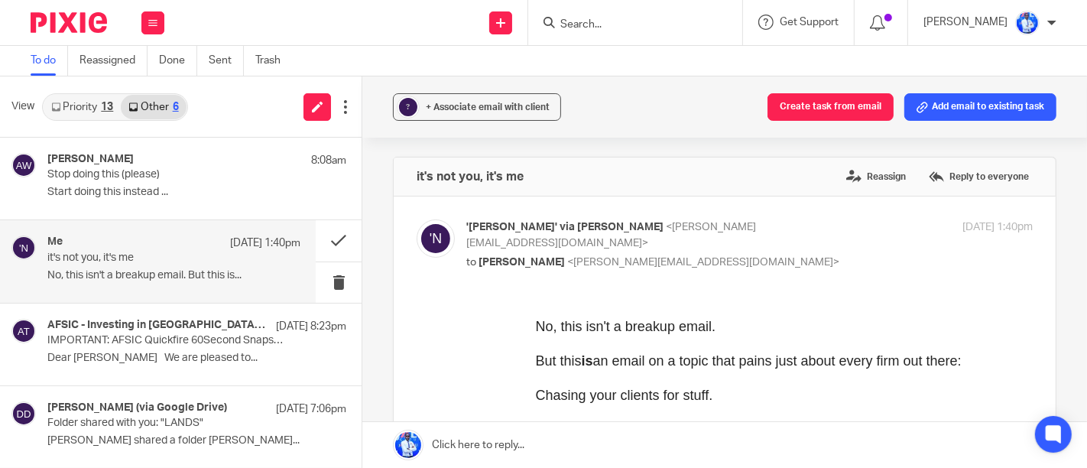
scroll to position [0, 0]
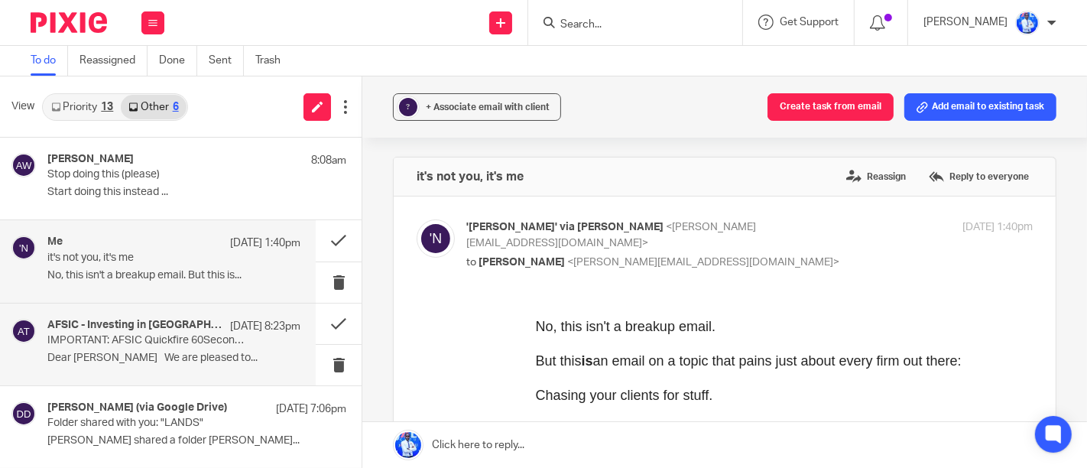
click at [191, 334] on p "IMPORTANT: AFSIC Quickfire 60Second Snapshots Format" at bounding box center [148, 340] width 203 height 13
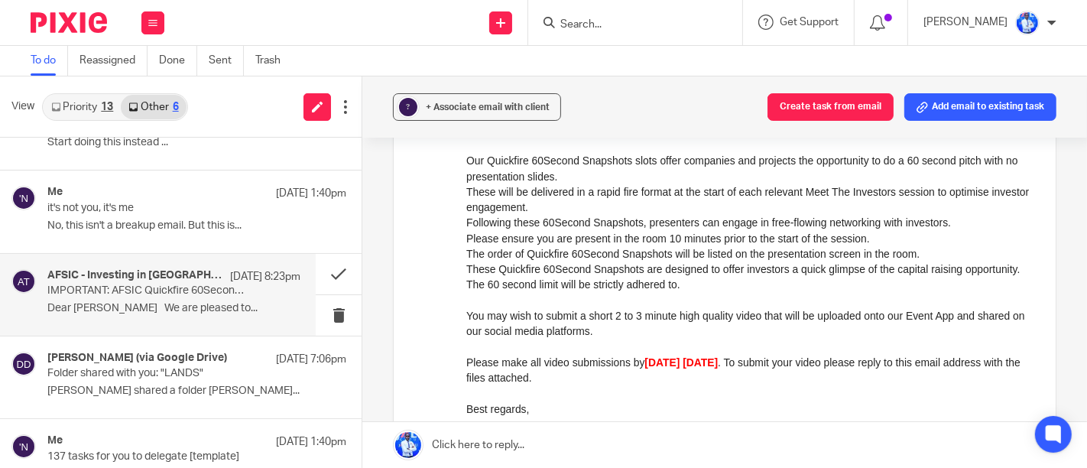
scroll to position [227, 0]
click at [816, 108] on button "Create task from email" at bounding box center [830, 107] width 126 height 28
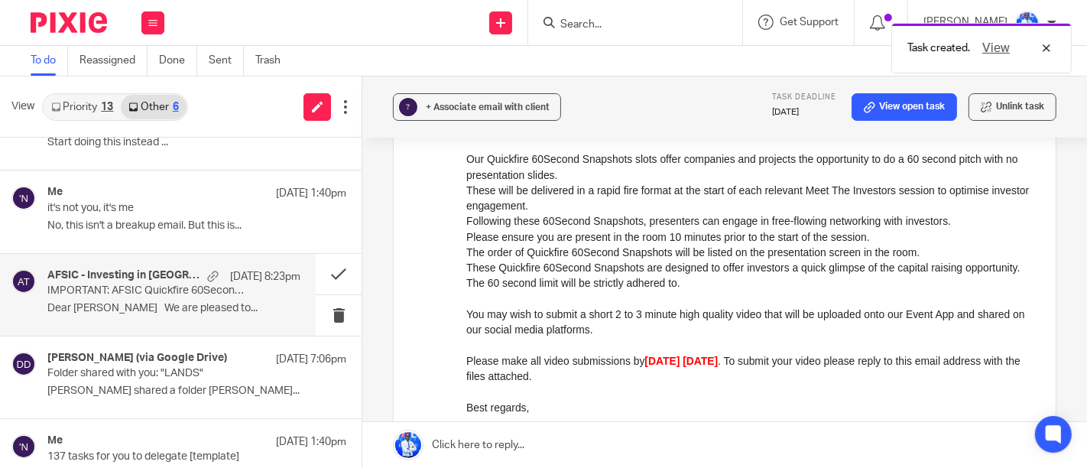
scroll to position [0, 0]
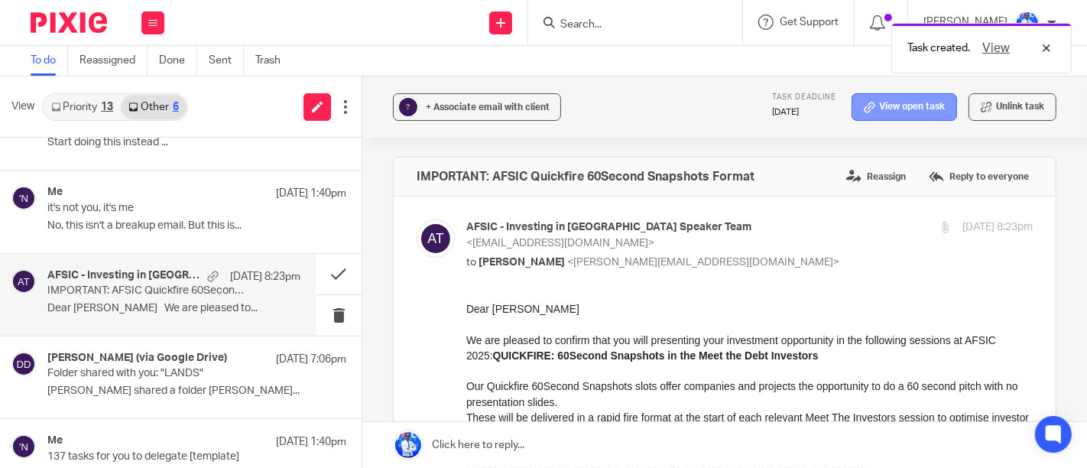
click at [851, 108] on link "View open task" at bounding box center [903, 107] width 105 height 28
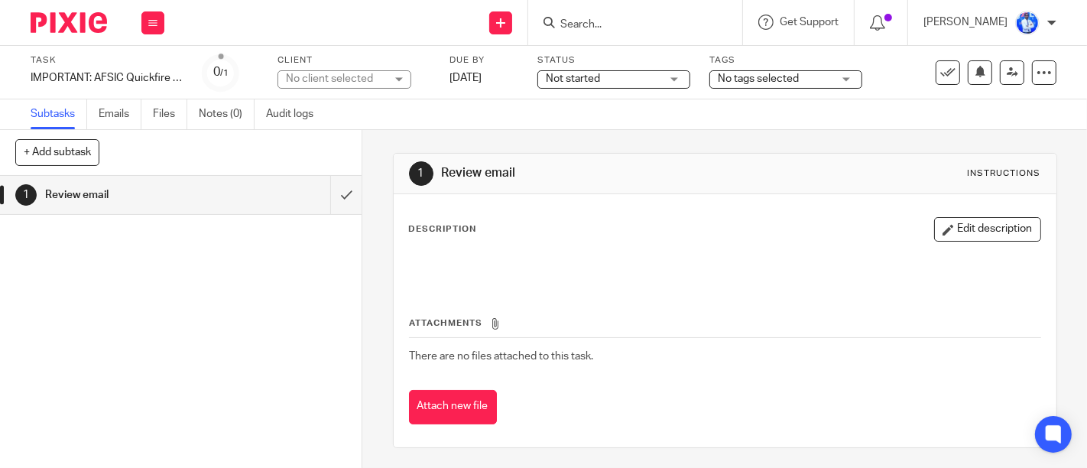
click at [148, 78] on div "IMPORTANT: AFSIC Quickfire 60Second Snapshots Format Save IMPORTANT: AFSIC Quic…" at bounding box center [107, 77] width 153 height 15
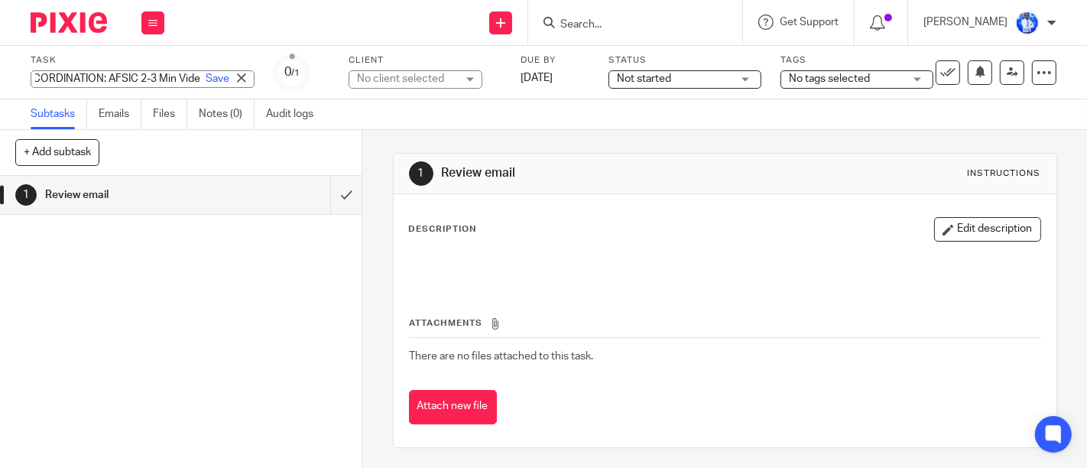
type input "CORDINATION: AFSIC 2-3 Min Video"
click at [359, 84] on div "Task CORDINATION: AFSIC 2-3 Min Video Save IMPORTANT: AFSIC Quickfire 60Second …" at bounding box center [458, 72] width 855 height 37
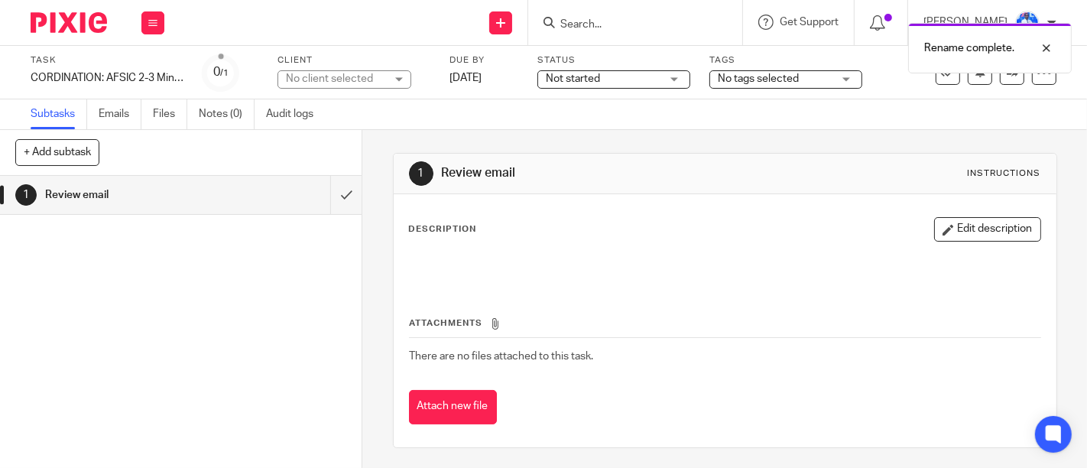
click at [297, 86] on div "No client selected" at bounding box center [344, 79] width 134 height 18
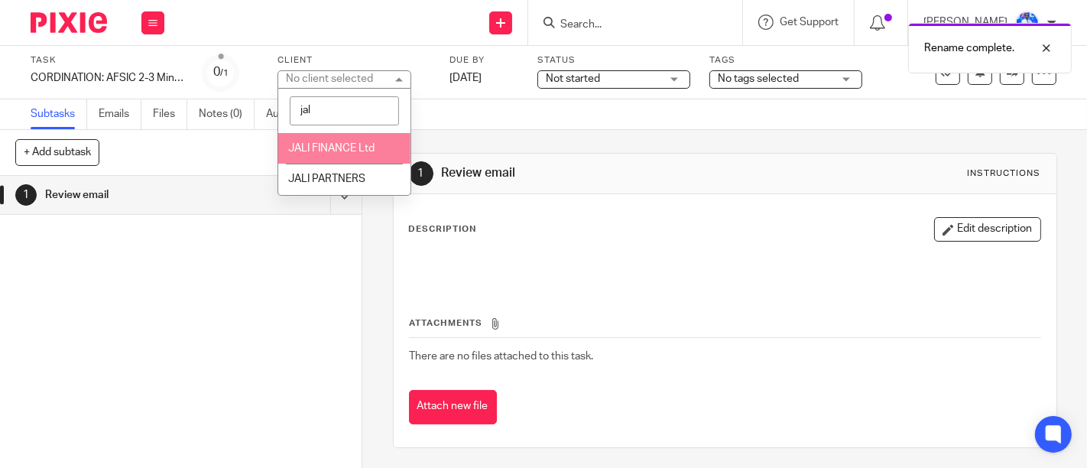
type input "jal"
click at [318, 154] on li "JALI FINANCE Ltd" at bounding box center [344, 148] width 132 height 31
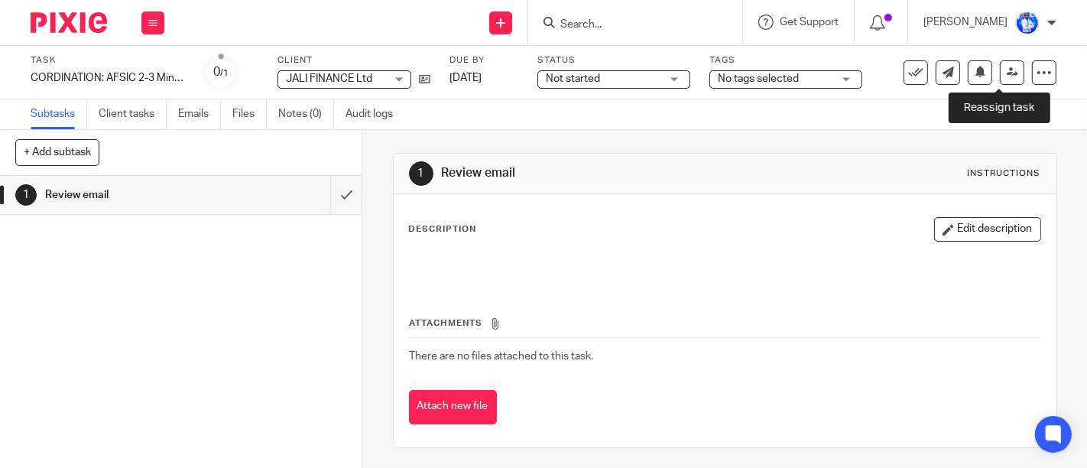
click at [1000, 84] on link at bounding box center [1012, 72] width 24 height 24
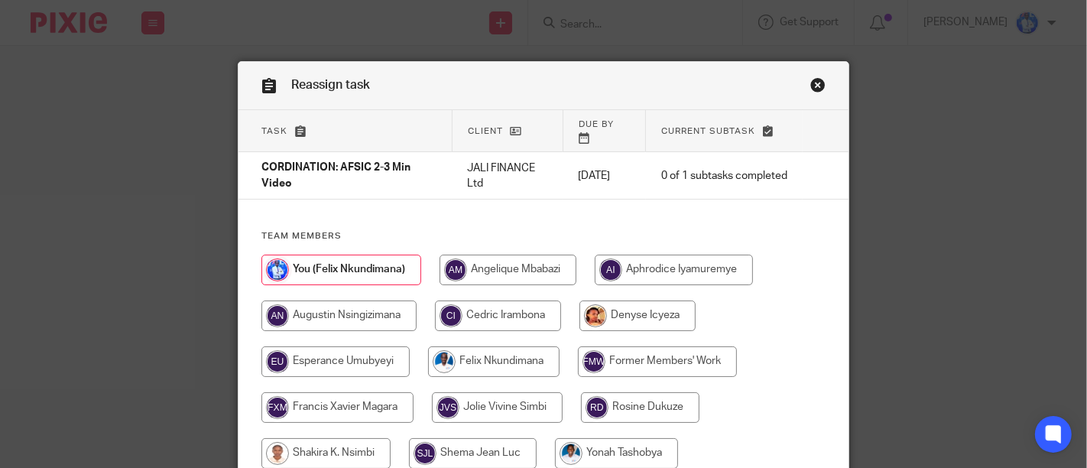
click at [346, 440] on input "radio" at bounding box center [325, 453] width 129 height 31
radio input "true"
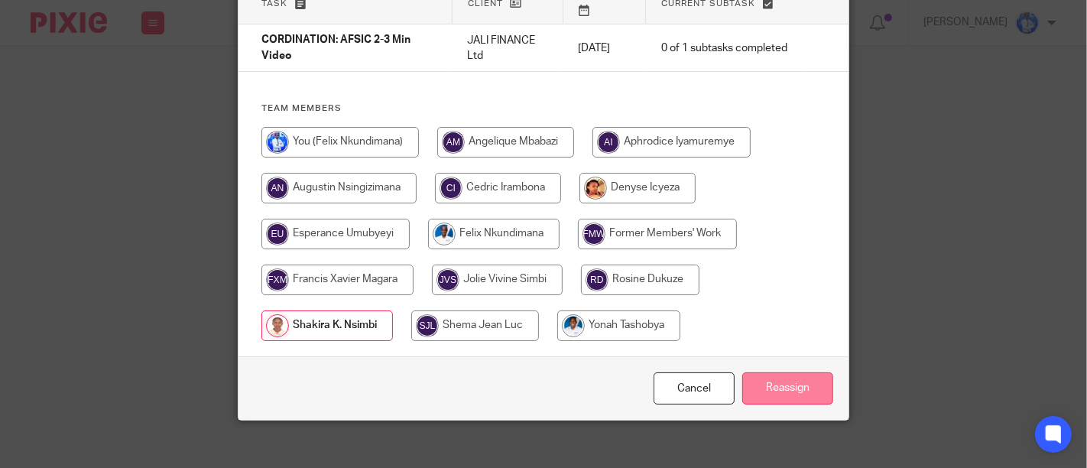
click at [751, 372] on input "Reassign" at bounding box center [787, 388] width 91 height 33
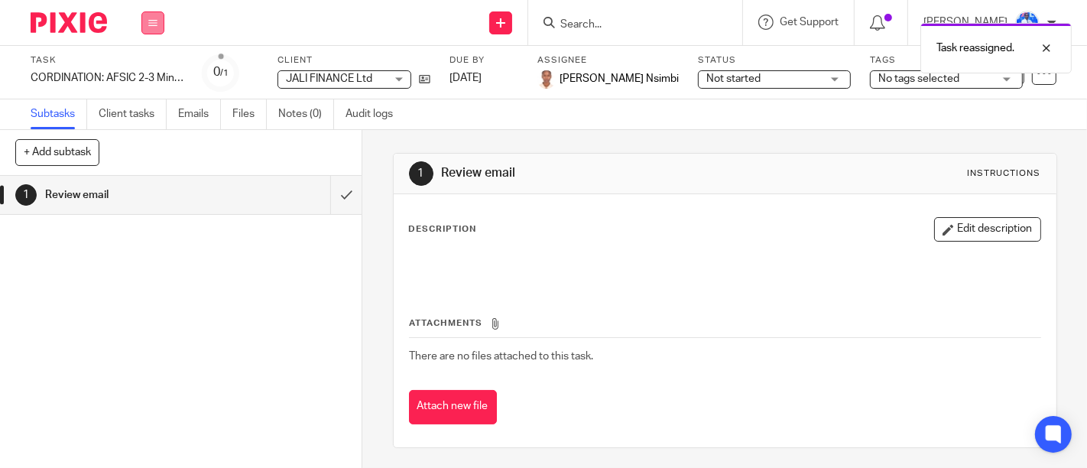
click at [160, 13] on button at bounding box center [152, 22] width 23 height 23
click at [152, 96] on link "Email" at bounding box center [144, 93] width 25 height 11
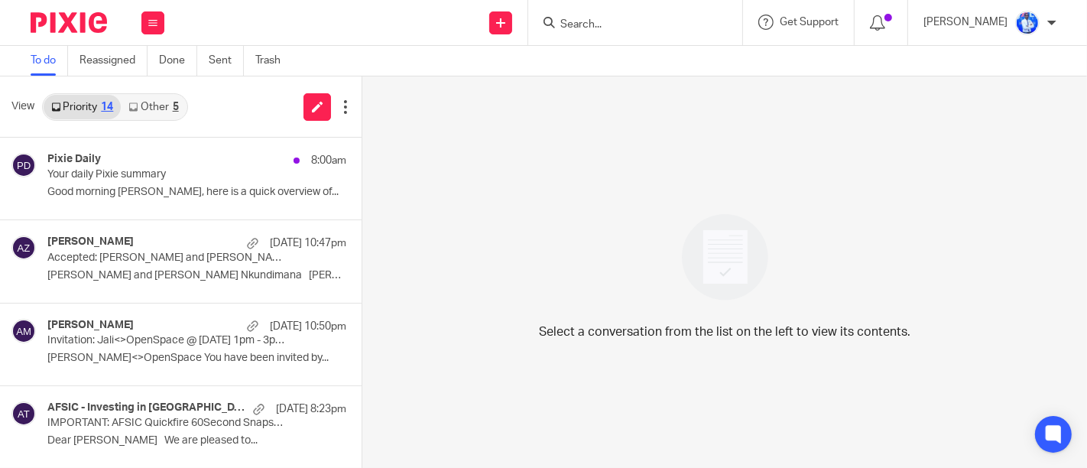
click at [152, 102] on link "Other 5" at bounding box center [153, 107] width 65 height 24
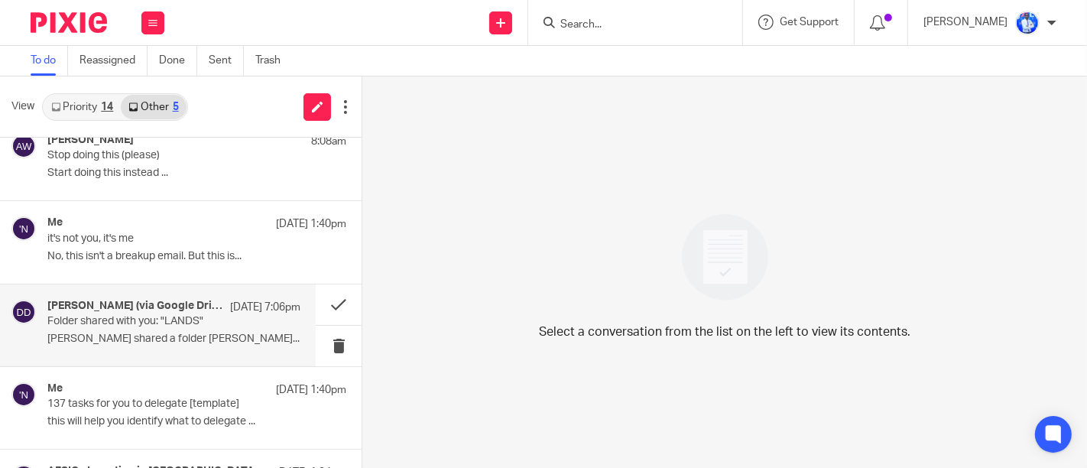
scroll to position [13, 0]
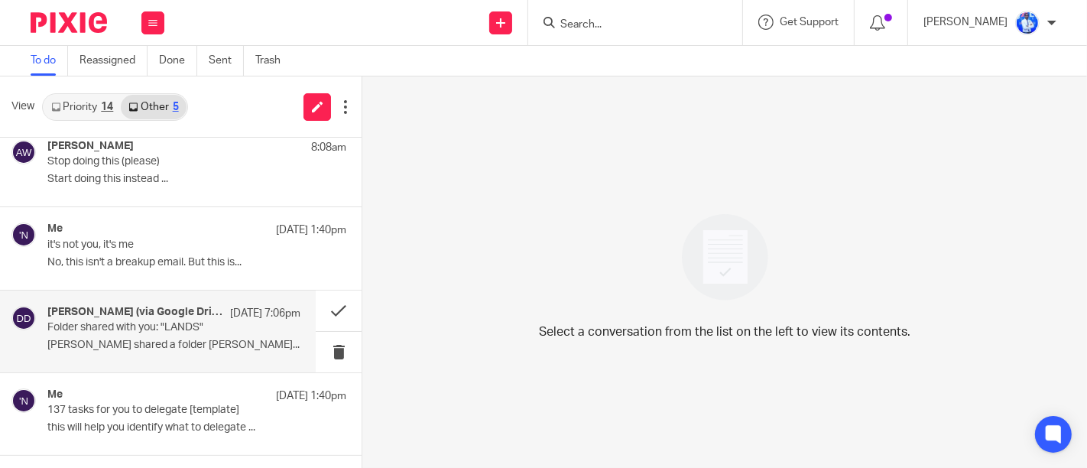
click at [137, 313] on h4 "[PERSON_NAME] (via Google Drive)" at bounding box center [134, 312] width 175 height 13
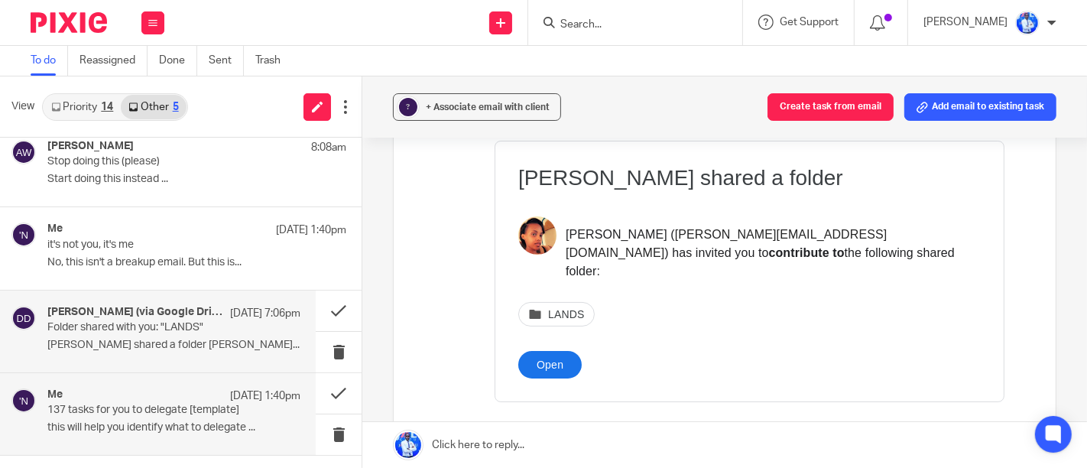
scroll to position [83, 0]
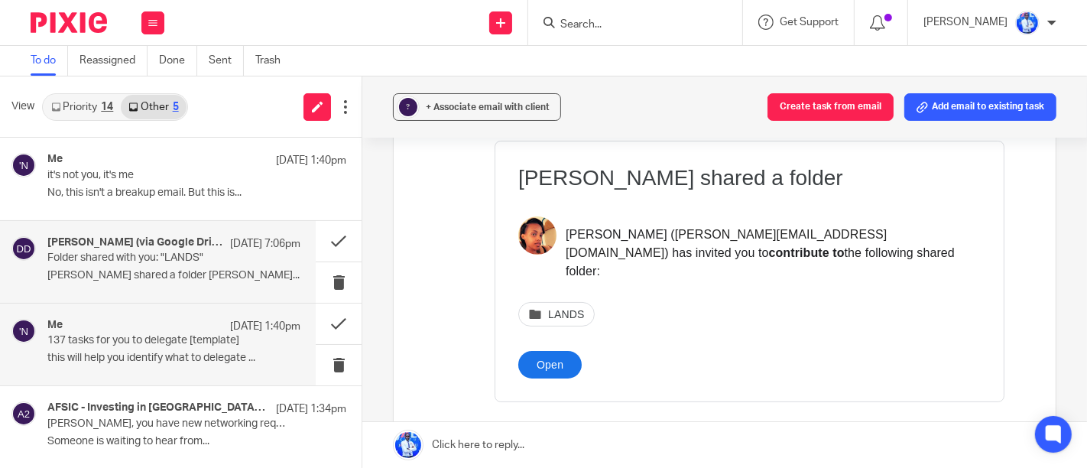
click at [110, 352] on p "this will help you identify what to delegate ..." at bounding box center [173, 358] width 253 height 13
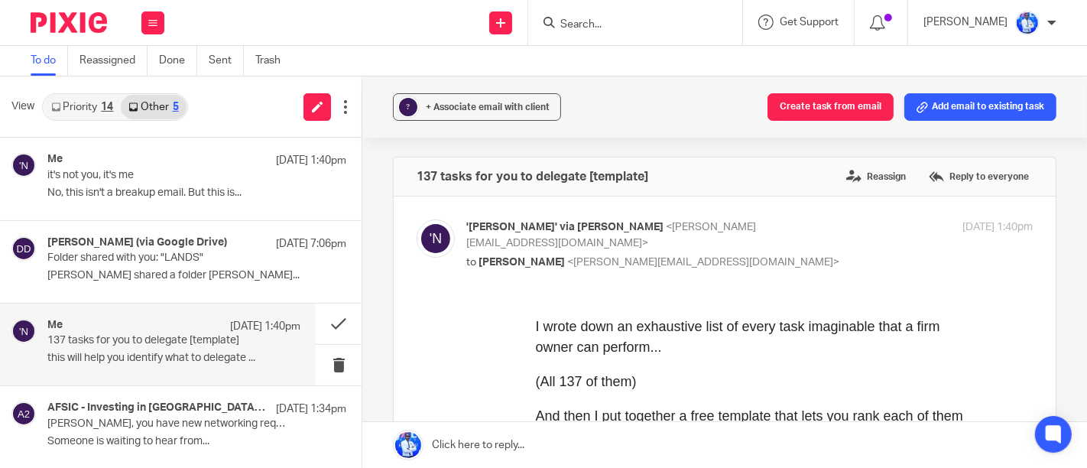
scroll to position [0, 0]
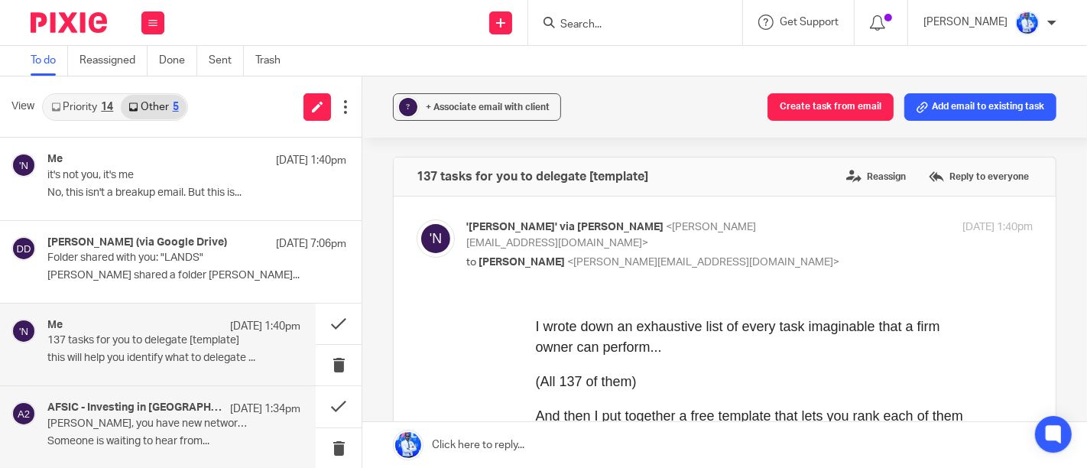
click at [102, 417] on p "Jean Felix, you have new networking requests" at bounding box center [148, 423] width 203 height 13
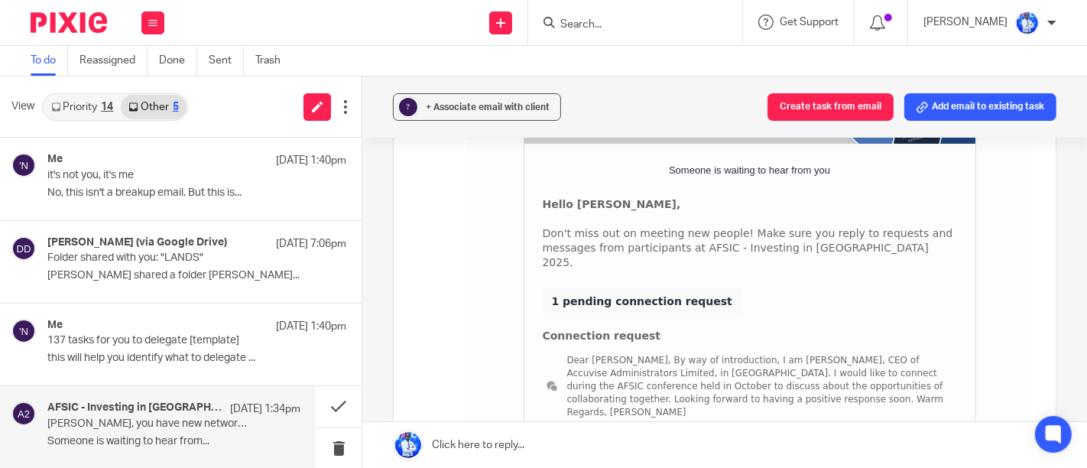
scroll to position [290, 0]
click at [317, 422] on button at bounding box center [339, 406] width 46 height 41
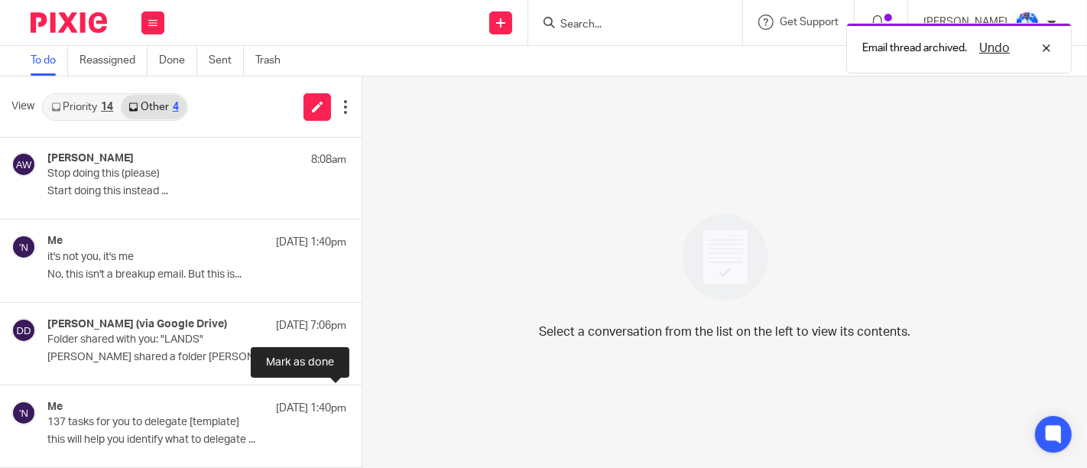
scroll to position [0, 0]
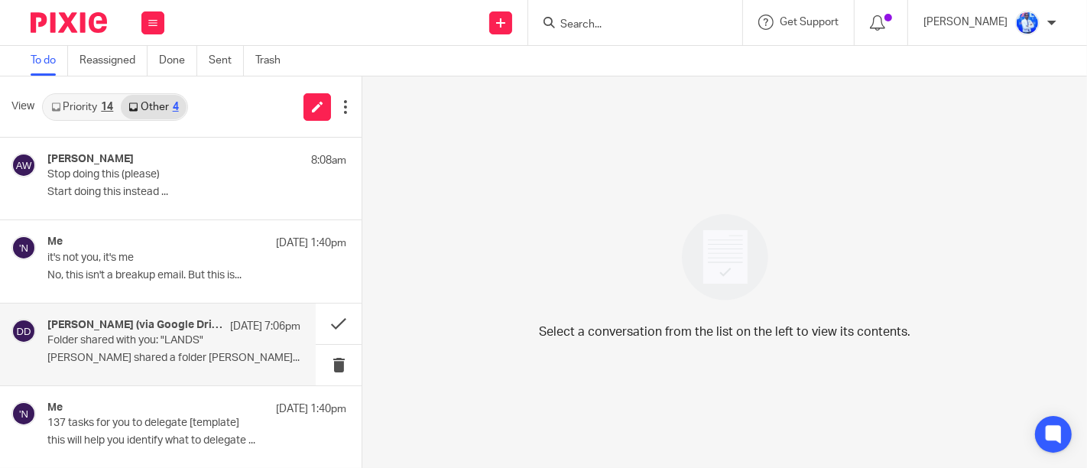
click at [145, 342] on p "Folder shared with you: "LANDS"" at bounding box center [148, 340] width 203 height 13
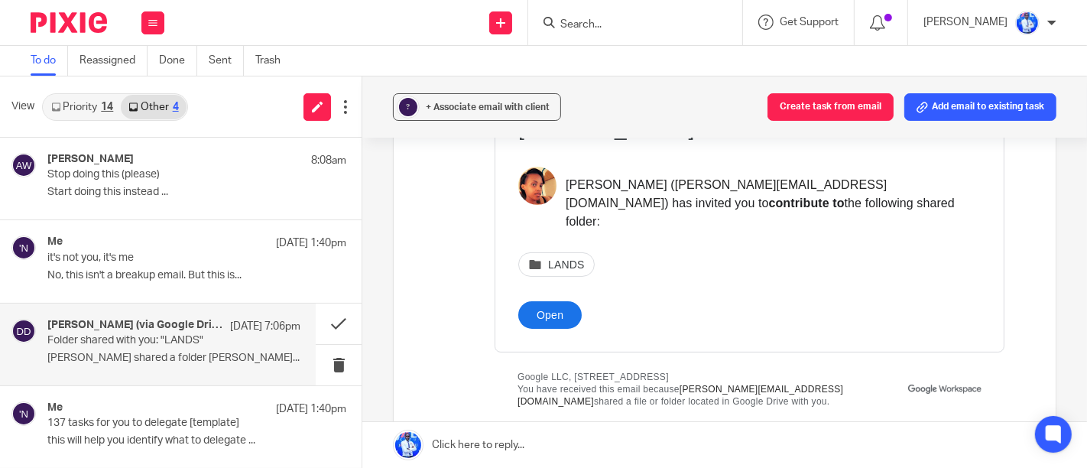
scroll to position [216, 0]
click at [163, 29] on button at bounding box center [152, 22] width 23 height 23
click at [164, 79] on li "Work" at bounding box center [152, 71] width 41 height 22
click at [148, 68] on link "Work" at bounding box center [144, 71] width 24 height 11
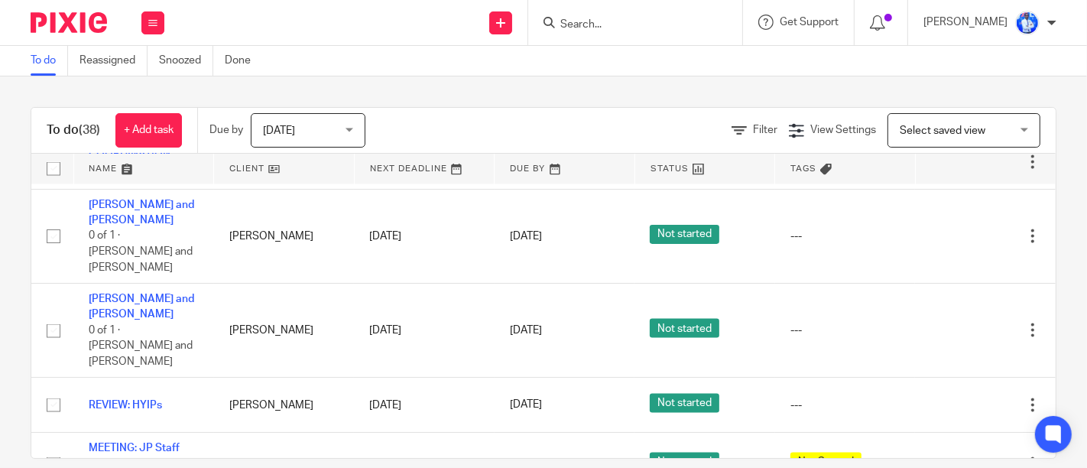
scroll to position [2094, 0]
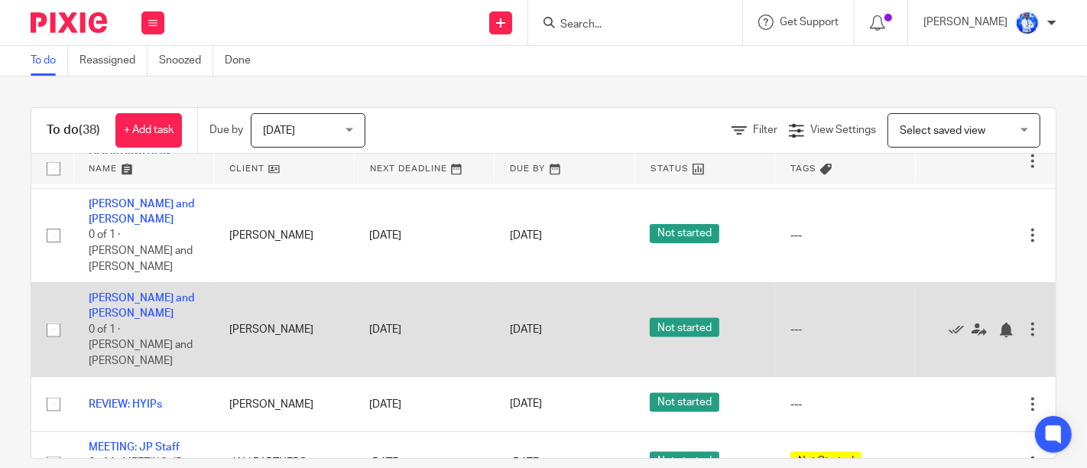
click at [1025, 322] on div at bounding box center [1032, 329] width 15 height 15
click at [50, 316] on input "checkbox" at bounding box center [53, 330] width 29 height 29
checkbox input "true"
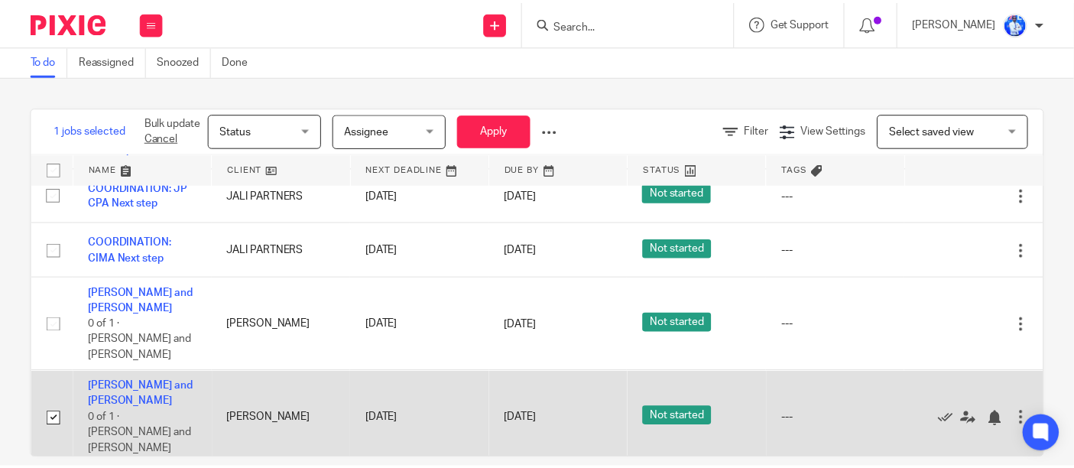
scroll to position [2001, 0]
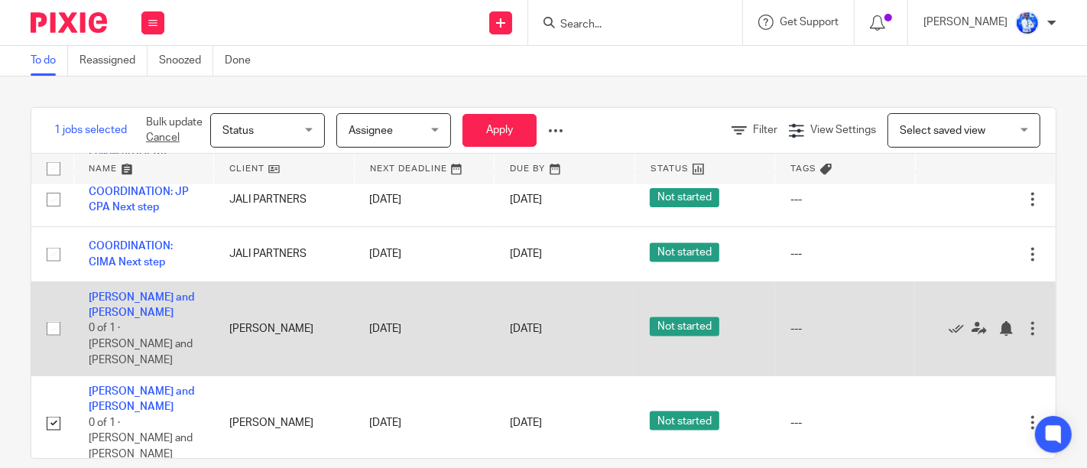
click at [46, 316] on input "checkbox" at bounding box center [53, 328] width 29 height 29
checkbox input "true"
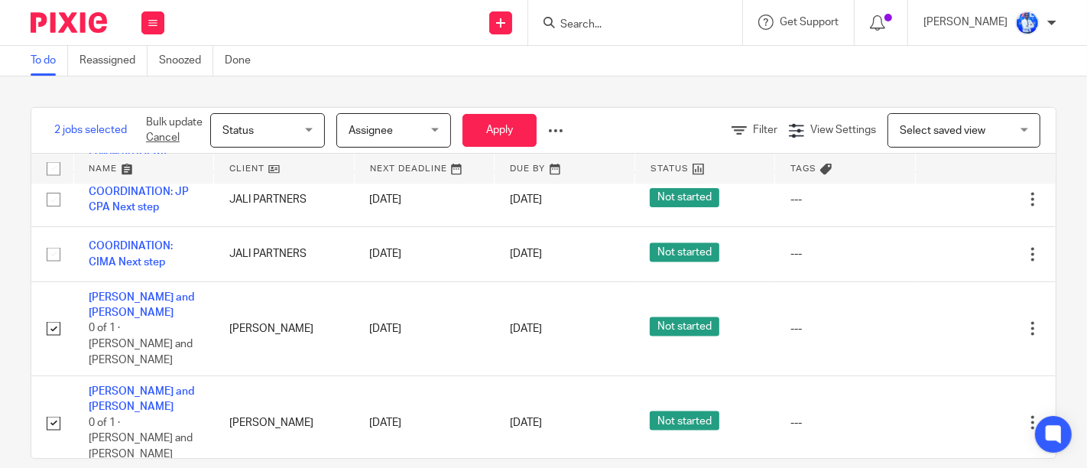
click at [559, 130] on div at bounding box center [555, 130] width 15 height 15
click at [523, 191] on button "Delete" at bounding box center [520, 190] width 79 height 20
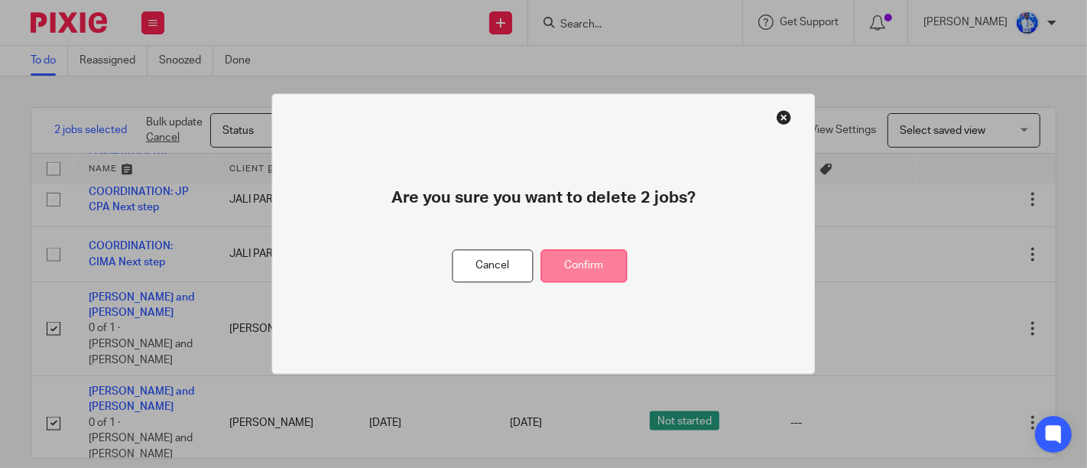
click at [584, 264] on button "Confirm" at bounding box center [584, 266] width 86 height 33
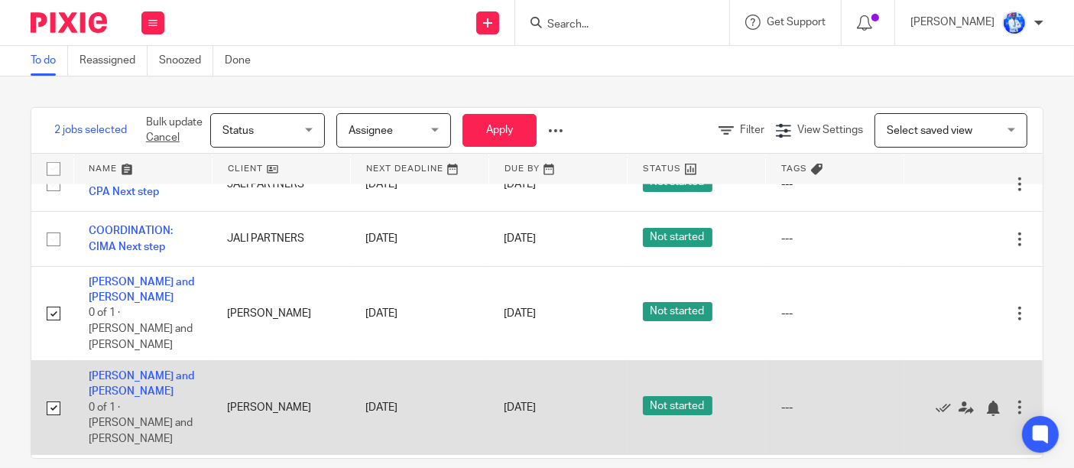
scroll to position [2123, 0]
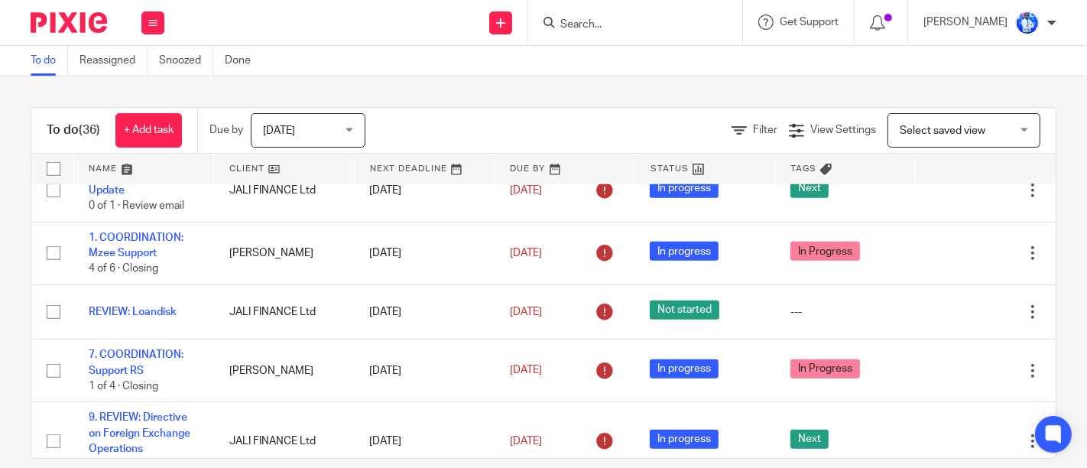
scroll to position [1231, 0]
click at [155, 23] on icon at bounding box center [152, 22] width 9 height 9
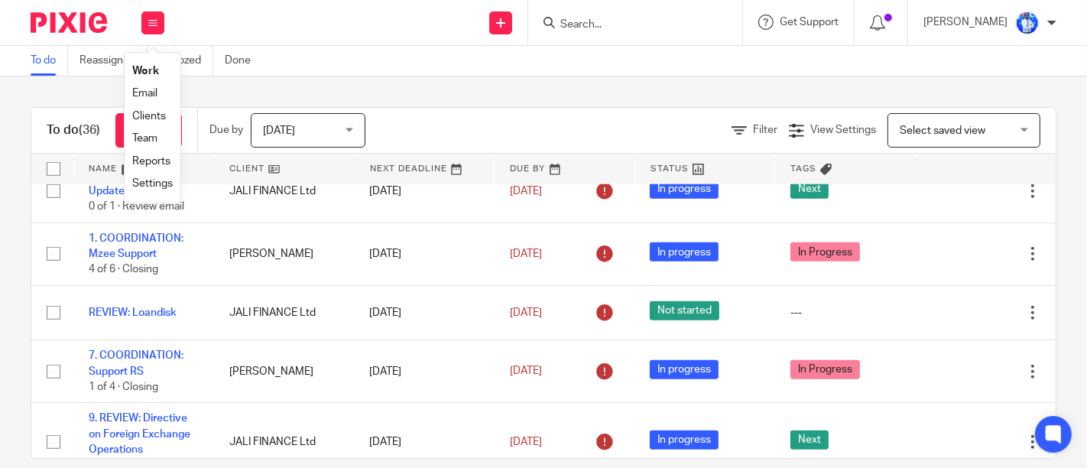
click at [153, 93] on link "Email" at bounding box center [144, 93] width 25 height 11
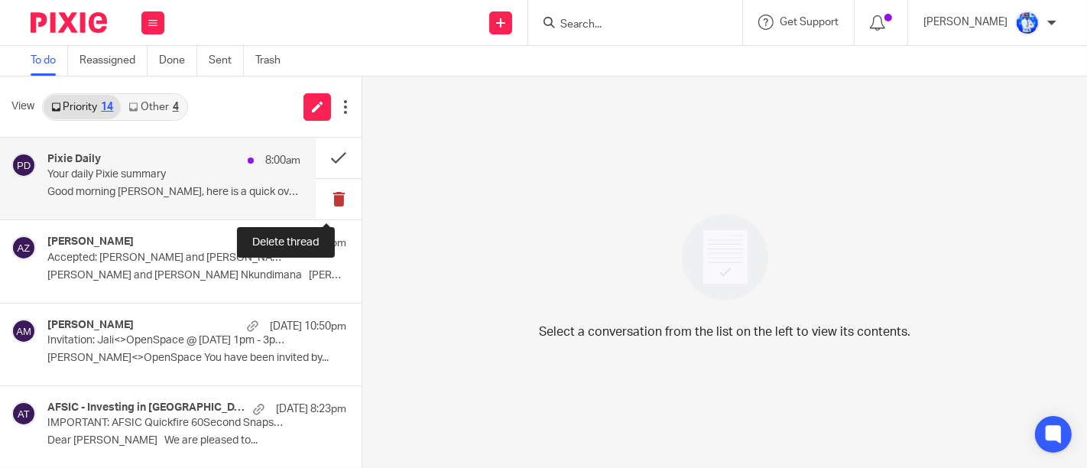
click at [323, 201] on button at bounding box center [339, 199] width 46 height 41
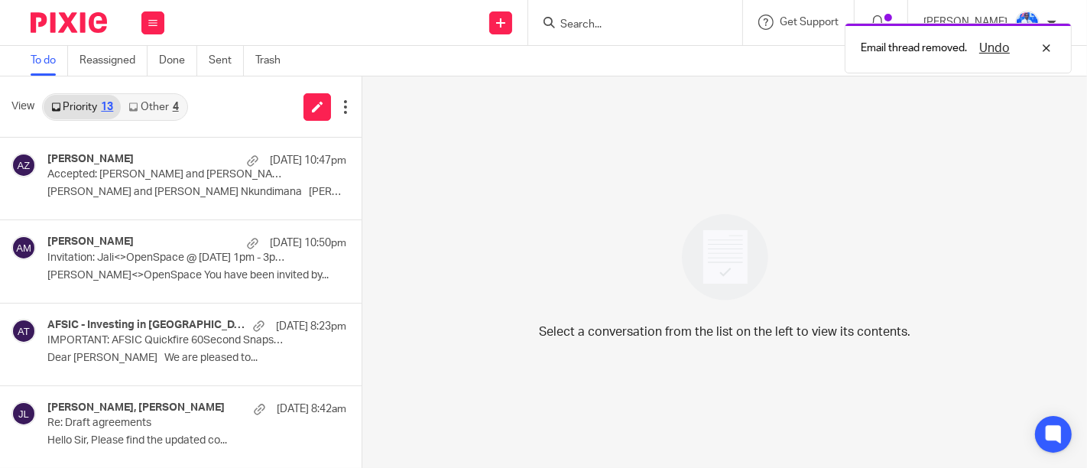
click at [161, 104] on link "Other 4" at bounding box center [153, 107] width 65 height 24
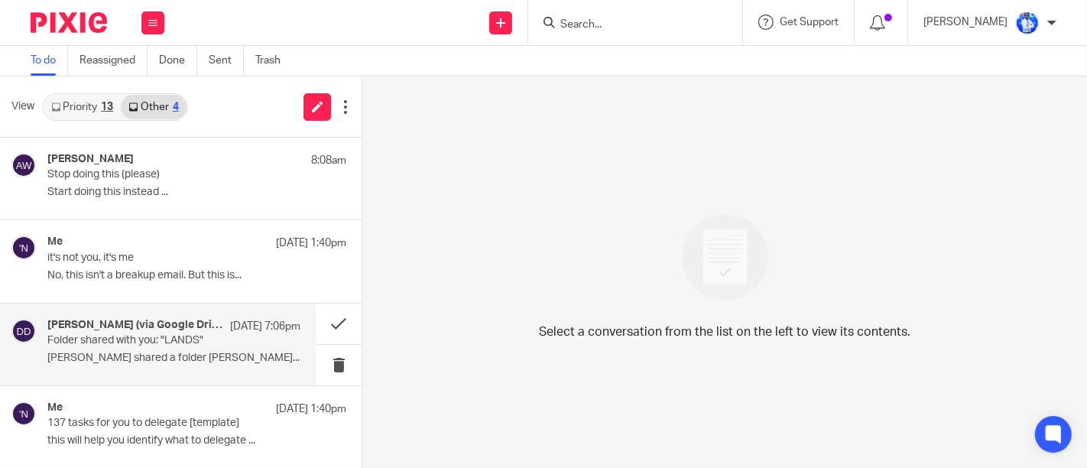
click at [94, 342] on p "Folder shared with you: "LANDS"" at bounding box center [148, 340] width 203 height 13
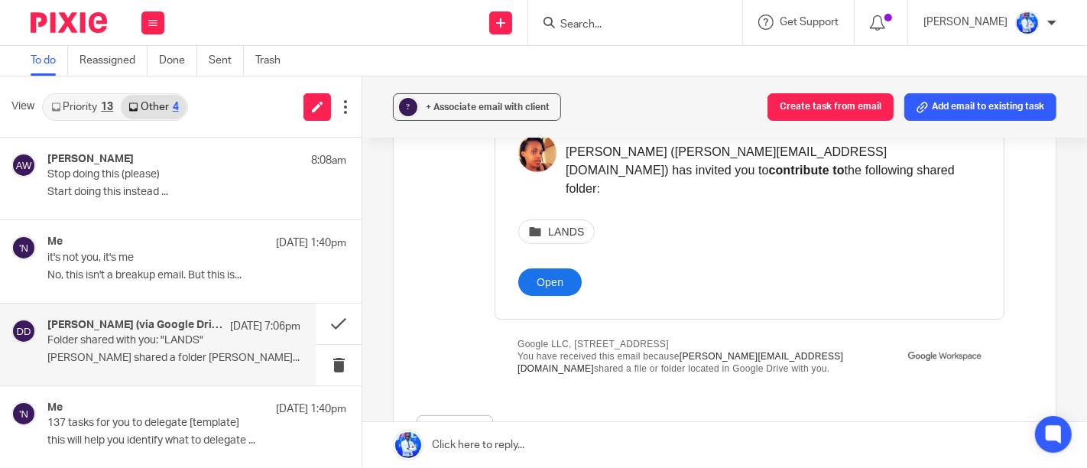
scroll to position [251, 0]
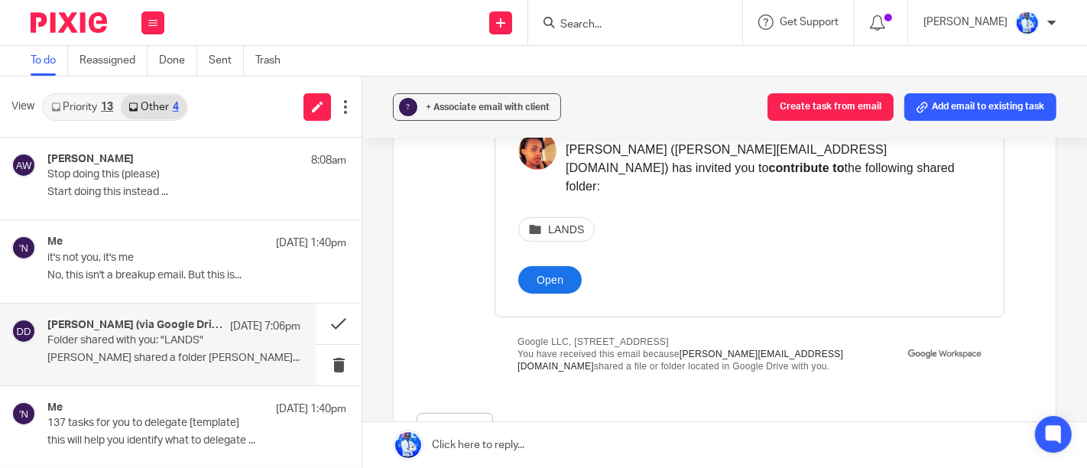
click at [524, 266] on link "Open" at bounding box center [548, 280] width 63 height 28
click at [349, 324] on button at bounding box center [339, 323] width 46 height 41
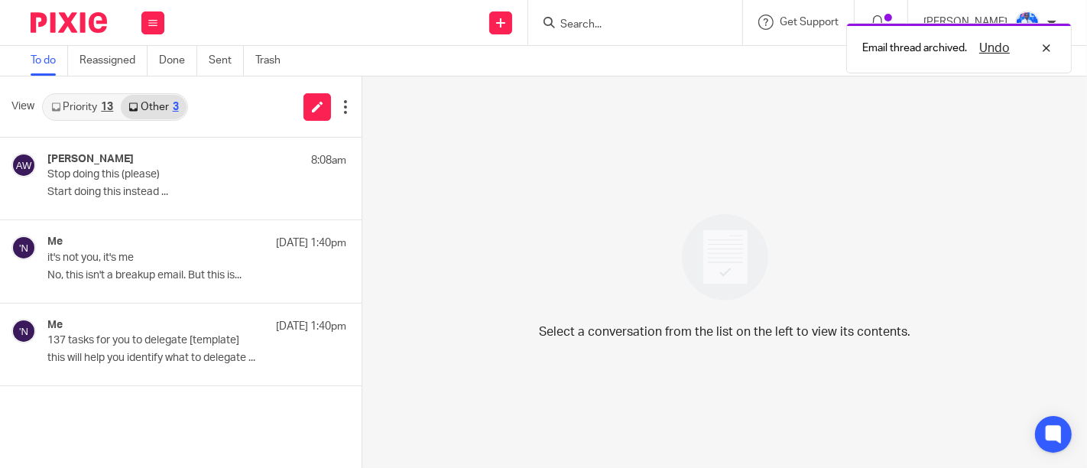
click at [106, 99] on link "Priority 13" at bounding box center [82, 107] width 77 height 24
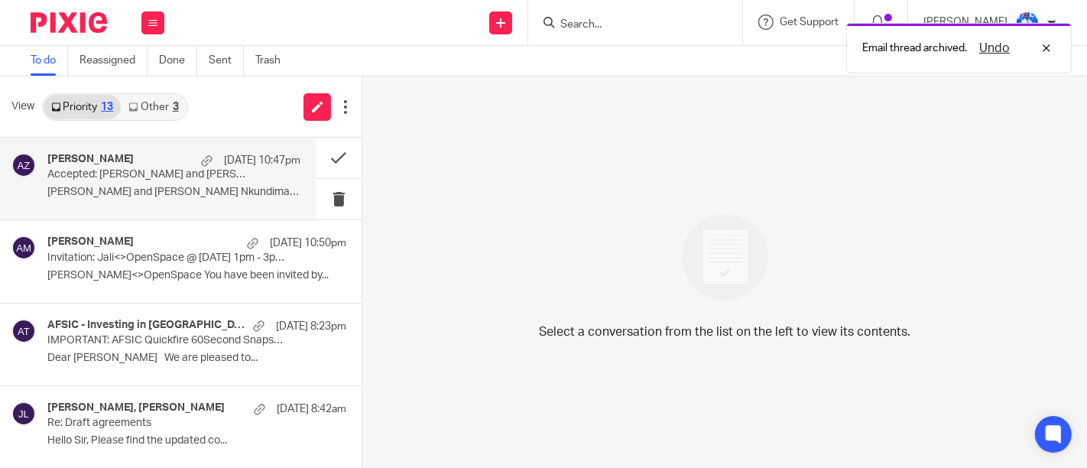
click at [252, 184] on div "Aslan Zribi 21 Sep 10:47pm Accepted: Aslan and Felix Nkundimana @ Mon Sep 22, 2…" at bounding box center [173, 178] width 253 height 51
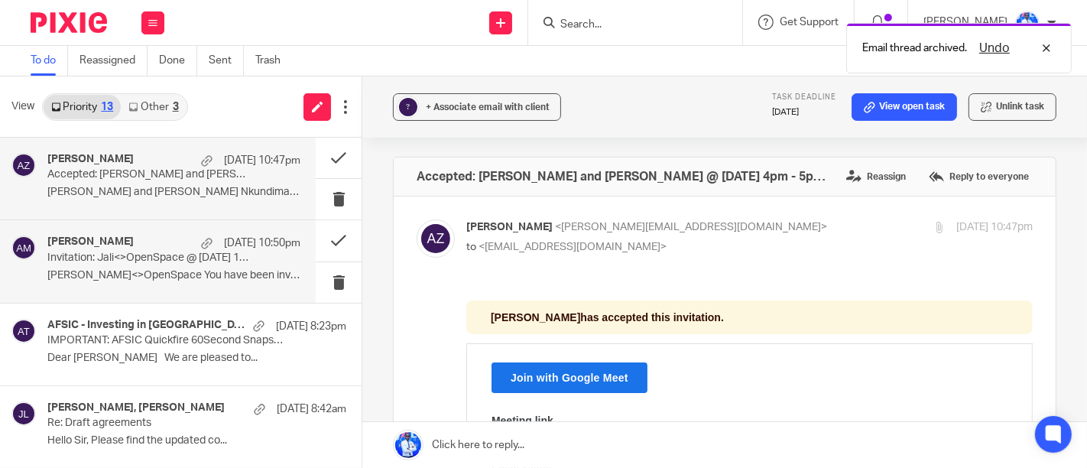
scroll to position [0, 0]
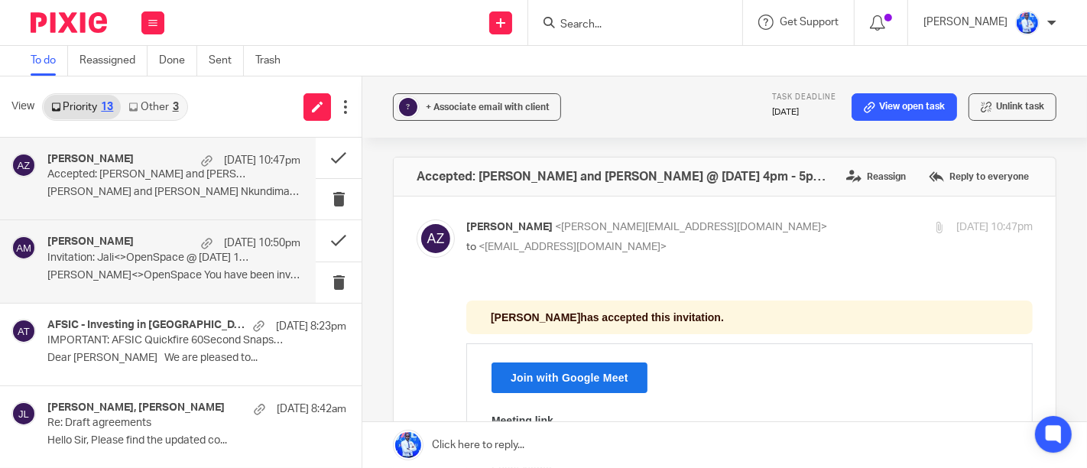
click at [207, 281] on p "Jali<>OpenSpace You have been invited by..." at bounding box center [173, 275] width 253 height 13
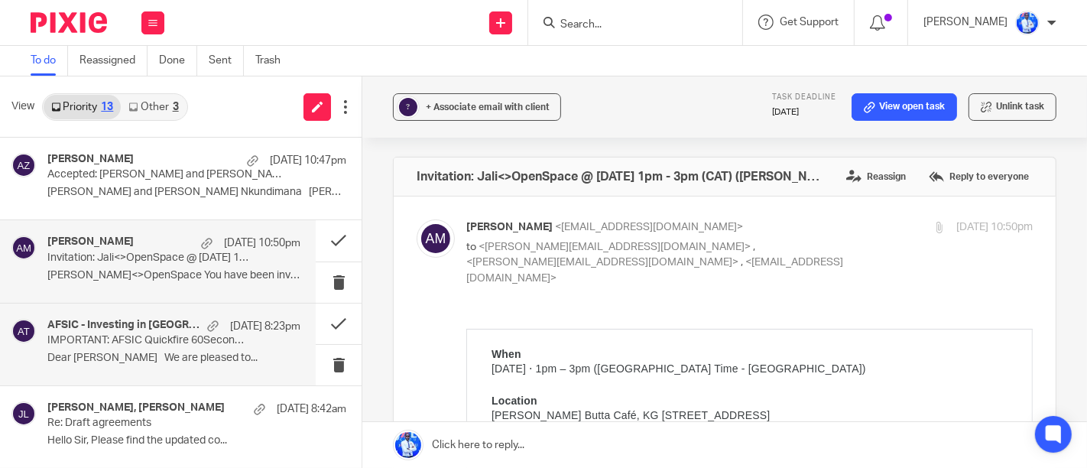
click at [183, 347] on div "AFSIC - Investing in Africa Speaker Team 19 Sep 8:23pm IMPORTANT: AFSIC Quickfi…" at bounding box center [173, 344] width 253 height 51
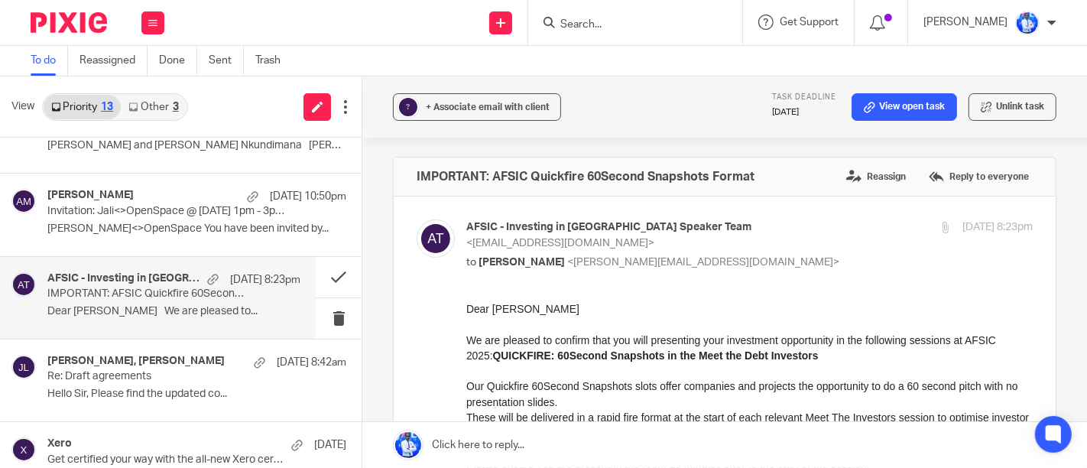
scroll to position [47, 0]
click at [183, 347] on div "Denyse Icyeza, Mary LAMBASHA 19 Sep 8:42am Re: Draft agreements Hello Sir, Plea…" at bounding box center [181, 380] width 362 height 82
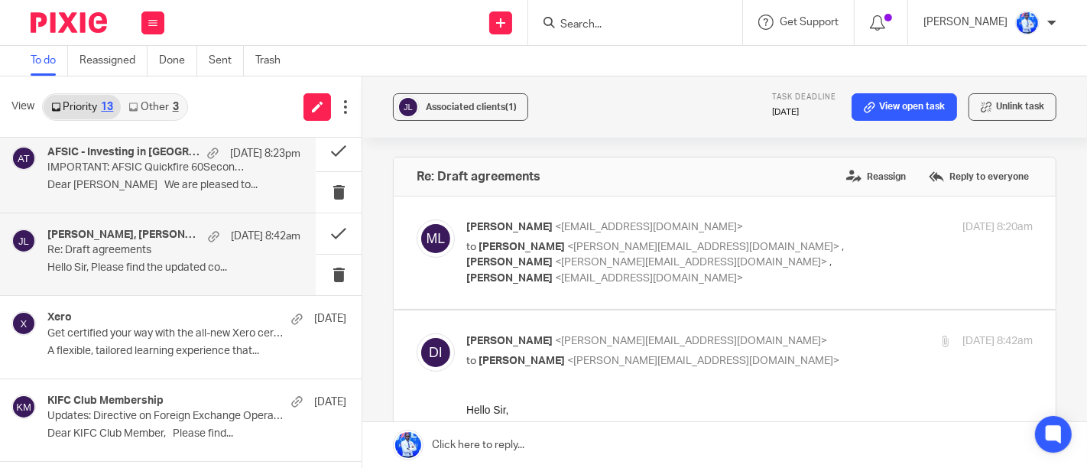
scroll to position [177, 0]
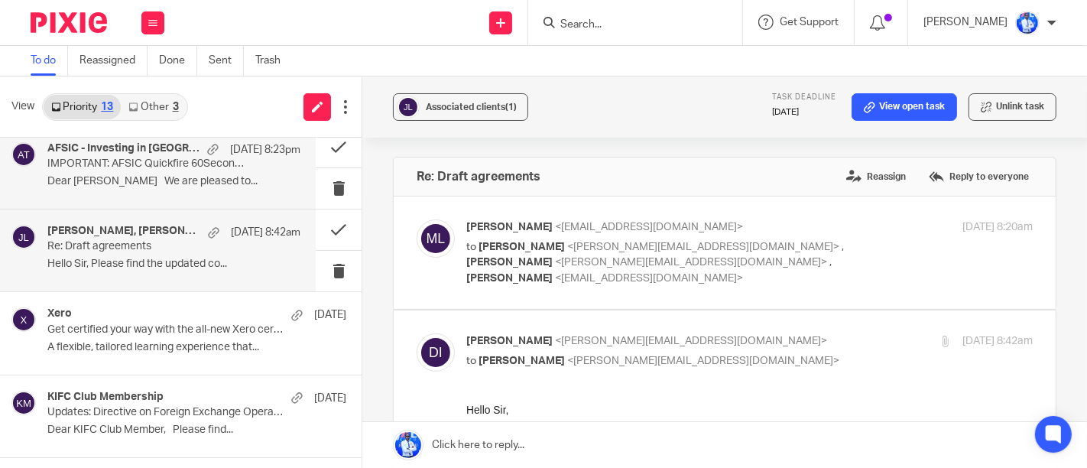
click at [183, 347] on p "A flexible, tailored learning experience that..." at bounding box center [196, 347] width 299 height 13
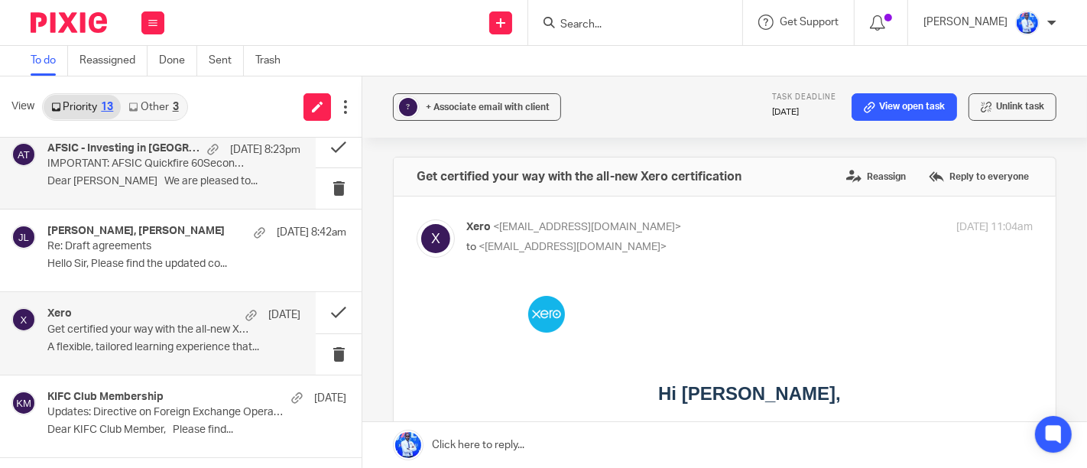
scroll to position [227, 0]
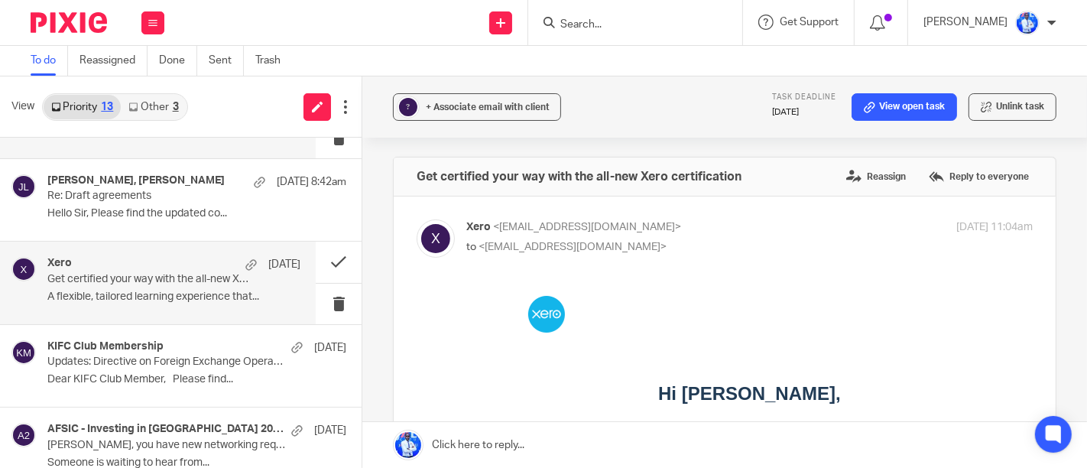
click at [183, 347] on div "KIFC Club Membership 18 Sep" at bounding box center [196, 347] width 299 height 15
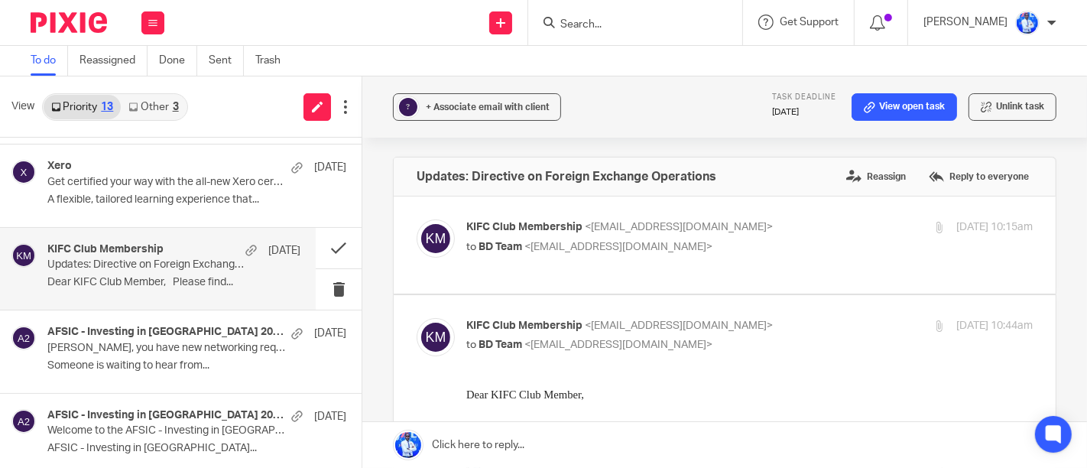
scroll to position [326, 0]
click at [183, 347] on p "Jean Felix, you have new networking requests" at bounding box center [166, 346] width 239 height 13
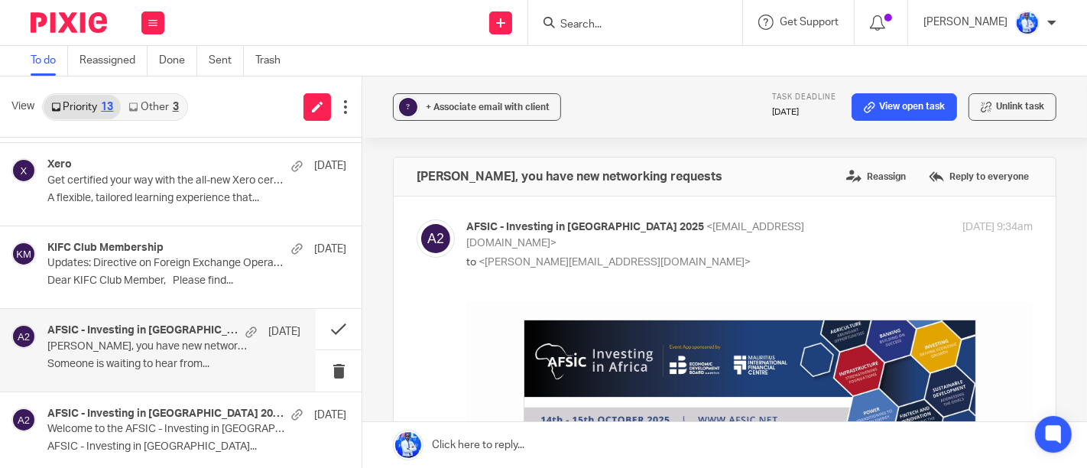
scroll to position [0, 0]
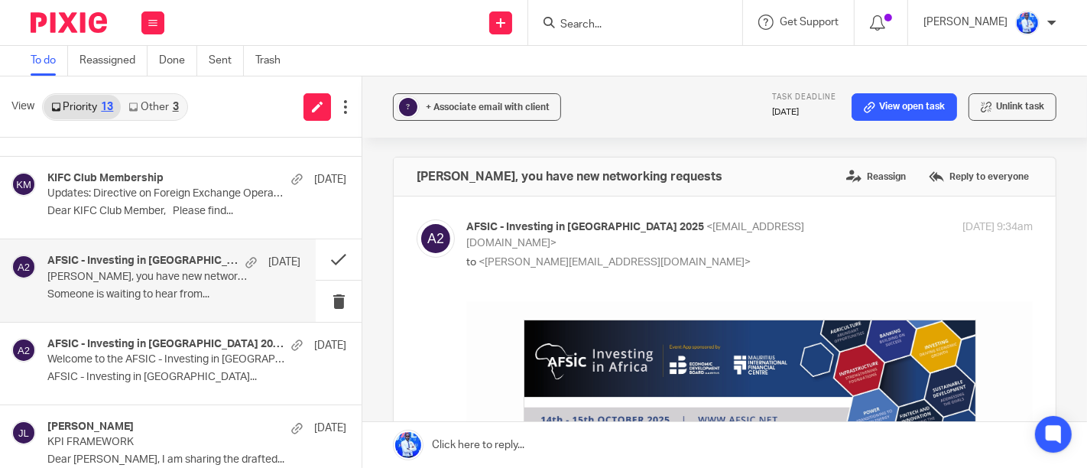
click at [183, 347] on h4 "AFSIC - Investing in Africa 2025" at bounding box center [165, 344] width 236 height 13
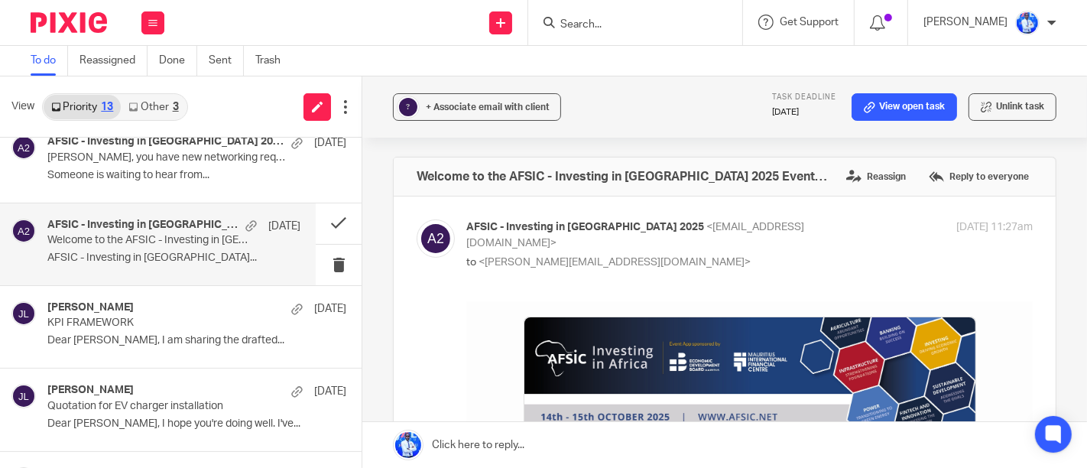
scroll to position [515, 0]
click at [183, 347] on div "Frank Mugisha 16 Sep KPI FRAMEWORK Dear Felix, I am sharing the drafted..." at bounding box center [196, 325] width 299 height 51
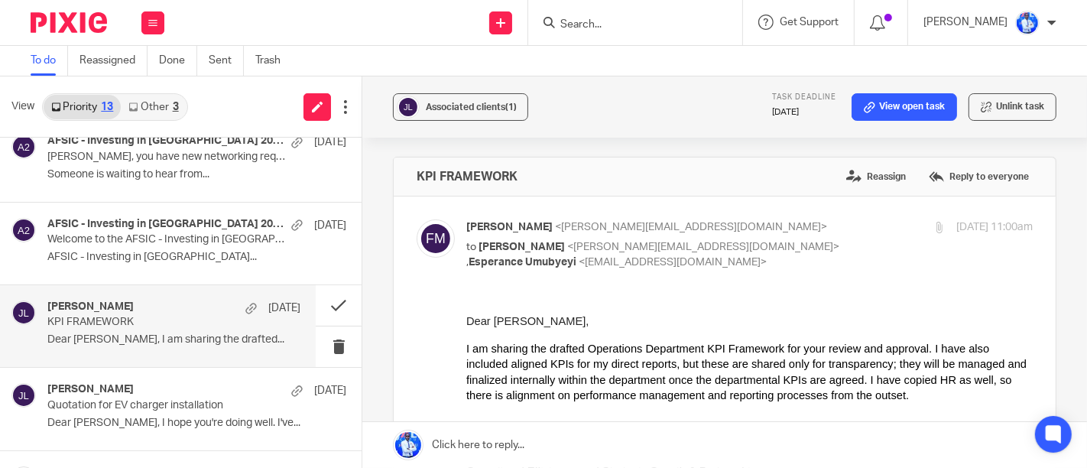
scroll to position [0, 0]
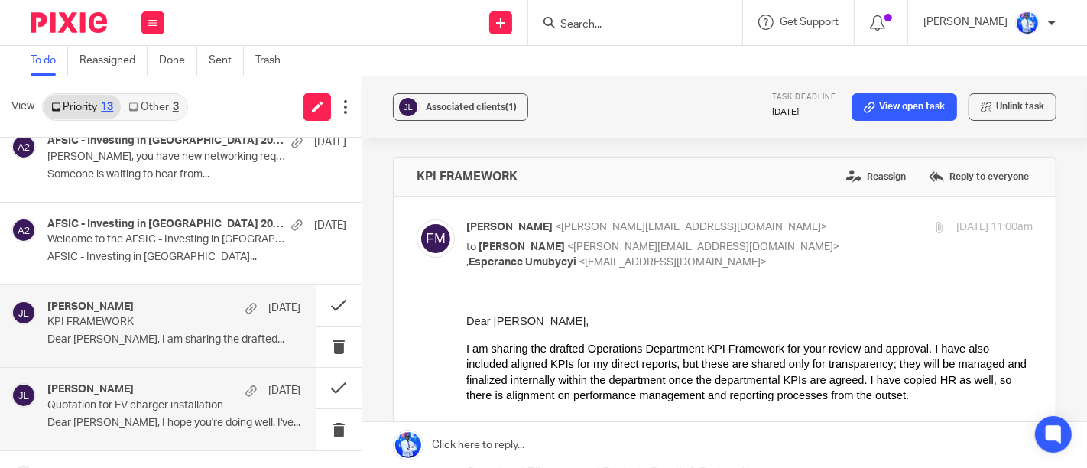
click at [187, 401] on p "Quotation for EV charger installation" at bounding box center [148, 405] width 203 height 13
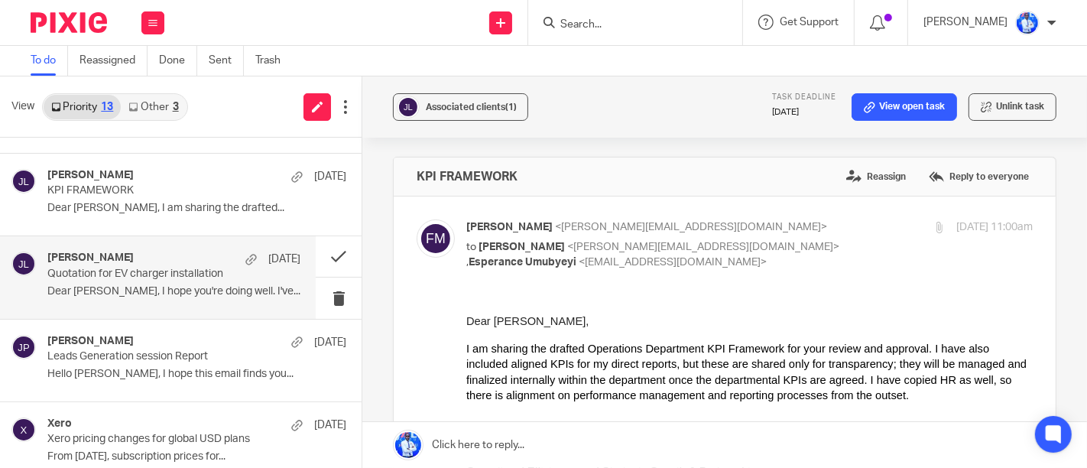
scroll to position [648, 0]
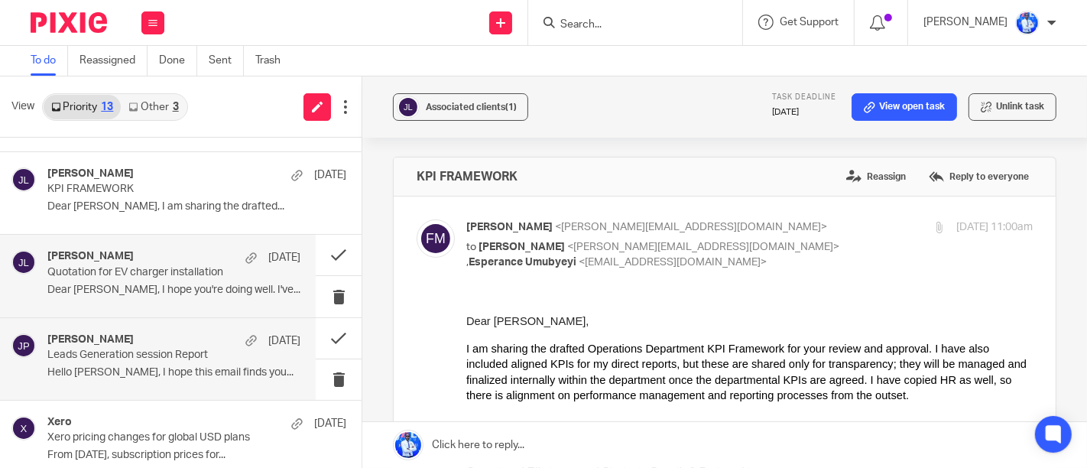
click at [206, 360] on div "Cedric Irambona 9 Sep Leads Generation session Report Hello Felix, I hope this …" at bounding box center [173, 358] width 253 height 51
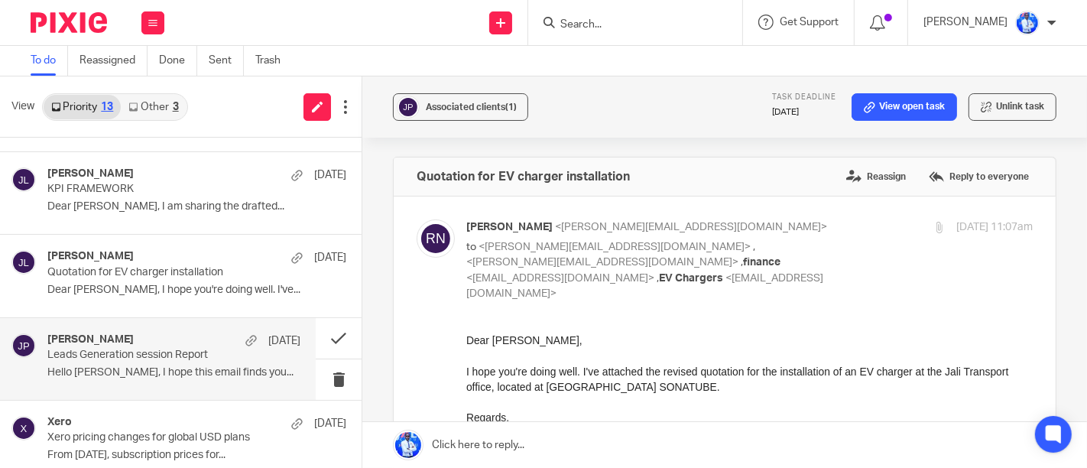
scroll to position [660, 0]
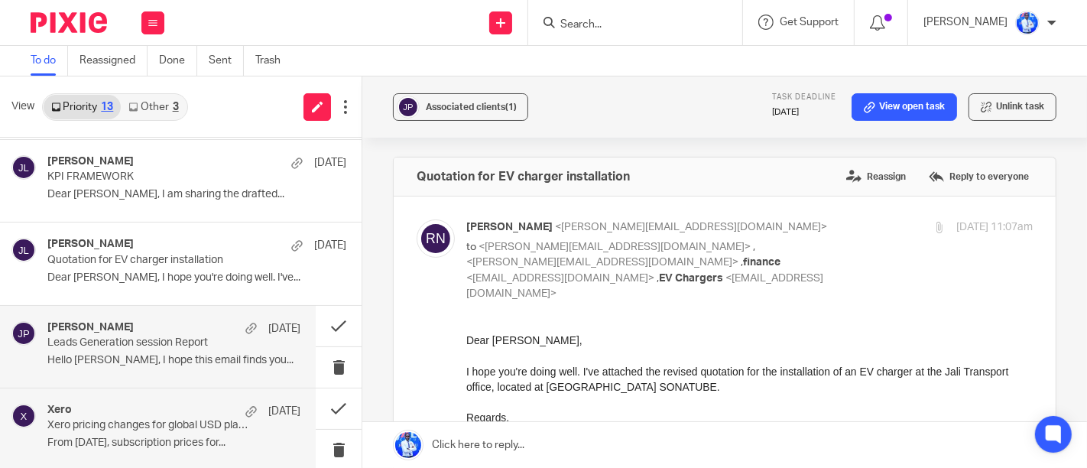
click at [204, 396] on div "Xero 2 Sep Xero pricing changes for global USD plans From 1 November 2025, subs…" at bounding box center [158, 429] width 316 height 82
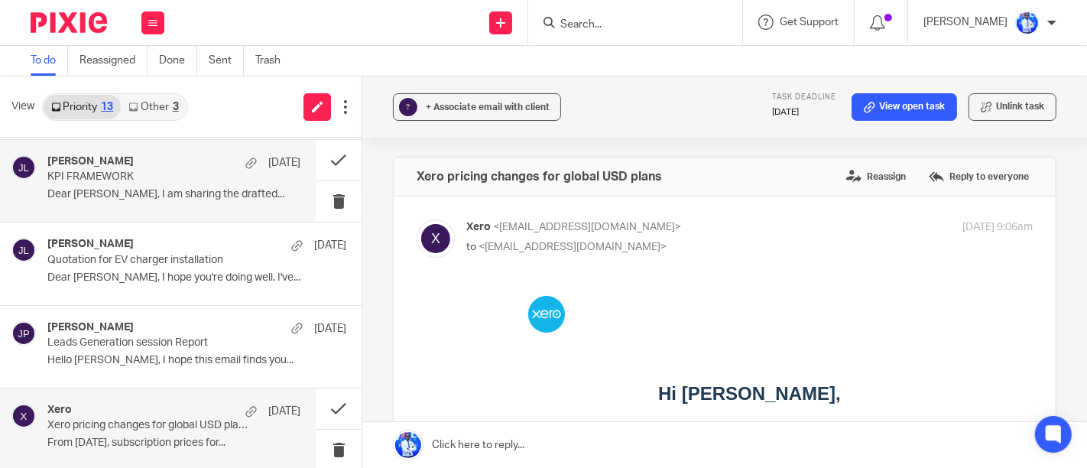
scroll to position [0, 0]
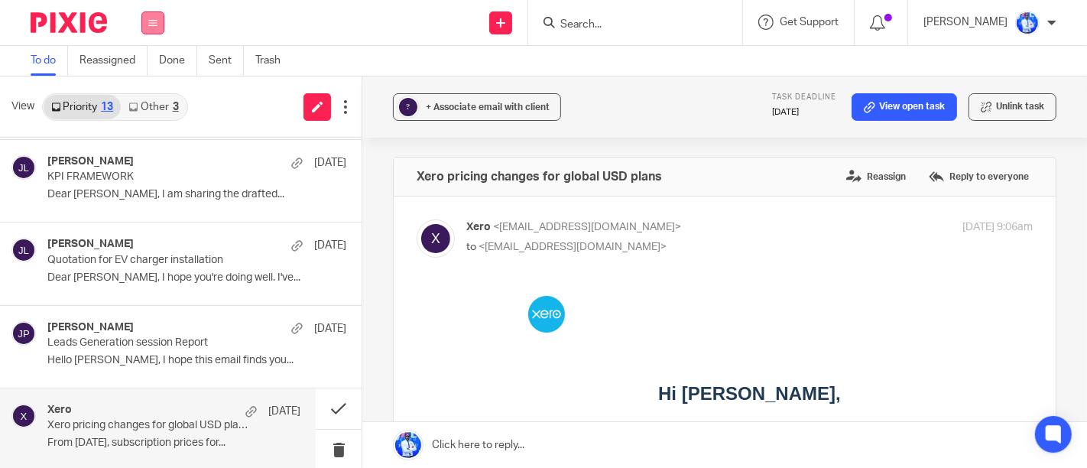
click at [149, 22] on icon at bounding box center [152, 22] width 9 height 9
click at [138, 69] on link "Work" at bounding box center [144, 71] width 24 height 11
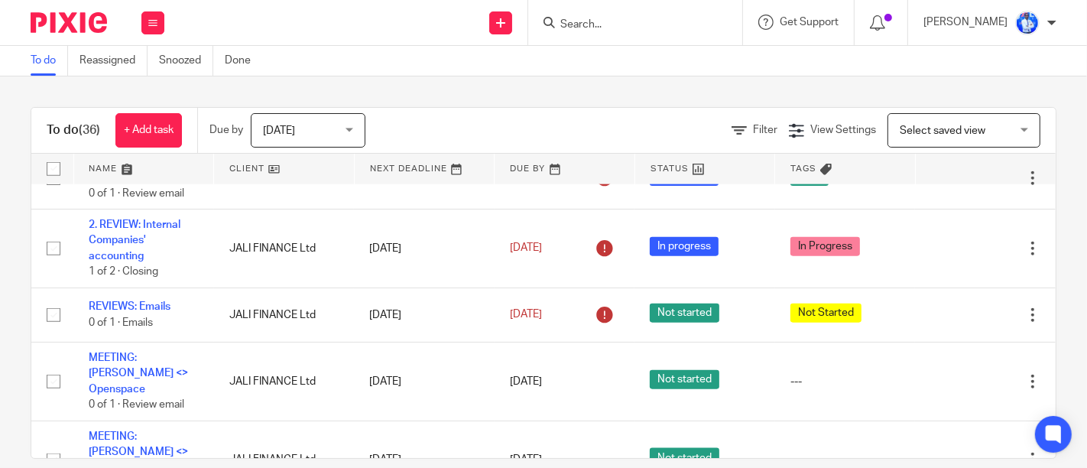
scroll to position [1562, 0]
